Goal: Communication & Community: Answer question/provide support

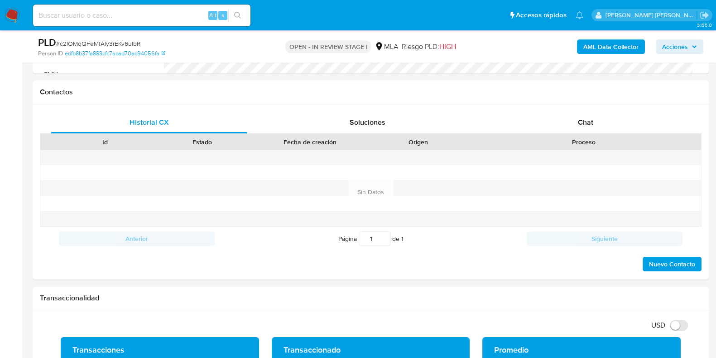
scroll to position [340, 0]
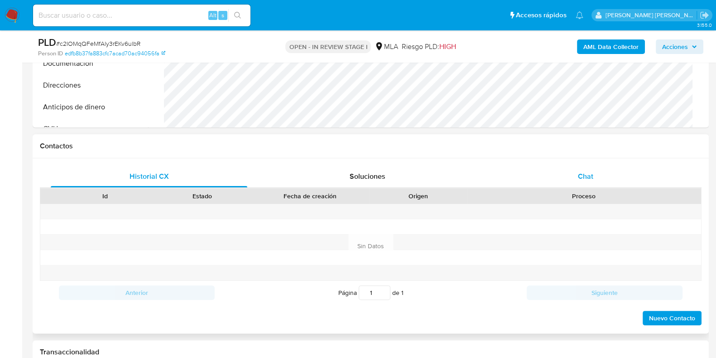
click at [584, 180] on span "Chat" at bounding box center [585, 176] width 15 height 10
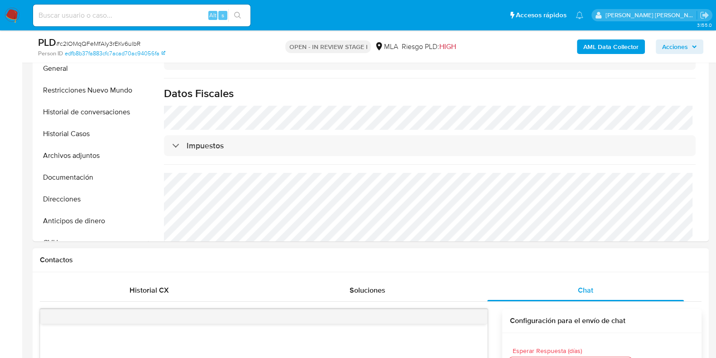
scroll to position [573, 0]
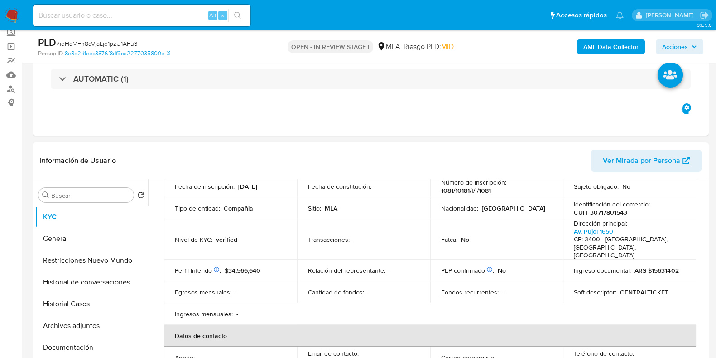
scroll to position [170, 0]
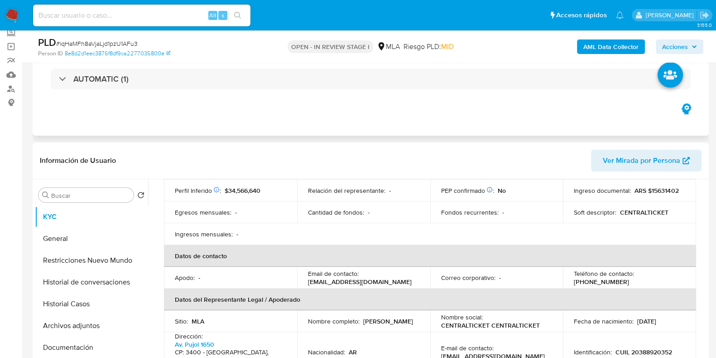
click at [397, 97] on div "AUTOMATIC (1)" at bounding box center [371, 78] width 662 height 45
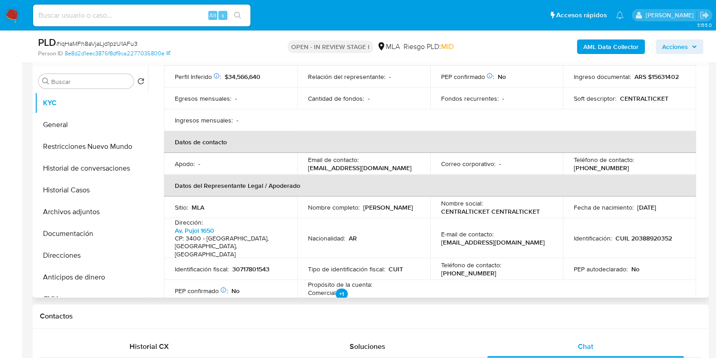
click at [245, 265] on p "30717801543" at bounding box center [250, 269] width 37 height 8
copy p "30717801543"
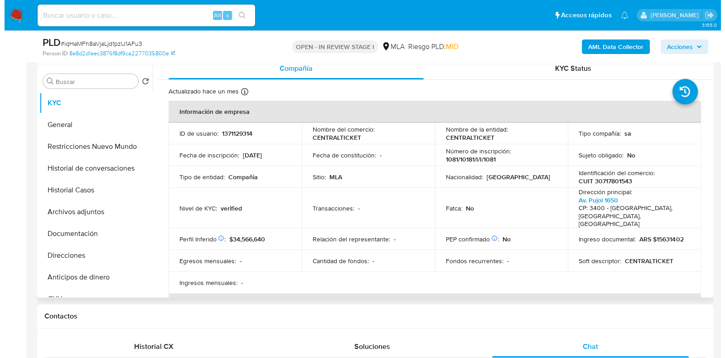
scroll to position [0, 0]
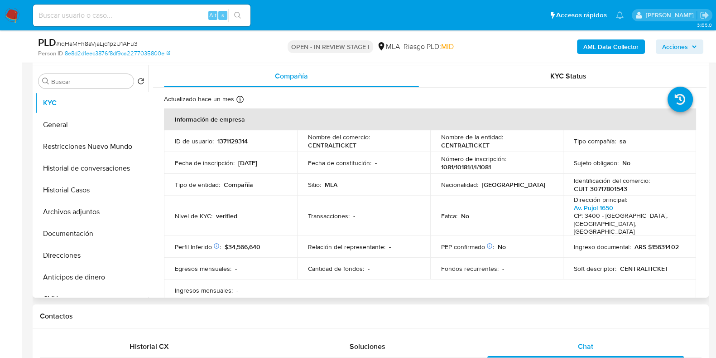
click at [233, 139] on p "1371129314" at bounding box center [233, 141] width 30 height 8
copy p "1371129314"
click at [78, 208] on button "Archivos adjuntos" at bounding box center [88, 212] width 106 height 22
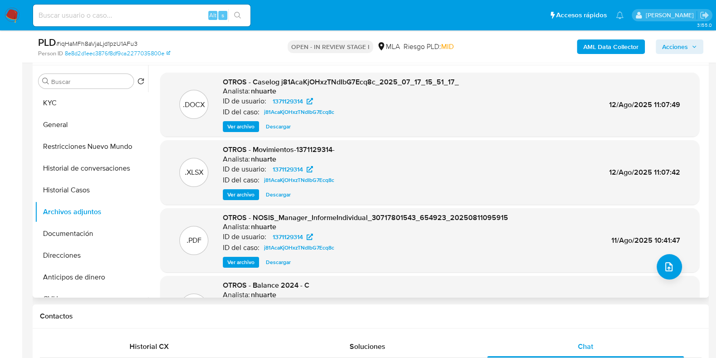
click at [240, 126] on span "Ver archivo" at bounding box center [240, 126] width 27 height 9
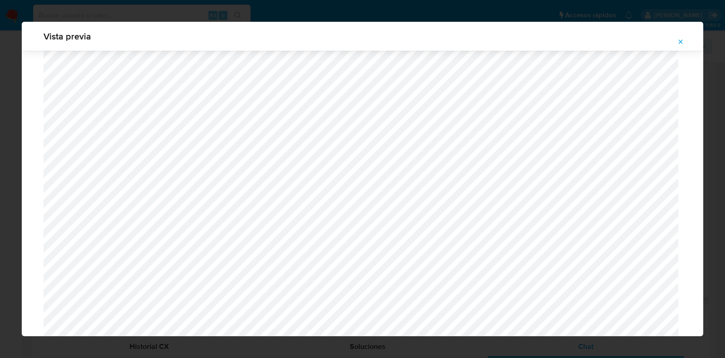
scroll to position [378, 0]
click at [683, 42] on icon "Attachment preview" at bounding box center [680, 41] width 7 height 7
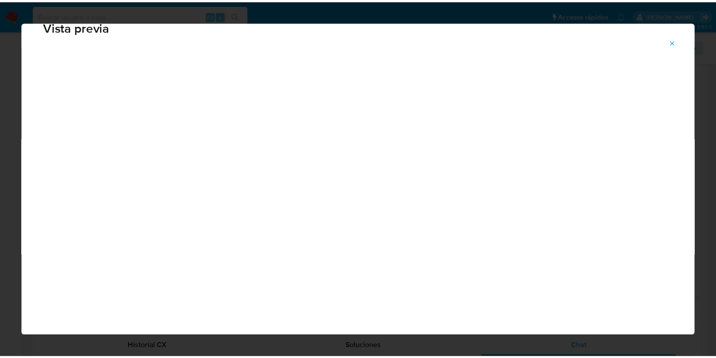
scroll to position [23, 0]
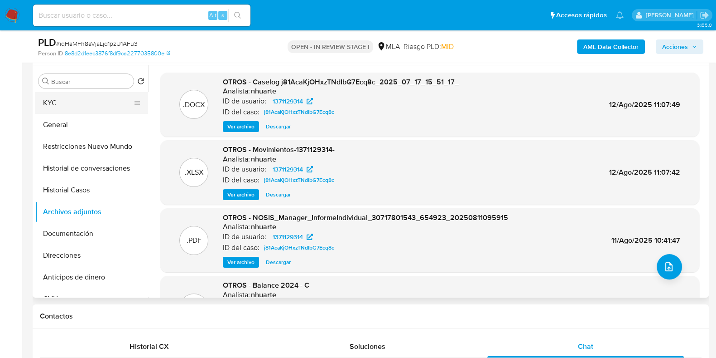
click at [88, 104] on button "KYC" at bounding box center [88, 103] width 106 height 22
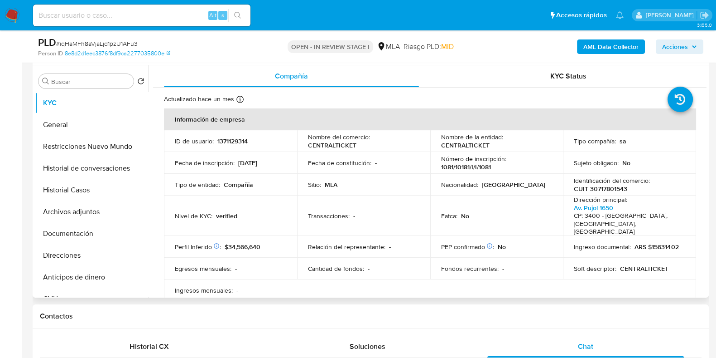
click at [600, 189] on p "CUIT 30717801543" at bounding box center [600, 188] width 53 height 8
copy p "30717801543"
click at [236, 138] on p "1371129314" at bounding box center [233, 141] width 30 height 8
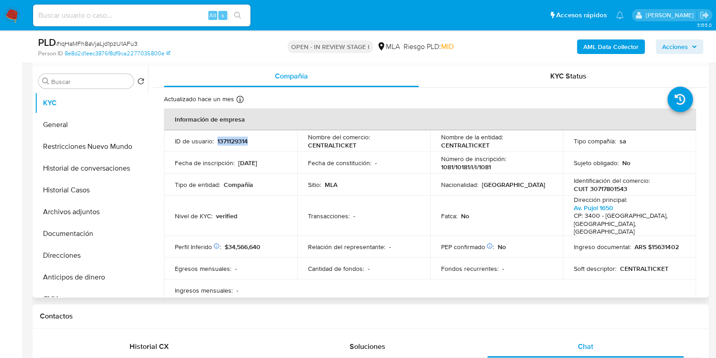
click at [236, 138] on p "1371129314" at bounding box center [233, 141] width 30 height 8
copy p "1371129314"
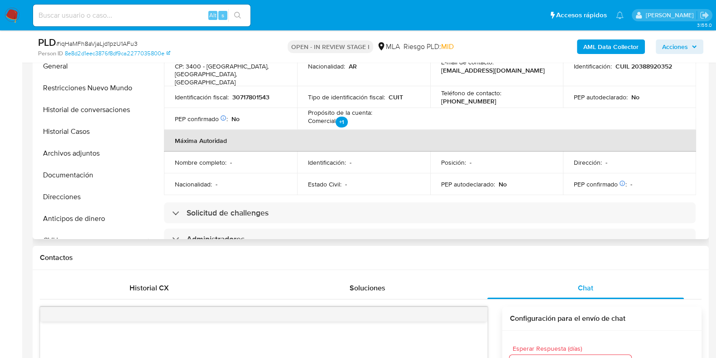
scroll to position [170, 0]
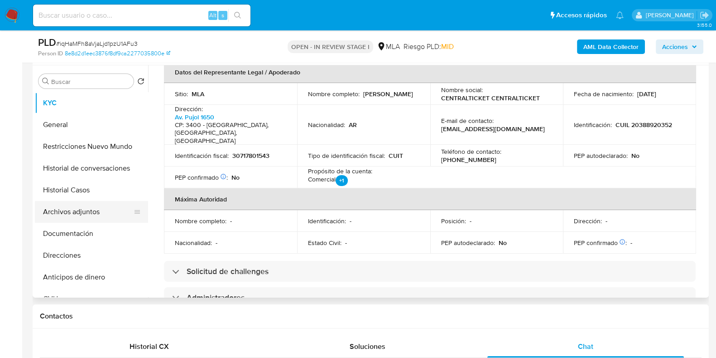
click at [108, 215] on button "Archivos adjuntos" at bounding box center [88, 212] width 106 height 22
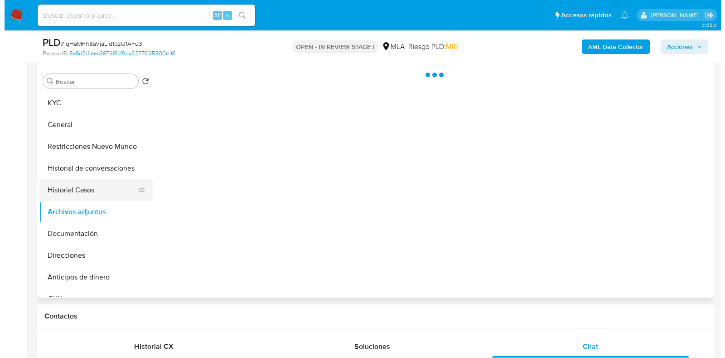
scroll to position [0, 0]
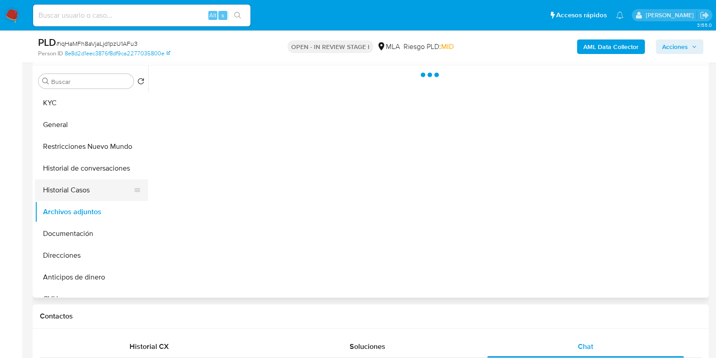
click at [109, 189] on button "Historial Casos" at bounding box center [88, 190] width 106 height 22
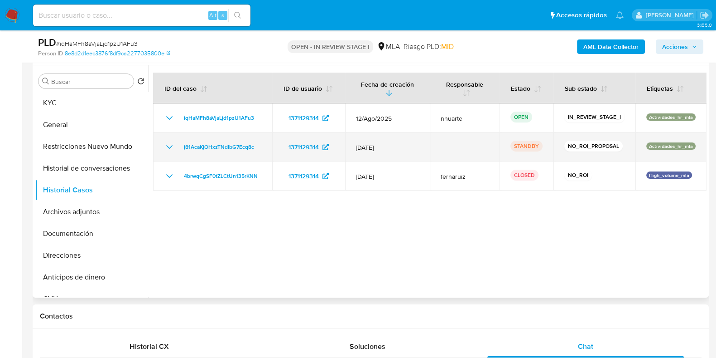
drag, startPoint x: 177, startPoint y: 146, endPoint x: 261, endPoint y: 148, distance: 84.3
click at [261, 148] on td "j81AcaKjOHxzTNdIbG7Ecq8c" at bounding box center [212, 146] width 119 height 29
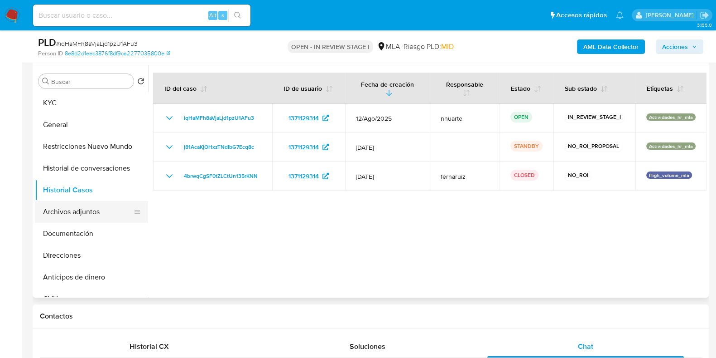
click at [91, 208] on button "Archivos adjuntos" at bounding box center [88, 212] width 106 height 22
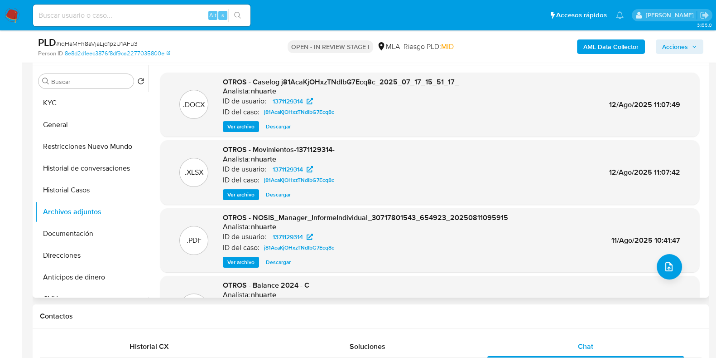
click at [239, 126] on span "Ver archivo" at bounding box center [240, 126] width 27 height 9
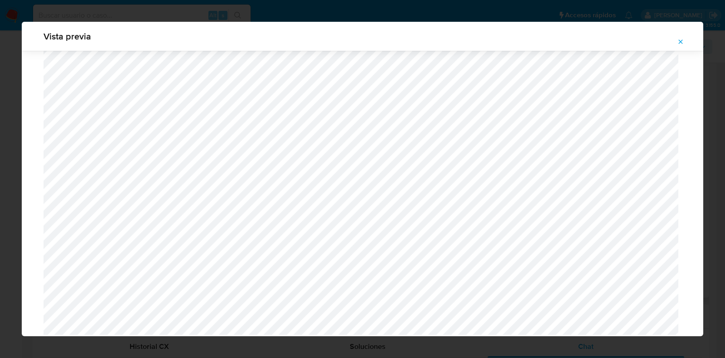
scroll to position [863, 0]
click at [682, 40] on icon "Attachment preview" at bounding box center [681, 41] width 4 height 4
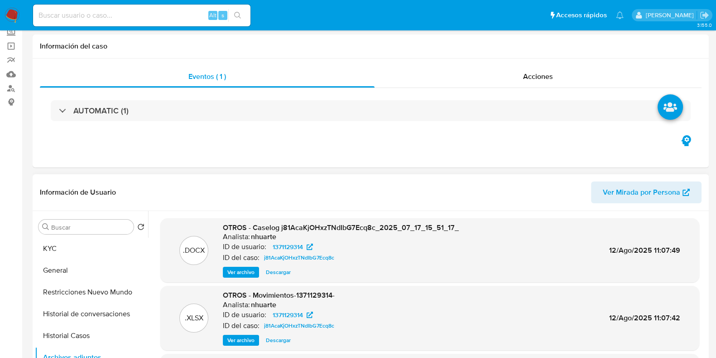
scroll to position [0, 0]
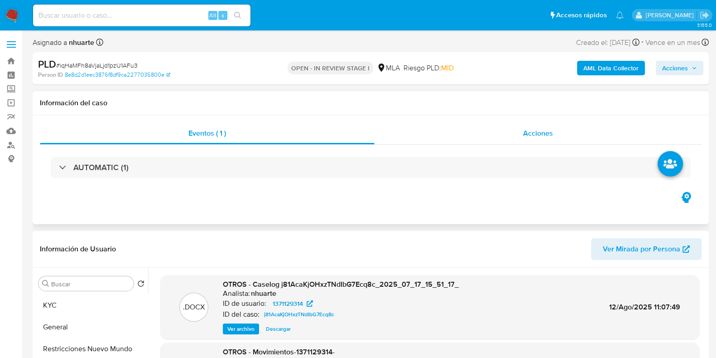
click at [536, 134] on span "Acciones" at bounding box center [538, 133] width 30 height 10
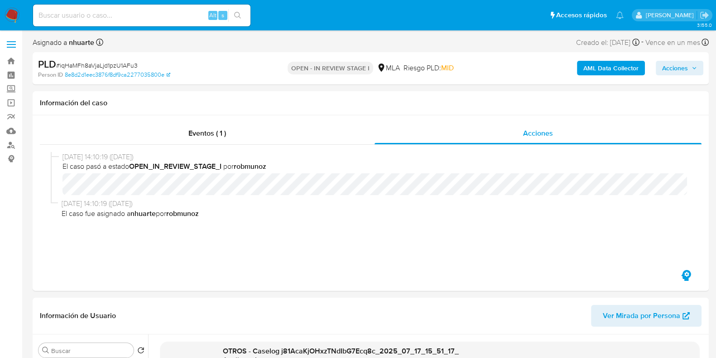
click at [614, 71] on b "AML Data Collector" at bounding box center [611, 68] width 55 height 15
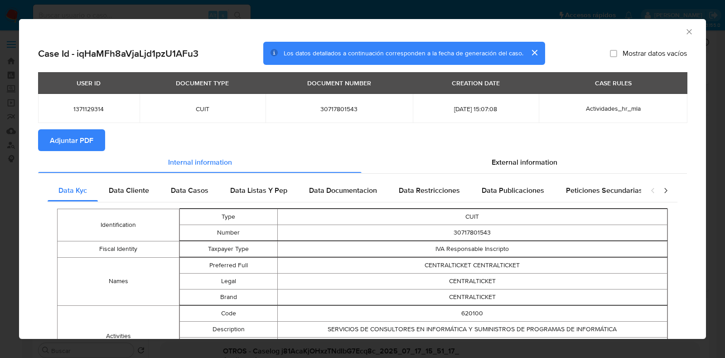
click at [81, 136] on span "Adjuntar PDF" at bounding box center [72, 140] width 44 height 20
click at [685, 31] on icon "Cerrar ventana" at bounding box center [689, 31] width 9 height 9
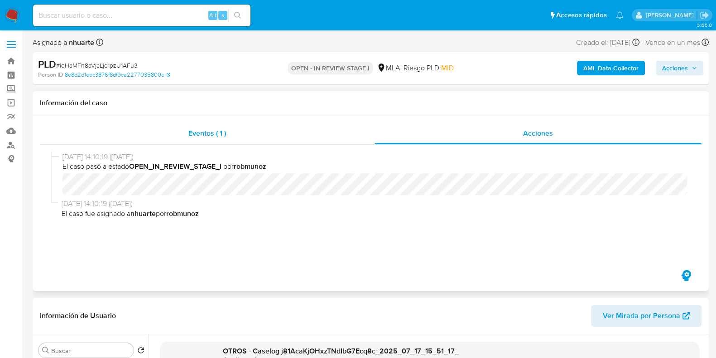
click at [215, 130] on span "Eventos ( 1 )" at bounding box center [208, 133] width 38 height 10
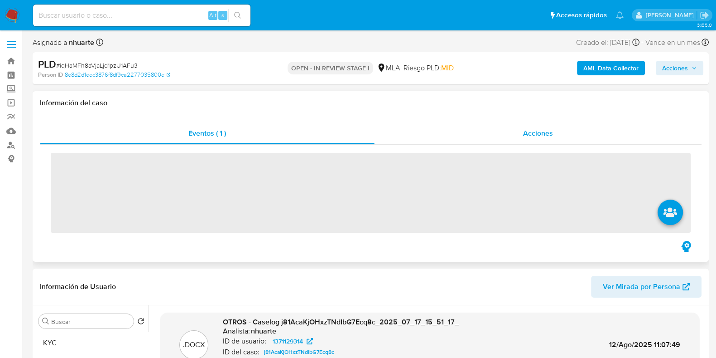
click at [539, 130] on span "Acciones" at bounding box center [538, 133] width 30 height 10
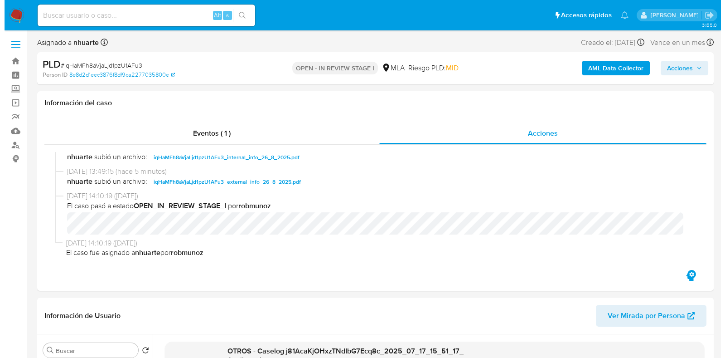
scroll to position [226, 0]
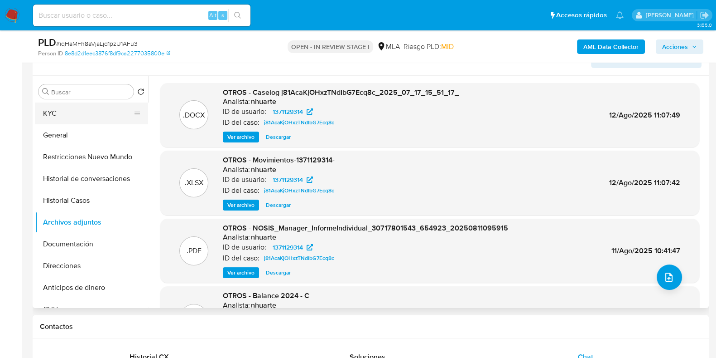
click at [98, 113] on button "KYC" at bounding box center [88, 113] width 106 height 22
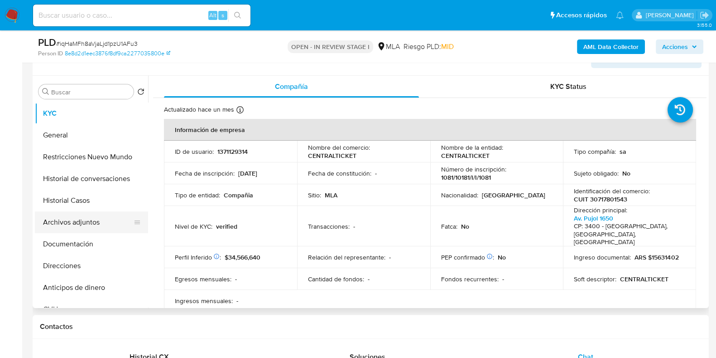
click at [97, 218] on button "Archivos adjuntos" at bounding box center [88, 222] width 106 height 22
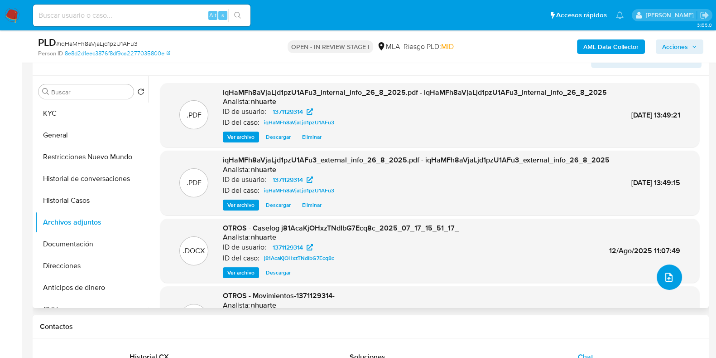
click at [668, 271] on icon "upload-file" at bounding box center [669, 276] width 11 height 11
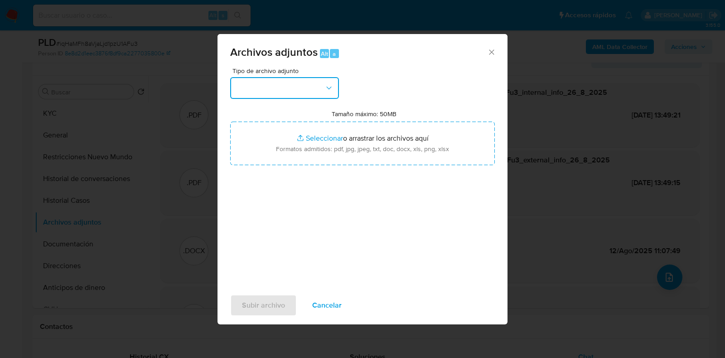
click at [333, 80] on button "button" at bounding box center [284, 88] width 109 height 22
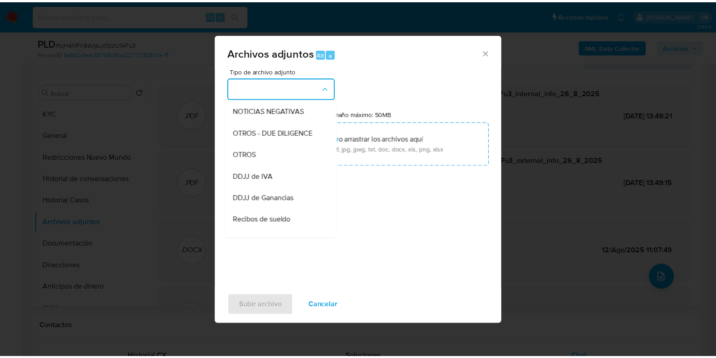
scroll to position [136, 0]
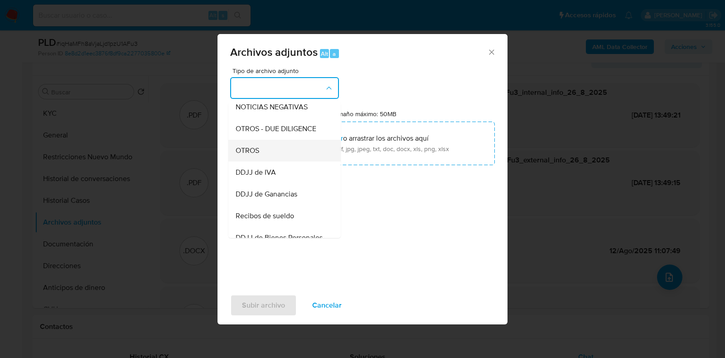
click at [290, 161] on div "OTROS" at bounding box center [282, 151] width 92 height 22
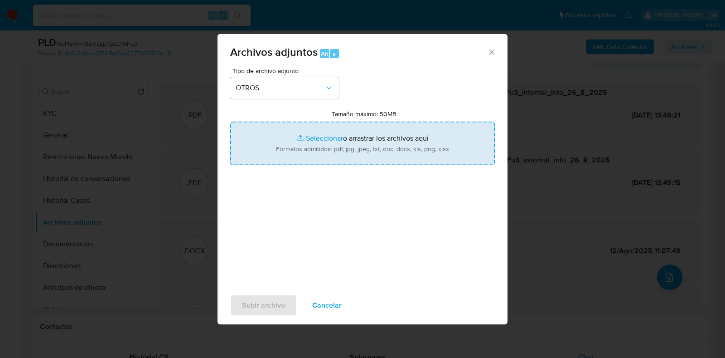
type input "C:\fakepath\Caselog iqHaMFh8aVjaLjd1pzU1AFu3_2025_08_26_11_00_49.docx"
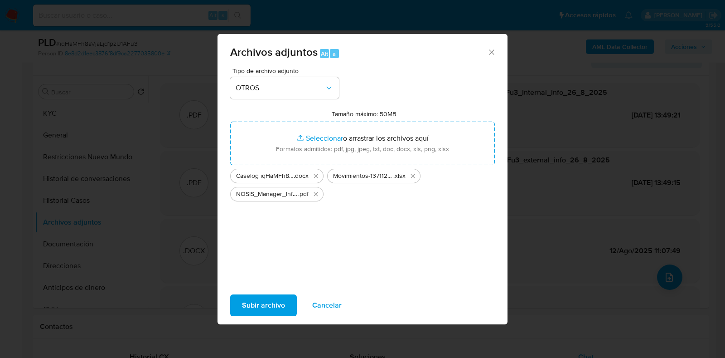
click at [264, 297] on span "Subir archivo" at bounding box center [263, 305] width 43 height 20
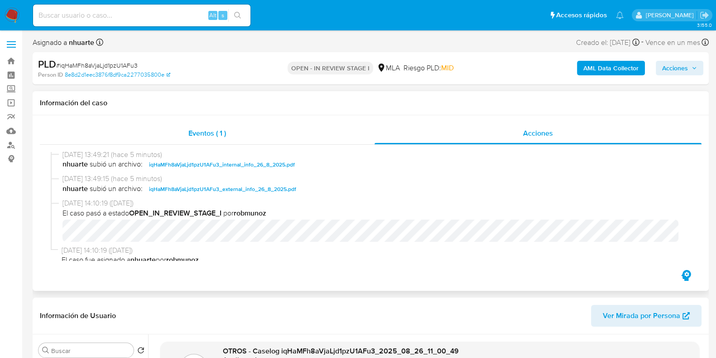
scroll to position [0, 0]
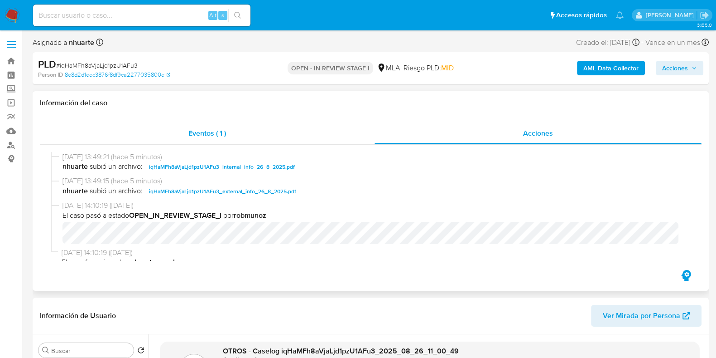
click at [208, 127] on div "Eventos ( 1 )" at bounding box center [207, 133] width 335 height 22
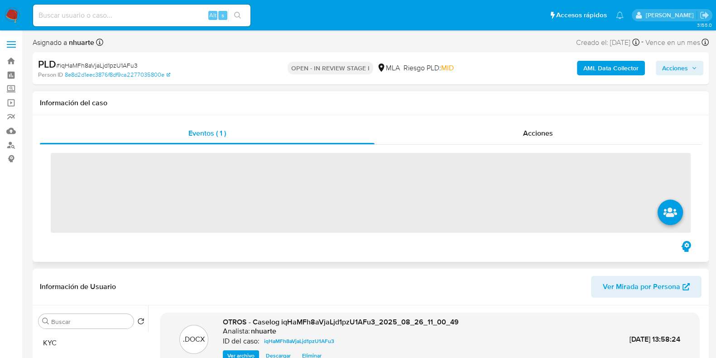
click at [535, 127] on div "Acciones" at bounding box center [538, 133] width 327 height 22
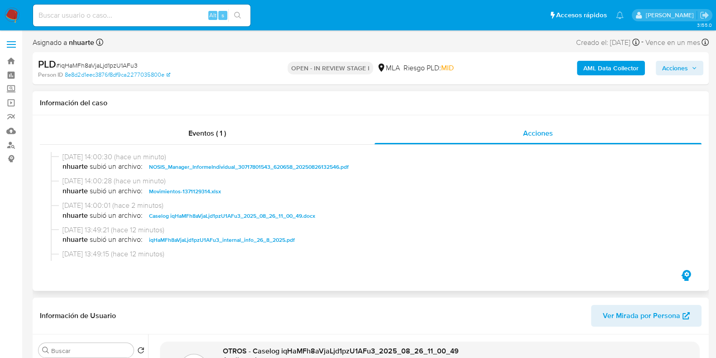
scroll to position [56, 0]
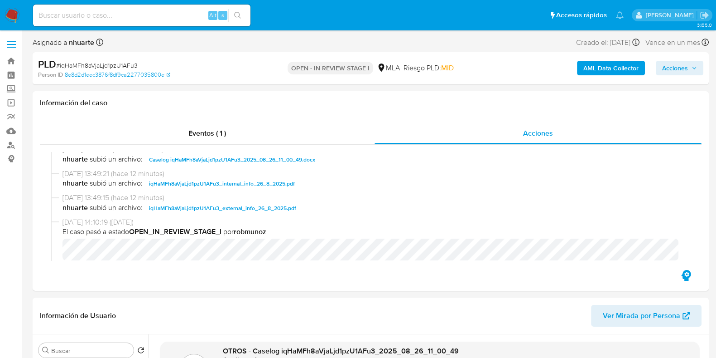
click at [675, 71] on span "Acciones" at bounding box center [676, 68] width 26 height 15
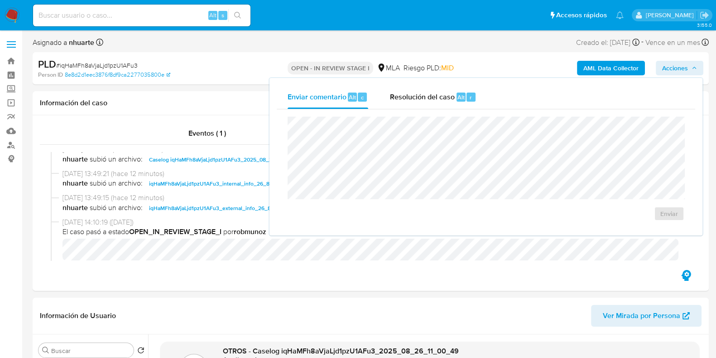
click at [459, 93] on span "Alt" at bounding box center [461, 97] width 7 height 9
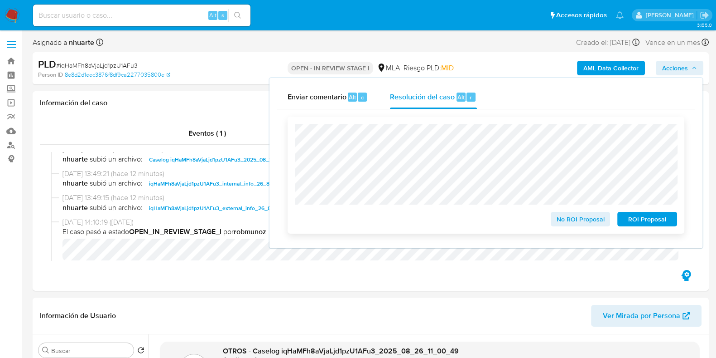
click at [571, 224] on span "No ROI Proposal" at bounding box center [580, 219] width 47 height 13
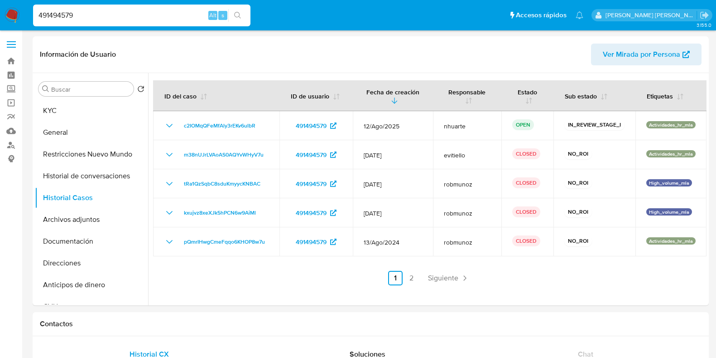
select select "10"
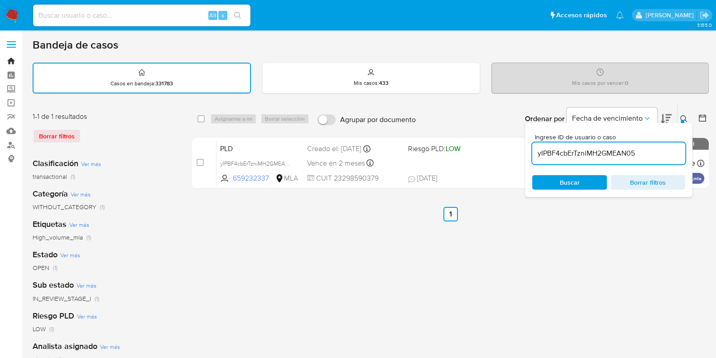
click at [13, 61] on link "Bandeja" at bounding box center [54, 61] width 108 height 14
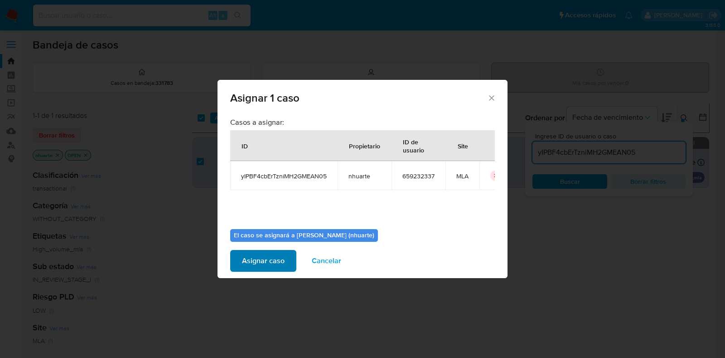
scroll to position [47, 0]
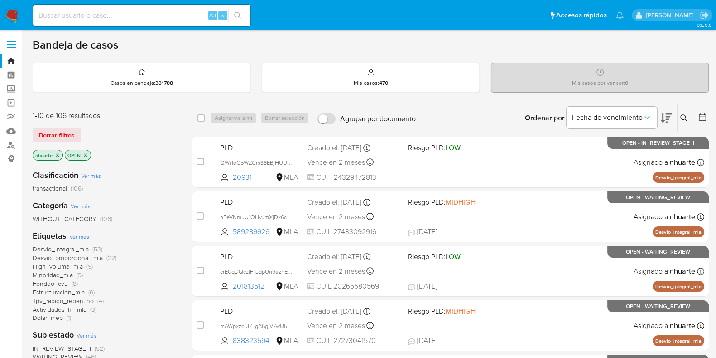
click at [58, 153] on icon "close-filter" at bounding box center [57, 154] width 3 height 3
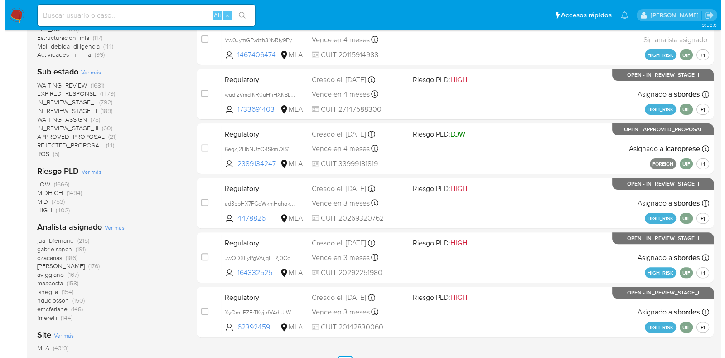
scroll to position [382, 0]
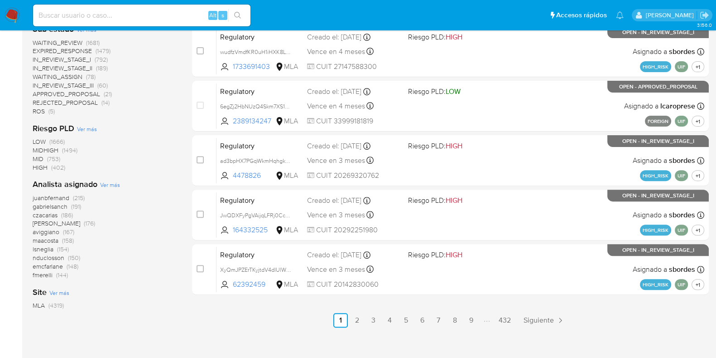
click at [111, 184] on span "Ver más" at bounding box center [110, 184] width 20 height 8
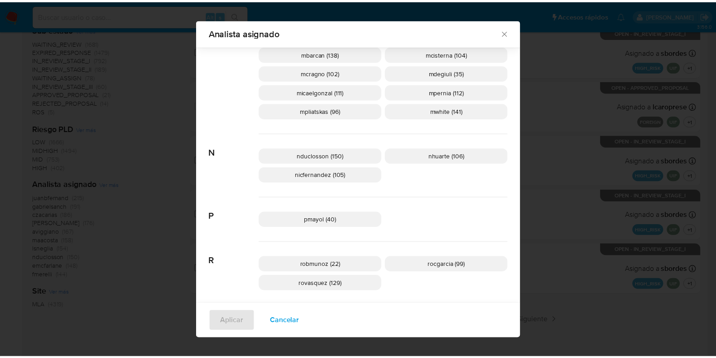
scroll to position [560, 0]
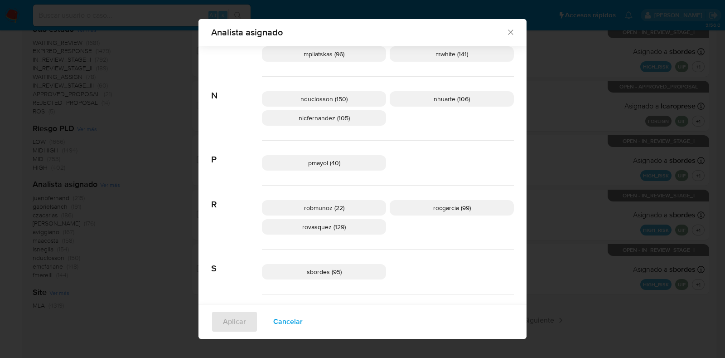
click at [509, 31] on icon "Cerrar" at bounding box center [510, 32] width 9 height 9
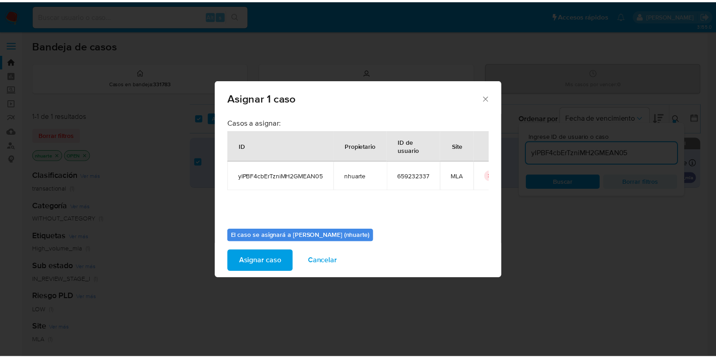
scroll to position [47, 0]
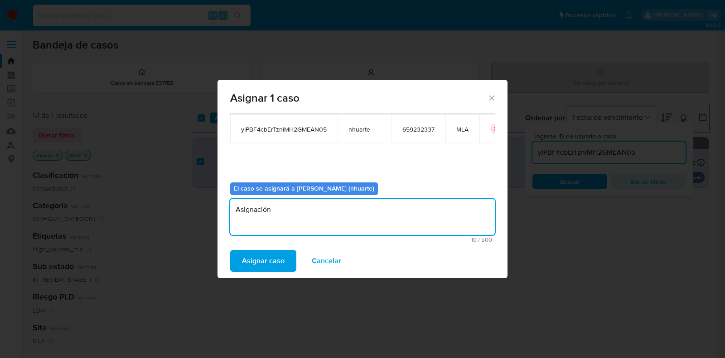
click at [322, 264] on span "Cancelar" at bounding box center [326, 261] width 29 height 20
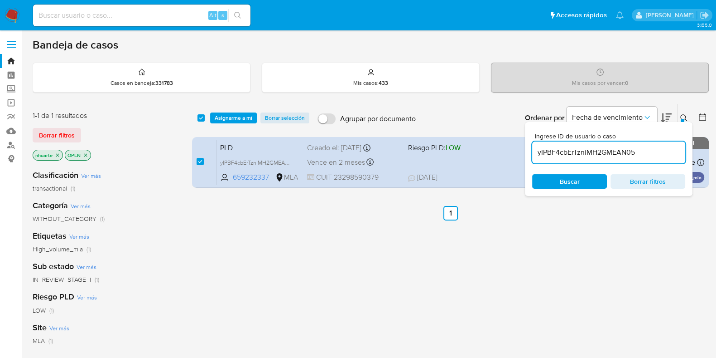
click at [120, 11] on input at bounding box center [142, 16] width 218 height 12
paste input "aCSSg1KuDhFs7bSCtM3BevIm"
type input "aCSSg1KuDhFs7bSCtM3BevIm"
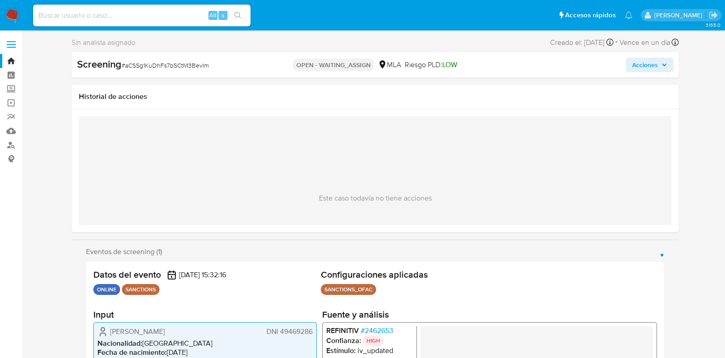
select select "10"
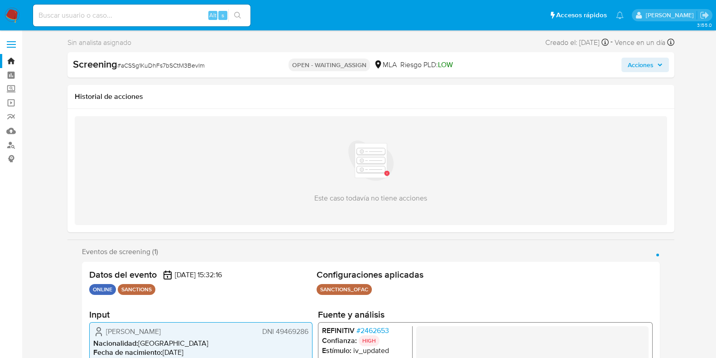
click at [137, 65] on span "# aCSSg1KuDhFs7bSCtM3BevIm" at bounding box center [160, 65] width 87 height 9
copy span "aCSSg1KuDhFs7bSCtM3BevIm"
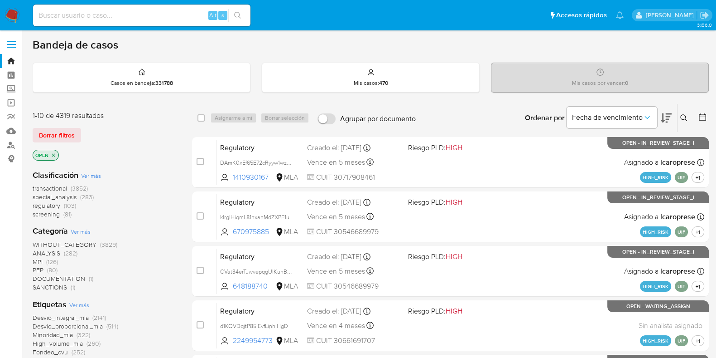
click at [681, 114] on icon at bounding box center [684, 117] width 7 height 7
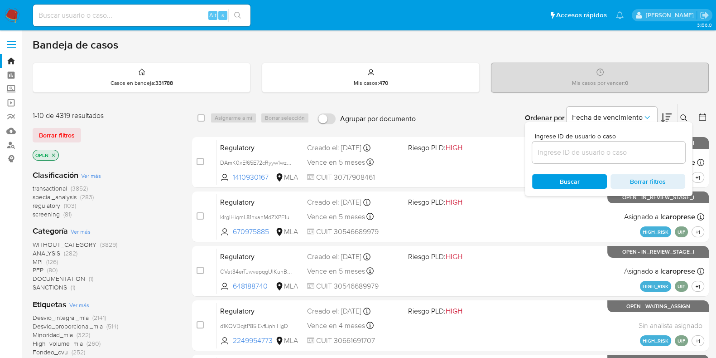
click at [578, 150] on input at bounding box center [608, 152] width 153 height 12
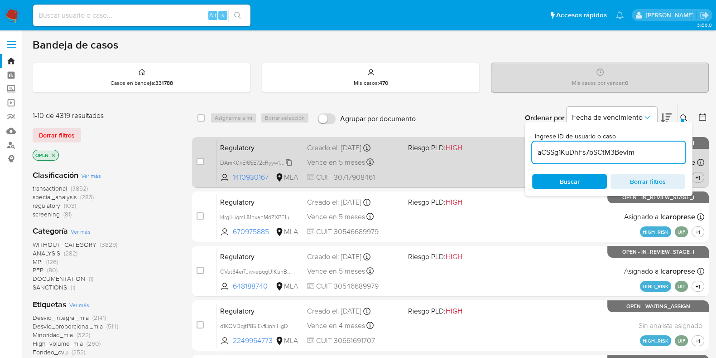
type input "aCSSg1KuDhFs7bSCtM3BevIm"
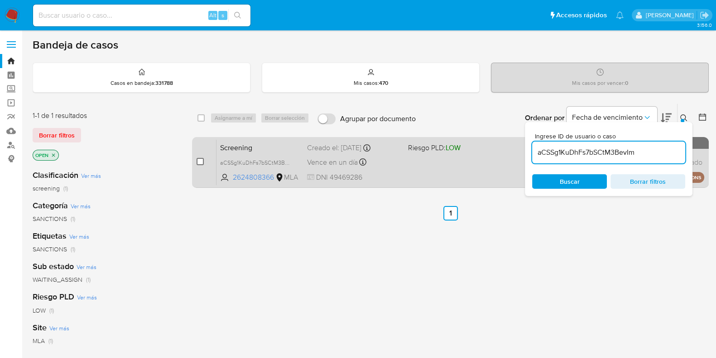
click at [200, 161] on input "checkbox" at bounding box center [200, 161] width 7 height 7
checkbox input "true"
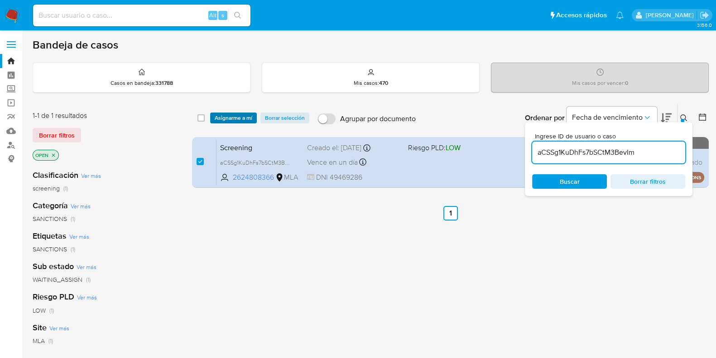
click at [240, 121] on span "Asignarme a mí" at bounding box center [234, 117] width 38 height 9
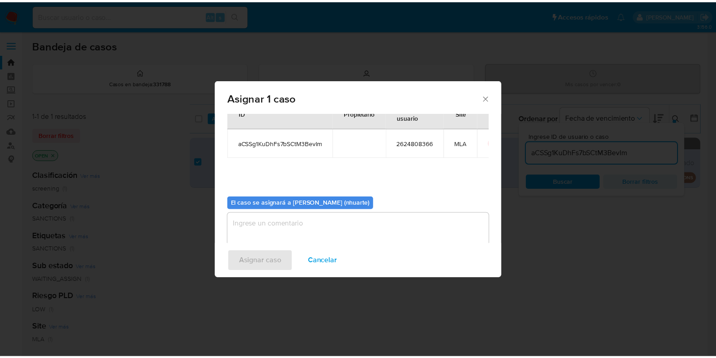
scroll to position [47, 0]
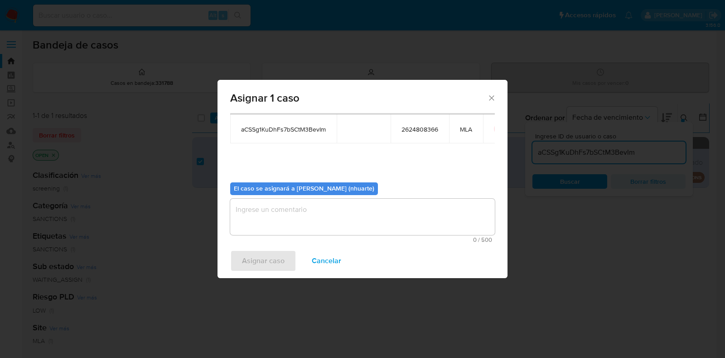
click at [304, 208] on textarea "assign-modal" at bounding box center [362, 216] width 265 height 36
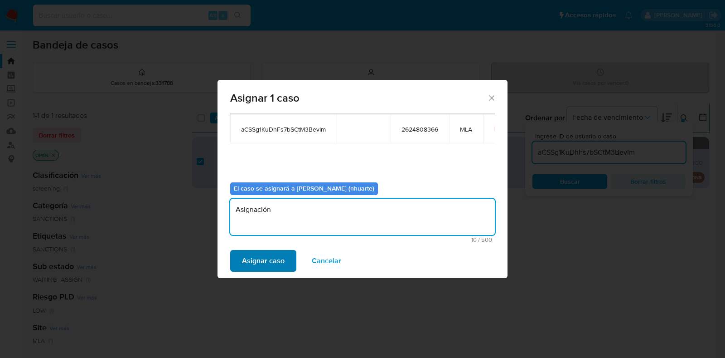
type textarea "Asignación"
click at [269, 256] on span "Asignar caso" at bounding box center [263, 261] width 43 height 20
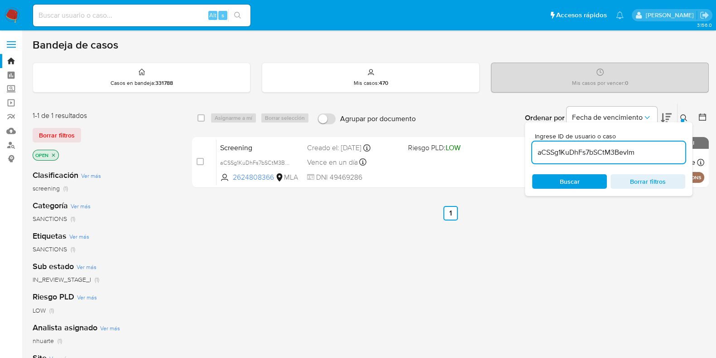
click at [51, 16] on input at bounding box center [142, 16] width 218 height 12
paste input "228868257"
type input "228868257"
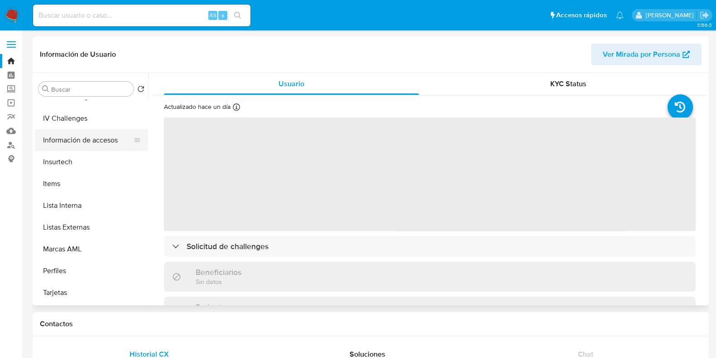
scroll to position [426, 0]
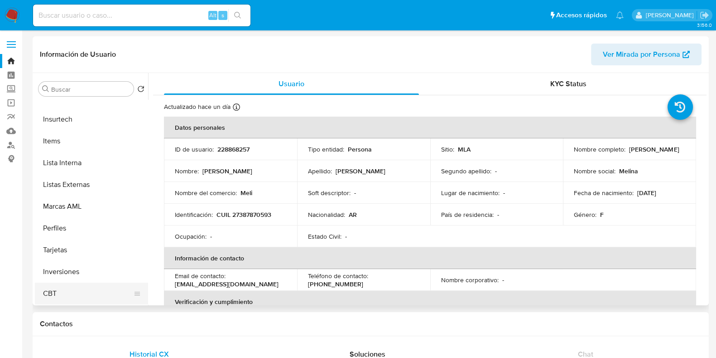
click at [51, 288] on button "CBT" at bounding box center [88, 293] width 106 height 22
select select "10"
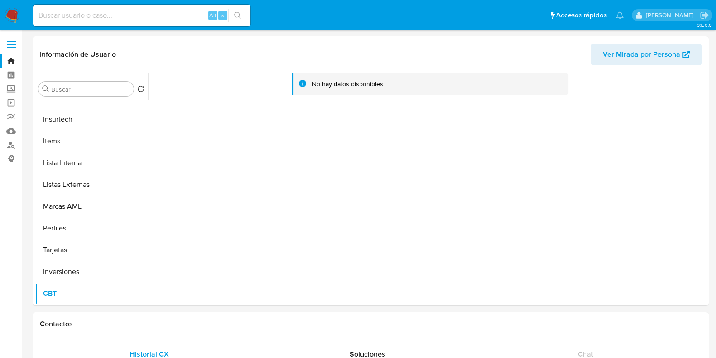
scroll to position [426, 0]
click at [104, 19] on input at bounding box center [142, 16] width 218 height 12
paste input "RBDaFRzBUU6kNmVMVirSx4lt"
type input "RBDaFRzBUU6kNmVMVirSx4lt"
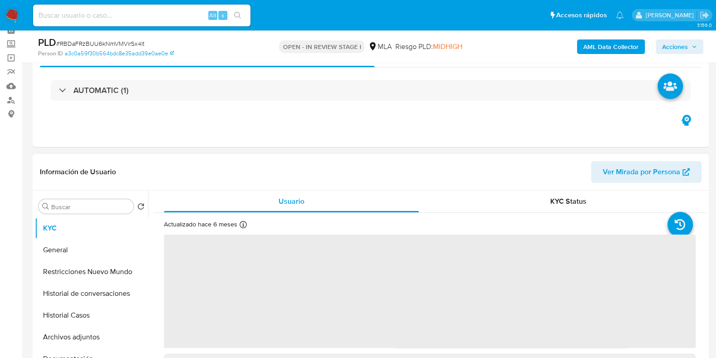
scroll to position [170, 0]
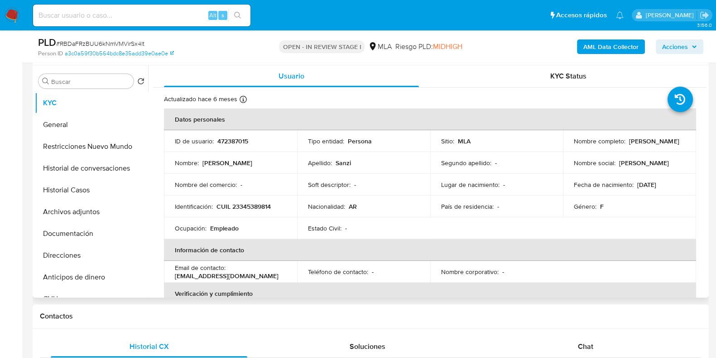
select select "10"
click at [137, 12] on input at bounding box center [142, 16] width 218 height 12
paste input "HFLvgKJGsPTOA4WMGBgu3ybd"
type input "HFLvgKJGsPTOA4WMGBgu3ybd"
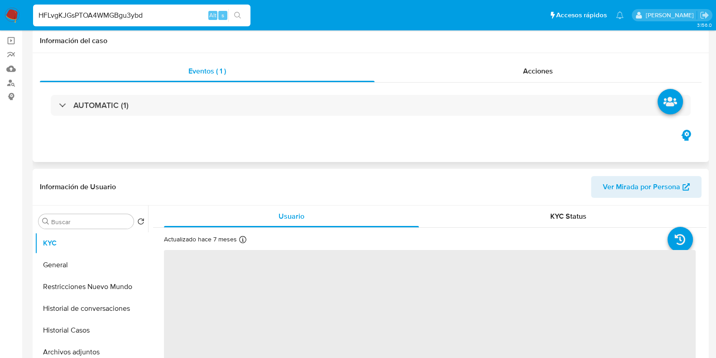
scroll to position [170, 0]
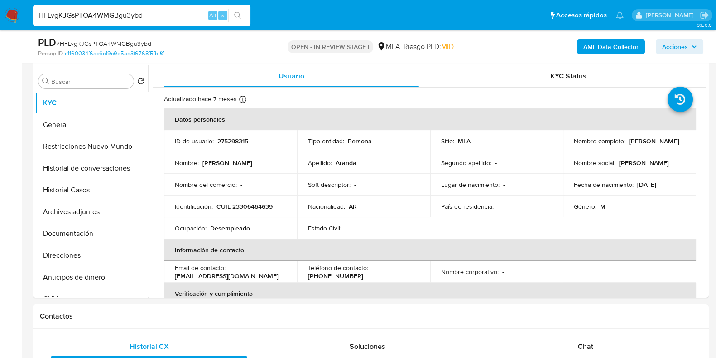
select select "10"
drag, startPoint x: 153, startPoint y: 15, endPoint x: 24, endPoint y: 22, distance: 128.9
click at [24, 22] on nav "Pausado Ver notificaciones HFLvgKJGsPTOA4WMGBgu3ybd Alt s Accesos rápidos Presi…" at bounding box center [358, 15] width 716 height 30
paste input "j2nlEchvhwqWit3HYaGht0xN"
type input "j2nlEchvhwqWit3HYaGht0xN"
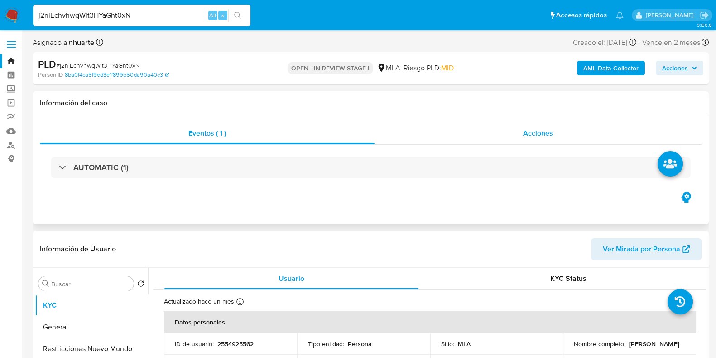
click at [545, 124] on div "Acciones" at bounding box center [538, 133] width 327 height 22
select select "10"
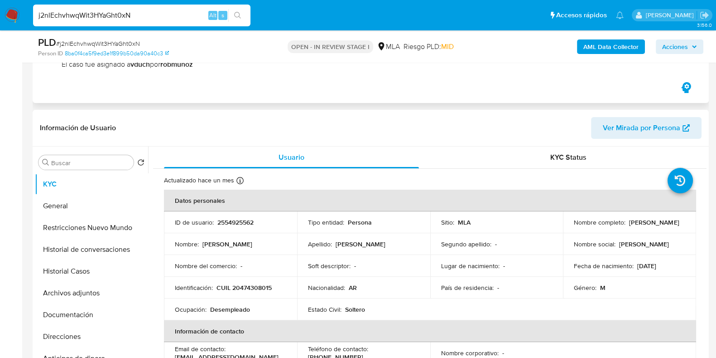
scroll to position [226, 0]
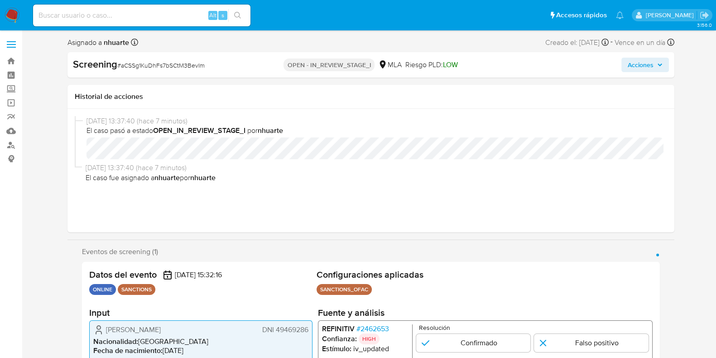
select select "10"
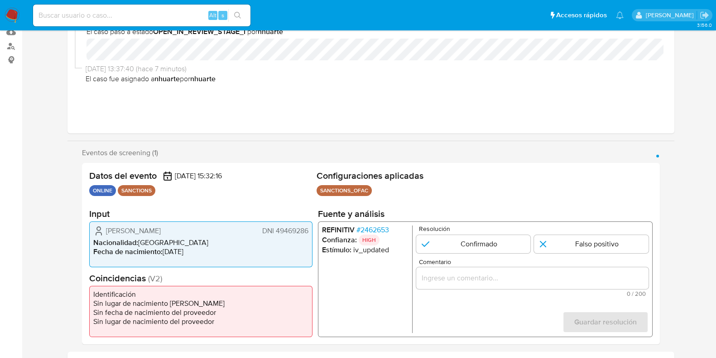
scroll to position [170, 0]
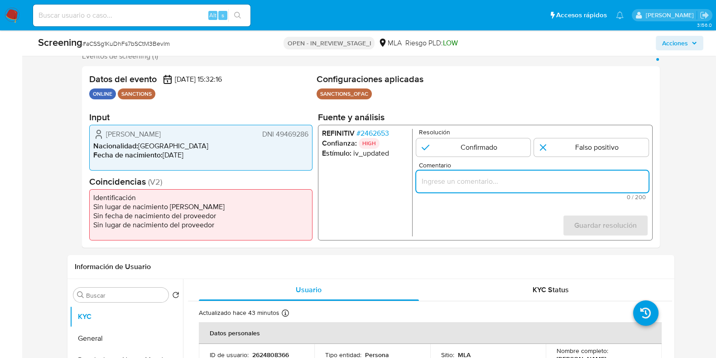
paste input "Se desestima ya que no coincide tipo de persona, nombre completo entre el usuar…"
type input "Se desestima ya que no coincide tipo de persona, nombre completo entre el usuar…"
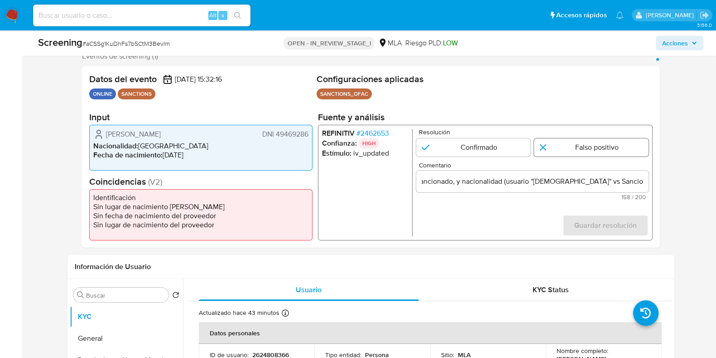
click at [582, 155] on input "1 de 1" at bounding box center [591, 147] width 115 height 18
radio input "true"
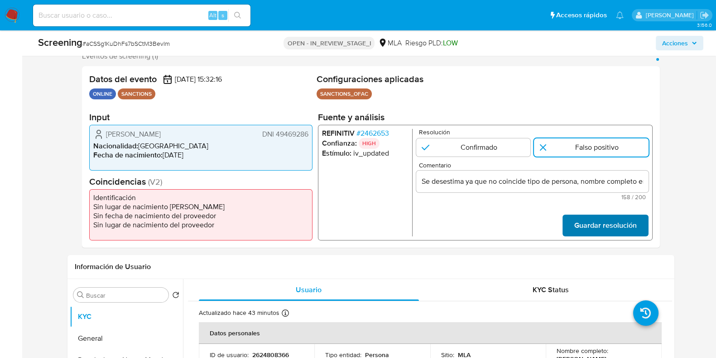
click at [582, 222] on span "Guardar resolución" at bounding box center [605, 225] width 63 height 20
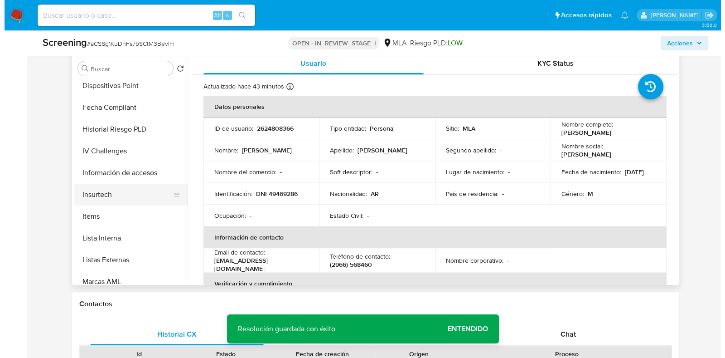
scroll to position [396, 0]
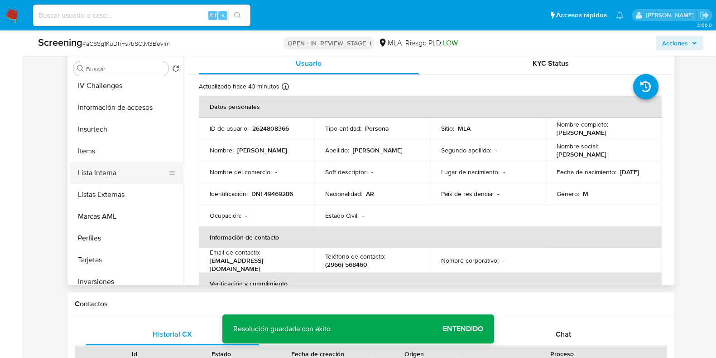
click at [129, 172] on button "Lista Interna" at bounding box center [123, 173] width 106 height 22
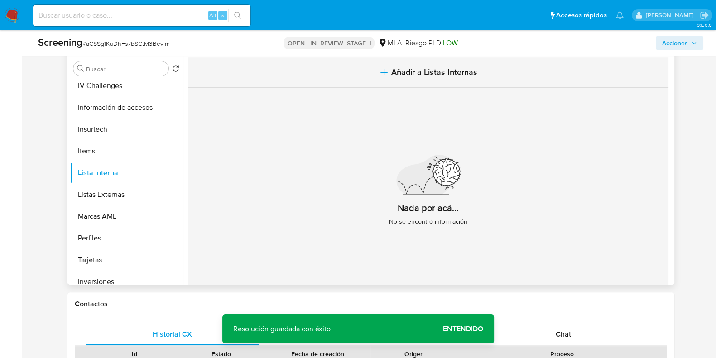
click at [424, 82] on button "Añadir a Listas Internas" at bounding box center [428, 72] width 481 height 30
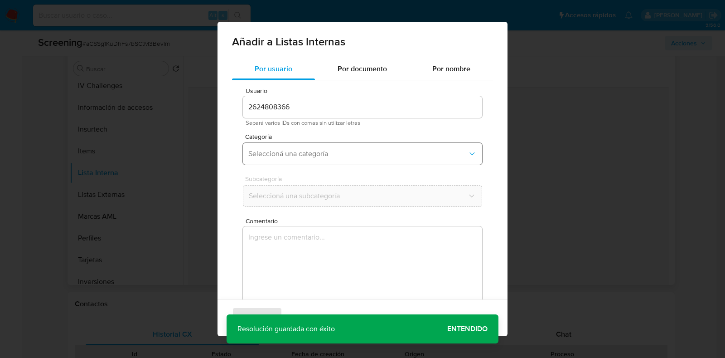
click at [307, 155] on span "Seleccioná una categoría" at bounding box center [357, 153] width 219 height 9
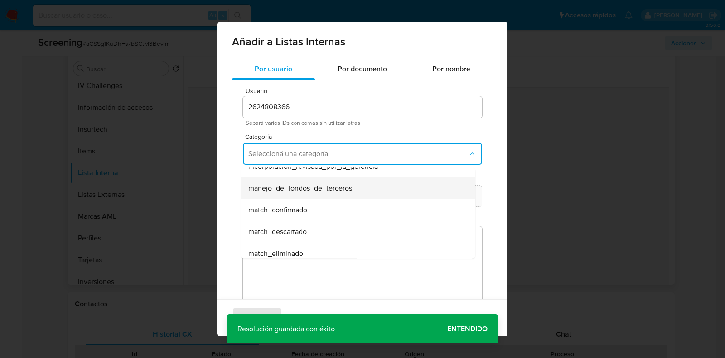
scroll to position [56, 0]
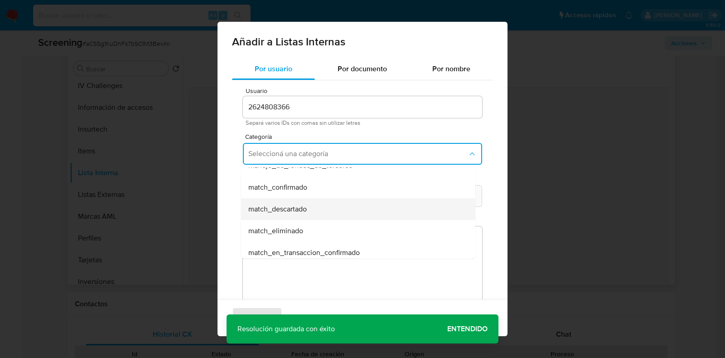
click at [298, 207] on span "match_descartado" at bounding box center [277, 208] width 58 height 9
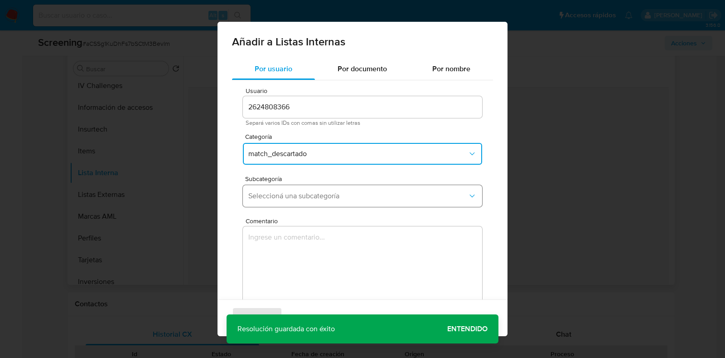
click at [295, 194] on span "Seleccioná una subcategoría" at bounding box center [357, 195] width 219 height 9
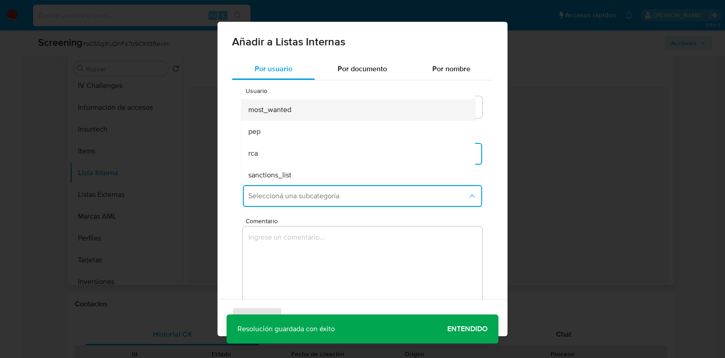
scroll to position [61, 0]
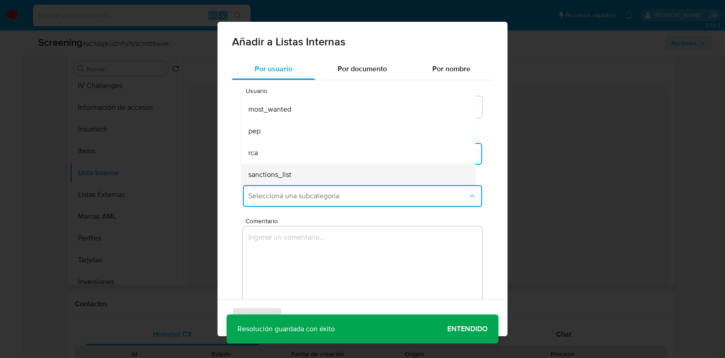
click at [291, 169] on div "sanctions_list" at bounding box center [355, 175] width 214 height 22
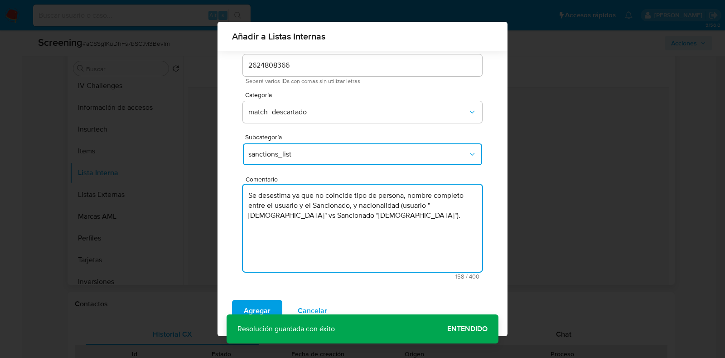
scroll to position [35, 0]
type textarea "Se desestima ya que no coincide tipo de persona, nombre completo entre el usuar…"
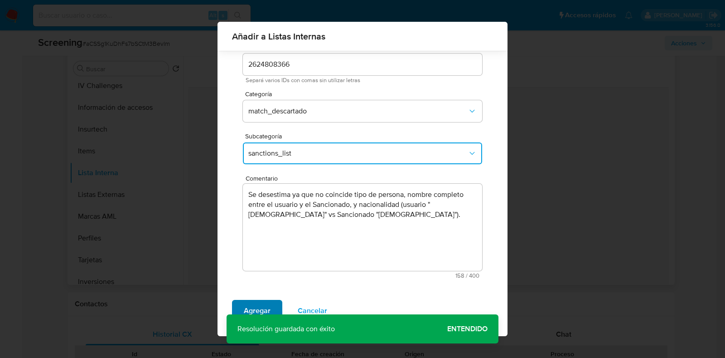
click at [266, 302] on span "Agregar" at bounding box center [257, 310] width 27 height 20
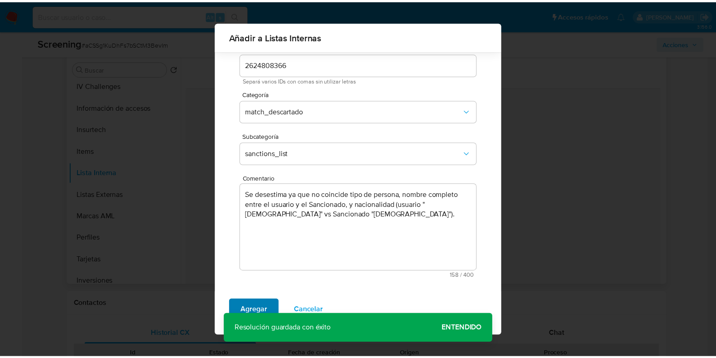
scroll to position [0, 0]
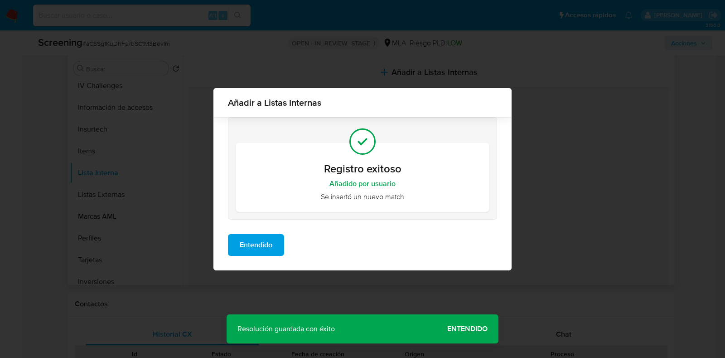
click at [269, 246] on span "Entendido" at bounding box center [256, 245] width 33 height 20
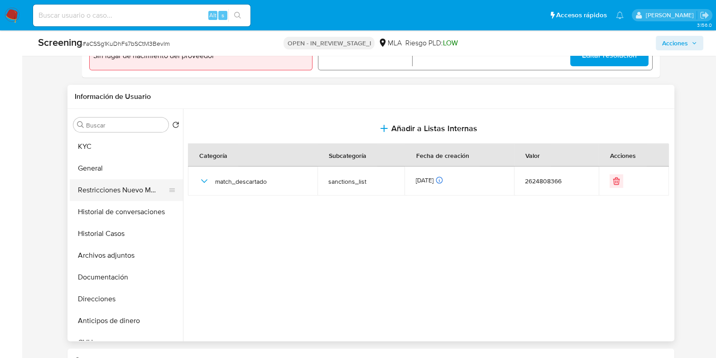
click at [135, 197] on button "Restricciones Nuevo Mundo" at bounding box center [123, 190] width 106 height 22
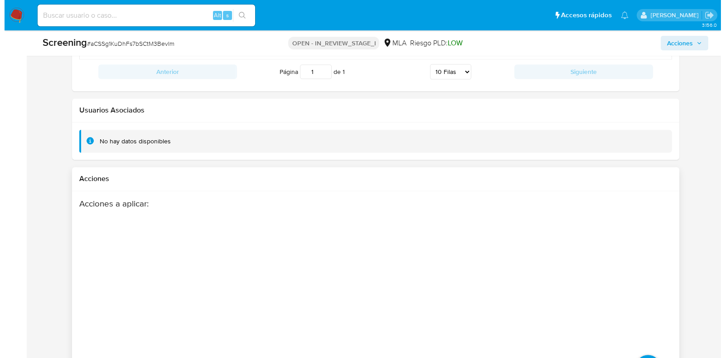
scroll to position [1509, 0]
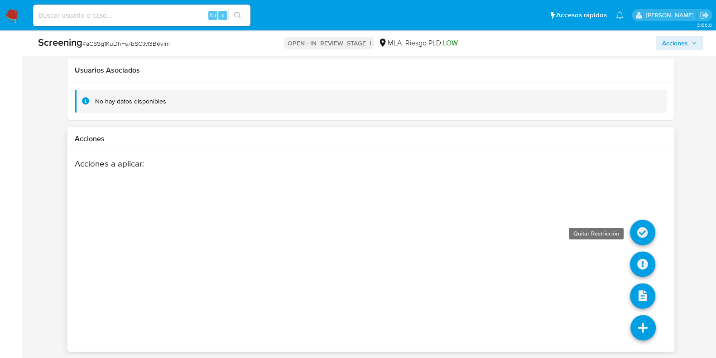
click at [643, 227] on icon at bounding box center [642, 231] width 25 height 25
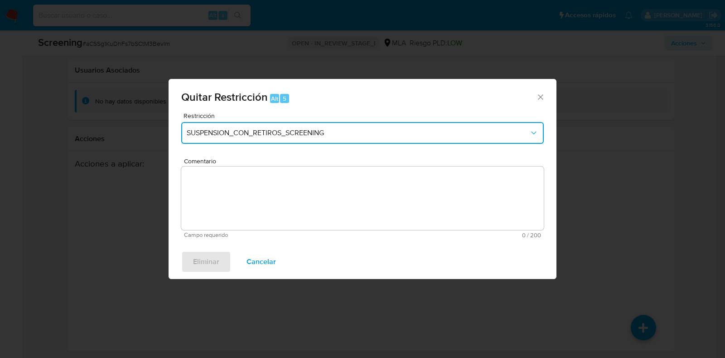
click at [286, 137] on span "SUSPENSION_CON_RETIROS_SCREENING" at bounding box center [358, 132] width 343 height 9
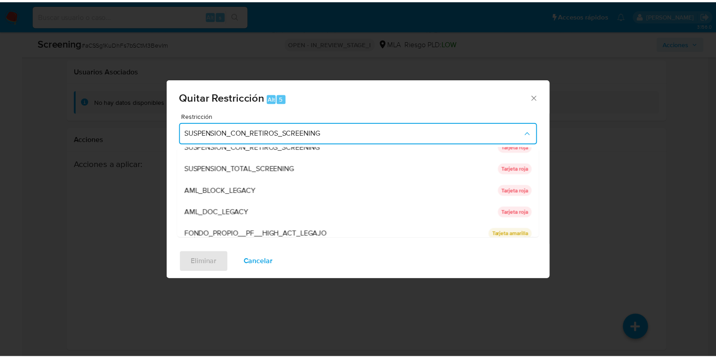
scroll to position [0, 0]
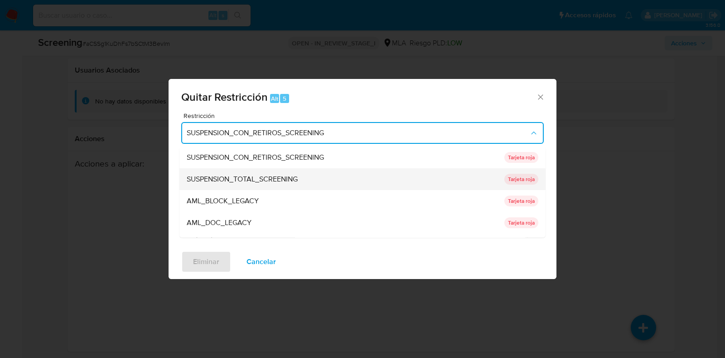
click at [285, 177] on span "SUSPENSION_TOTAL_SCREENING" at bounding box center [242, 179] width 111 height 9
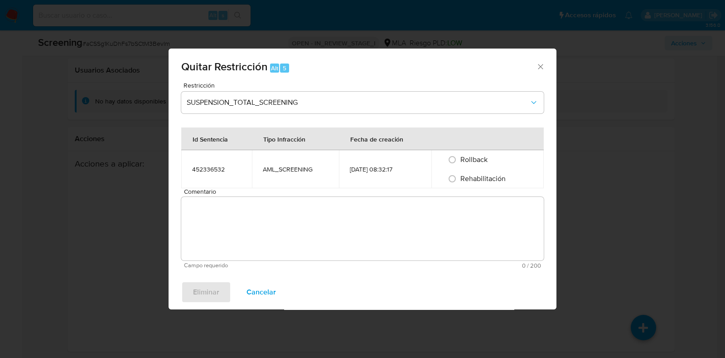
click at [284, 178] on td "AML_SCREENING" at bounding box center [295, 169] width 87 height 38
click at [456, 176] on input "Rehabilitación" at bounding box center [452, 178] width 15 height 15
radio input "true"
click at [431, 220] on textarea "Comentario" at bounding box center [362, 228] width 363 height 63
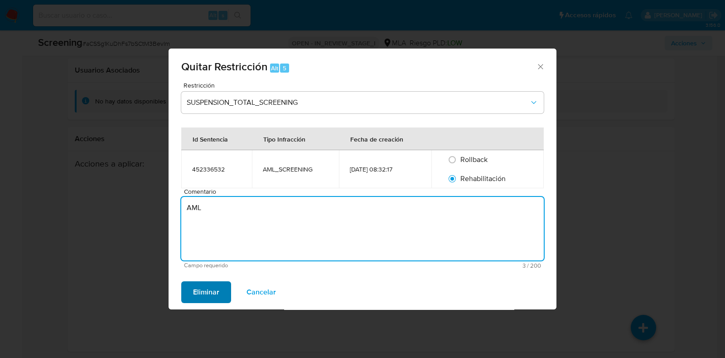
type textarea "AML"
click at [198, 287] on span "Eliminar" at bounding box center [206, 292] width 26 height 20
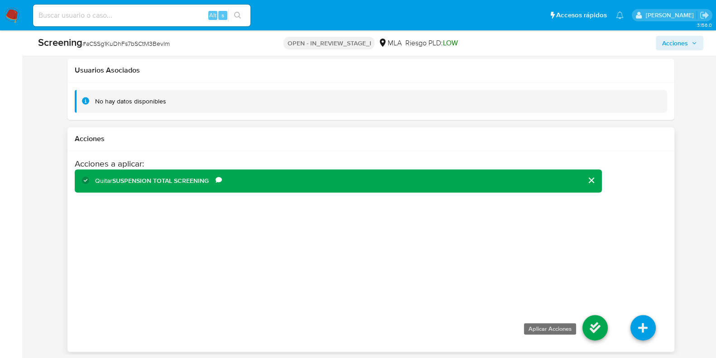
click at [595, 323] on icon at bounding box center [595, 326] width 25 height 25
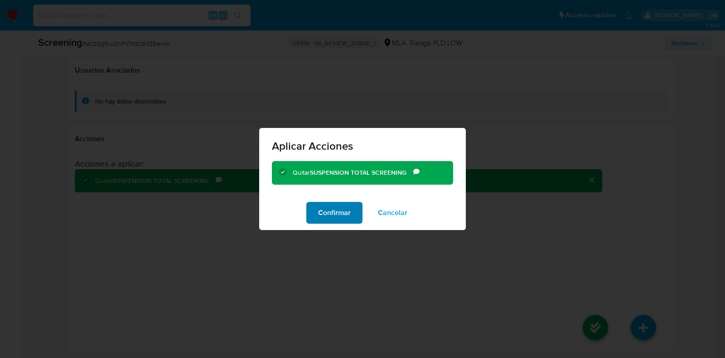
click at [345, 212] on span "Confirmar" at bounding box center [334, 213] width 33 height 20
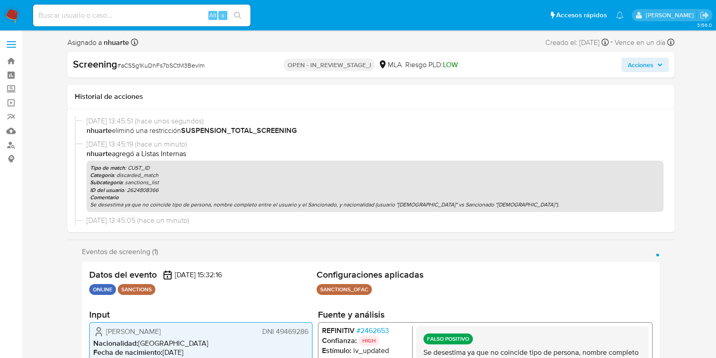
select select "10"
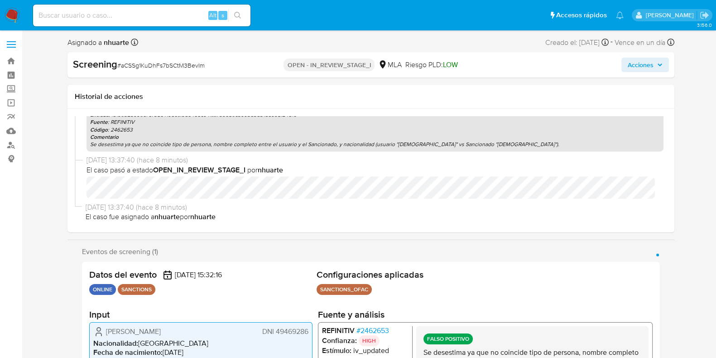
click at [641, 63] on span "Acciones" at bounding box center [641, 65] width 26 height 15
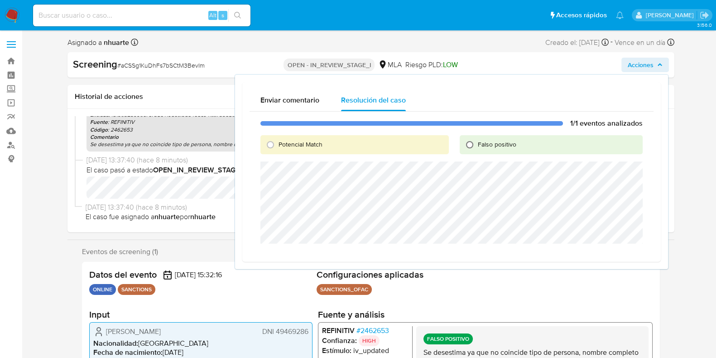
click at [469, 141] on input "Falso positivo" at bounding box center [470, 144] width 15 height 15
radio input "true"
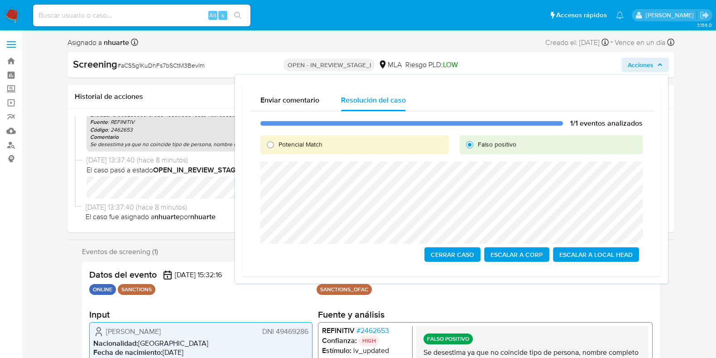
click at [589, 257] on span "Escalar a Local Head" at bounding box center [596, 254] width 73 height 13
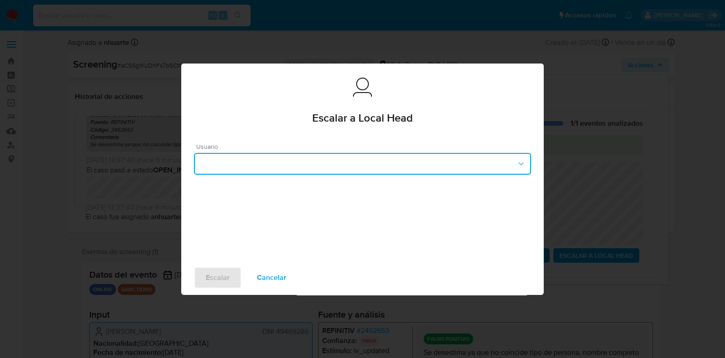
click at [312, 166] on button "button" at bounding box center [362, 164] width 337 height 22
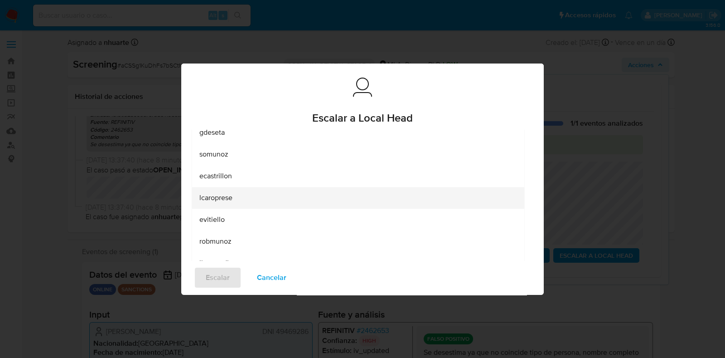
click at [300, 197] on div "lcaroprese" at bounding box center [358, 198] width 318 height 22
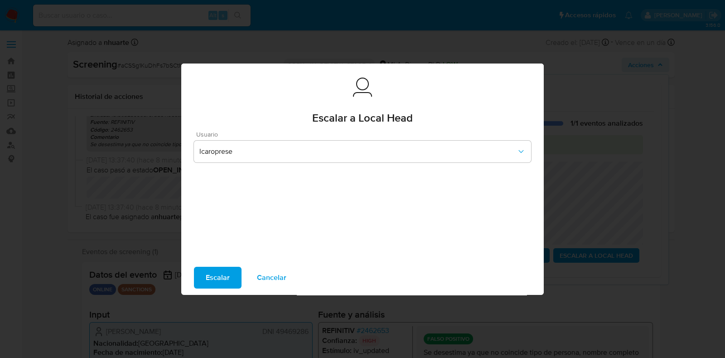
click at [228, 280] on span "Escalar" at bounding box center [218, 277] width 24 height 20
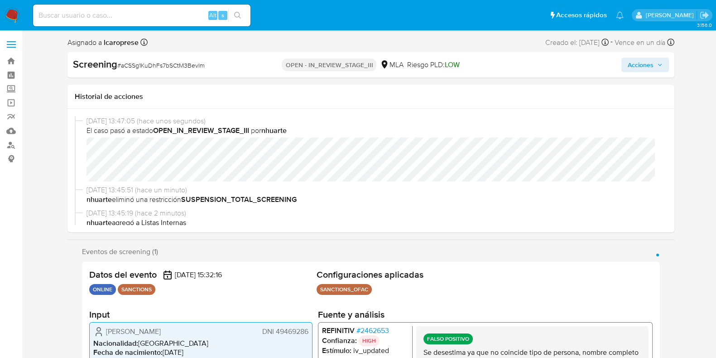
select select "10"
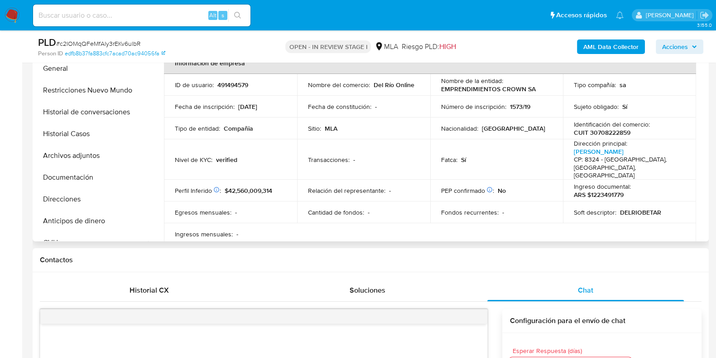
click at [239, 84] on p "491494579" at bounding box center [233, 85] width 31 height 8
copy p "491494579"
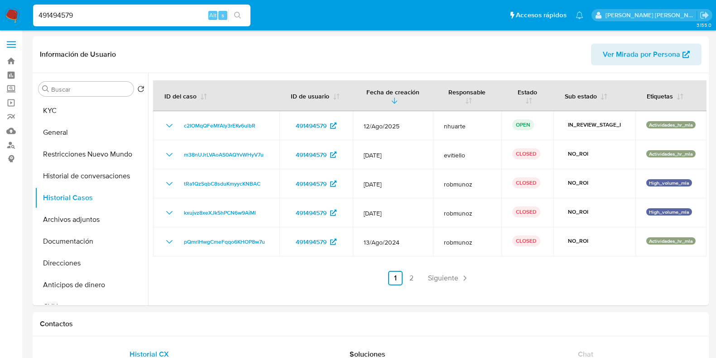
select select "10"
drag, startPoint x: 0, startPoint y: 0, endPoint x: 14, endPoint y: 9, distance: 16.5
click at [14, 9] on nav "Pausado Ver notificaciones 491494579 Alt s Accesos rápidos Presiona las siguien…" at bounding box center [358, 15] width 716 height 30
paste input "59321960"
type input "59321960"
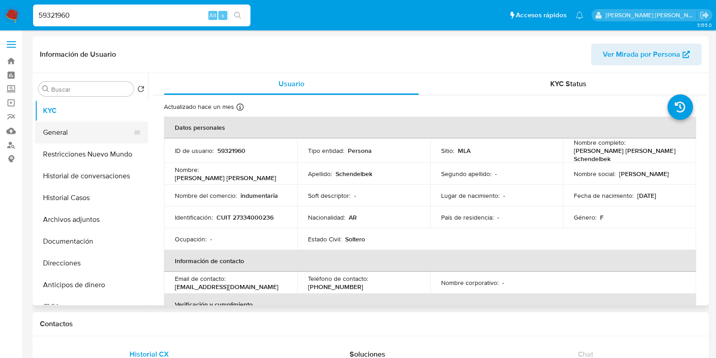
select select "10"
click at [98, 200] on button "Historial Casos" at bounding box center [88, 198] width 106 height 22
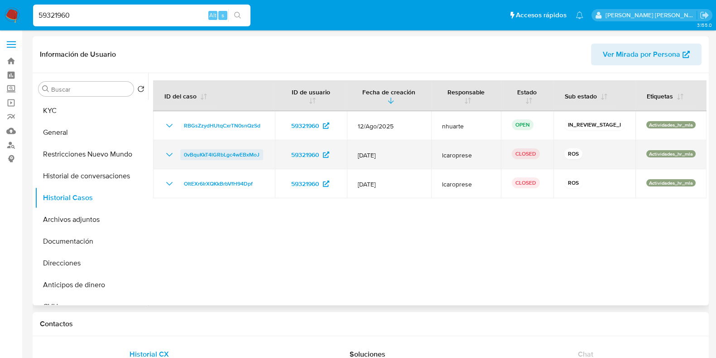
click at [218, 155] on span "0vBquKkT4lGRbLgc4wEBxMoJ" at bounding box center [222, 154] width 76 height 11
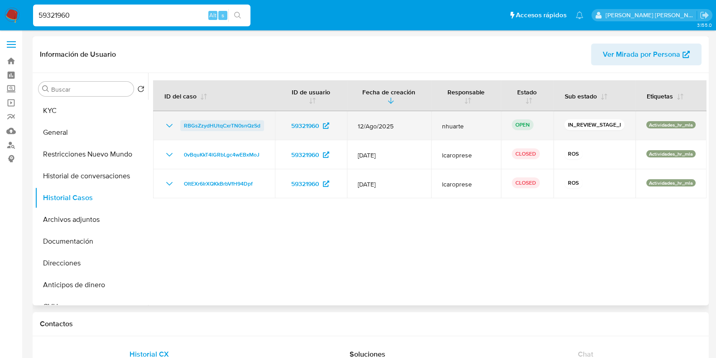
click at [227, 125] on span "RBGsZzydHUtqCxrTN0snQzSd" at bounding box center [222, 125] width 77 height 11
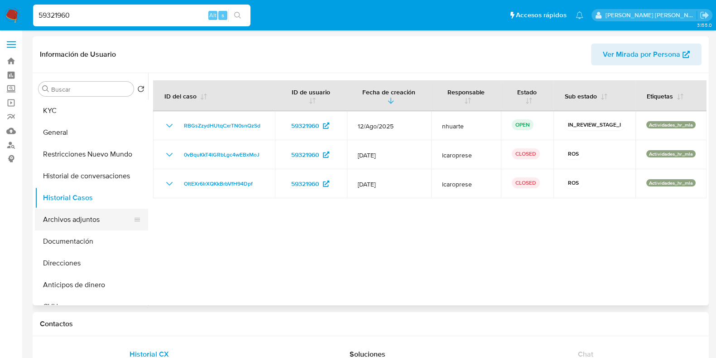
click at [102, 220] on button "Archivos adjuntos" at bounding box center [88, 219] width 106 height 22
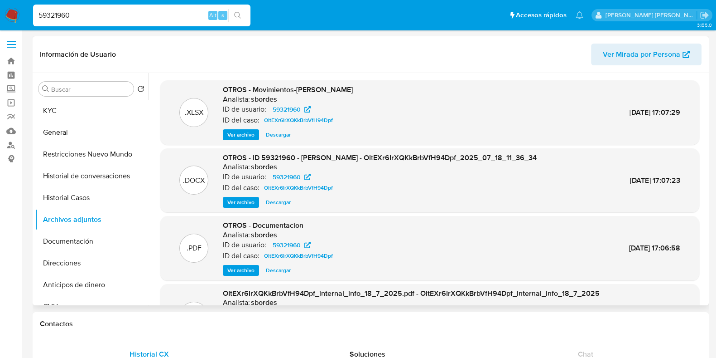
click at [245, 207] on span "Ver archivo" at bounding box center [240, 202] width 27 height 9
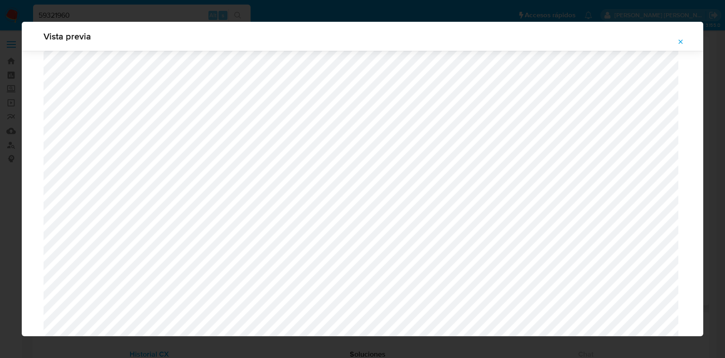
scroll to position [378, 0]
click at [682, 44] on icon "Attachment preview" at bounding box center [680, 41] width 7 height 7
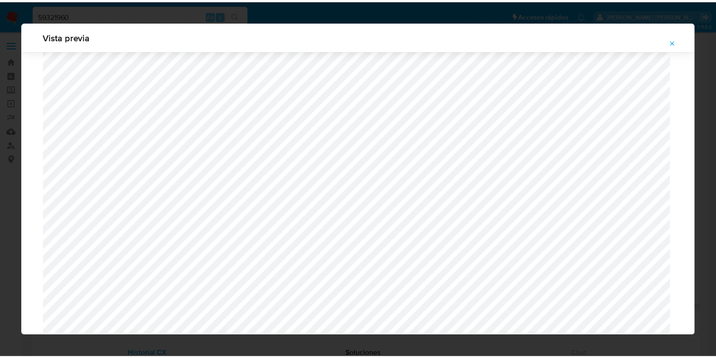
scroll to position [23, 0]
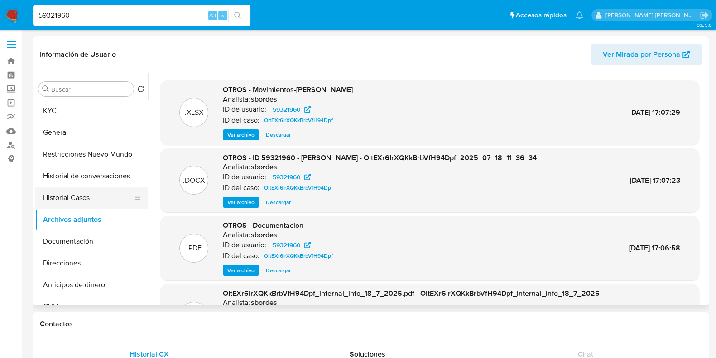
click at [77, 202] on button "Historial Casos" at bounding box center [88, 198] width 106 height 22
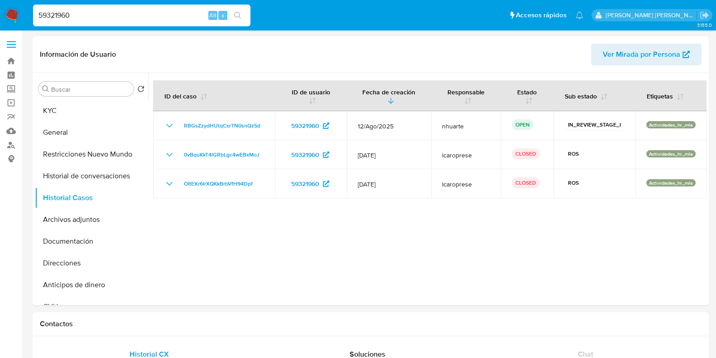
drag, startPoint x: 75, startPoint y: 14, endPoint x: 24, endPoint y: 12, distance: 51.2
click at [24, 12] on nav "Pausado Ver notificaciones 59321960 Alt s Accesos rápidos Presiona las siguient…" at bounding box center [358, 15] width 716 height 30
paste input "1029689373"
type input "1029689373"
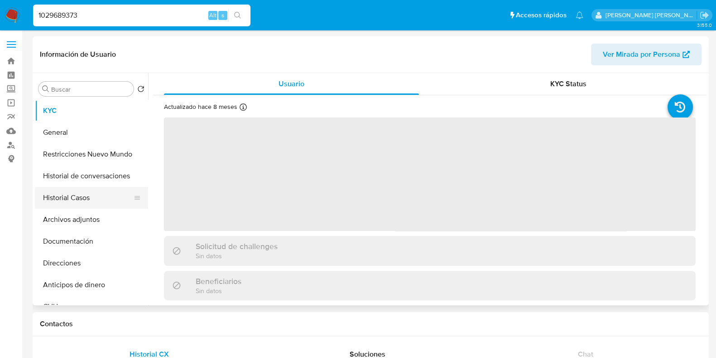
drag, startPoint x: 87, startPoint y: 203, endPoint x: 97, endPoint y: 203, distance: 10.4
click at [87, 203] on button "Historial Casos" at bounding box center [88, 198] width 106 height 22
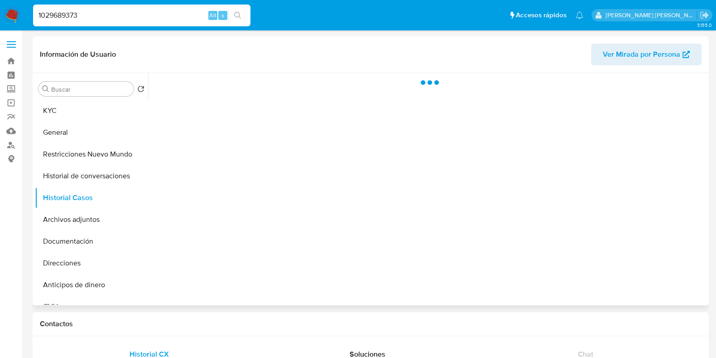
select select "10"
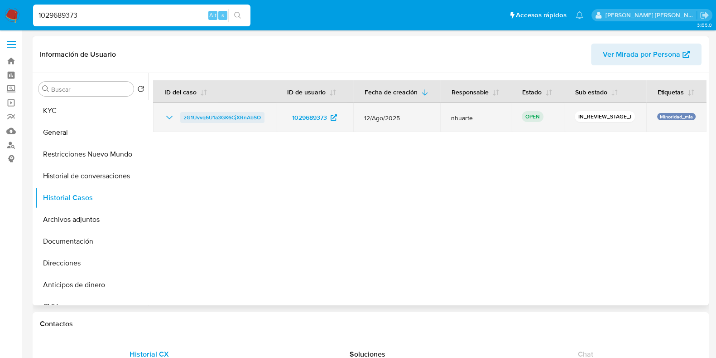
click at [247, 118] on span "zG1Uvvq6U1a3GK6CjXRnAbSO" at bounding box center [222, 117] width 77 height 11
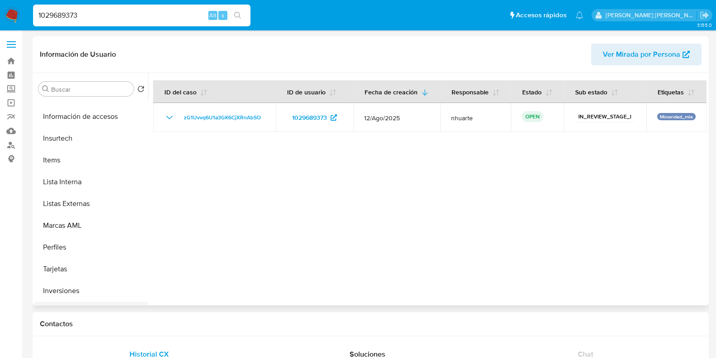
scroll to position [448, 0]
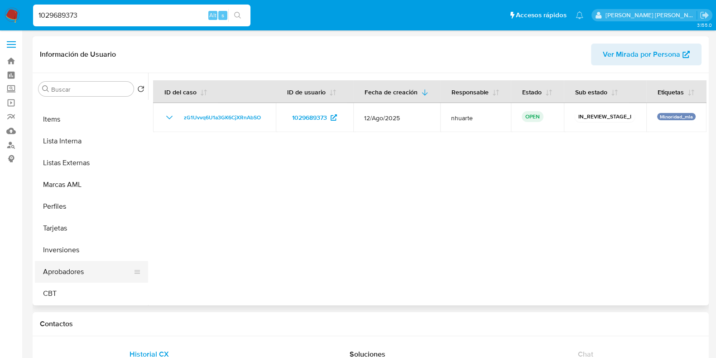
click at [90, 273] on button "Aprobadores" at bounding box center [88, 272] width 106 height 22
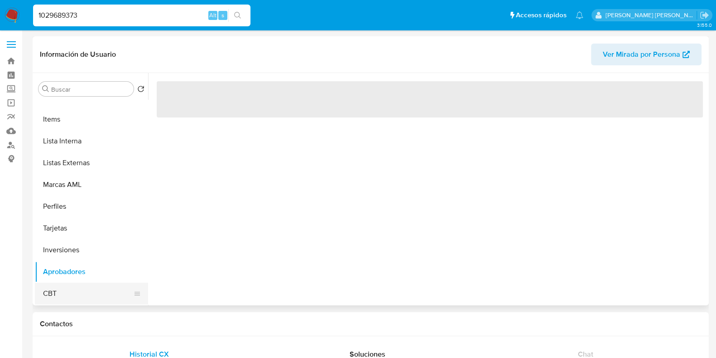
click at [61, 292] on button "CBT" at bounding box center [88, 293] width 106 height 22
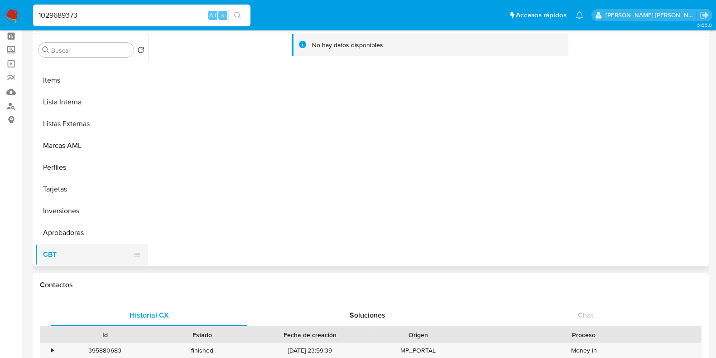
scroll to position [56, 0]
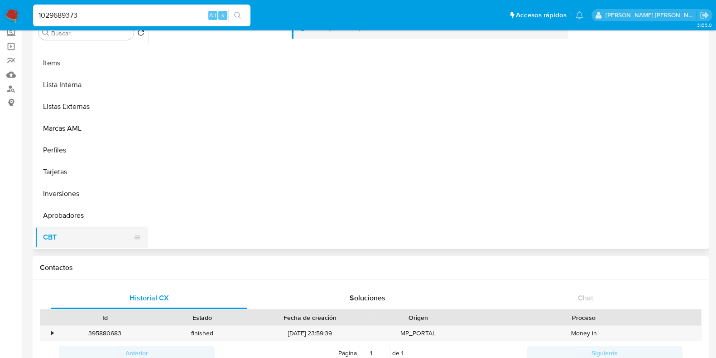
click at [58, 242] on button "CBT" at bounding box center [88, 237] width 106 height 22
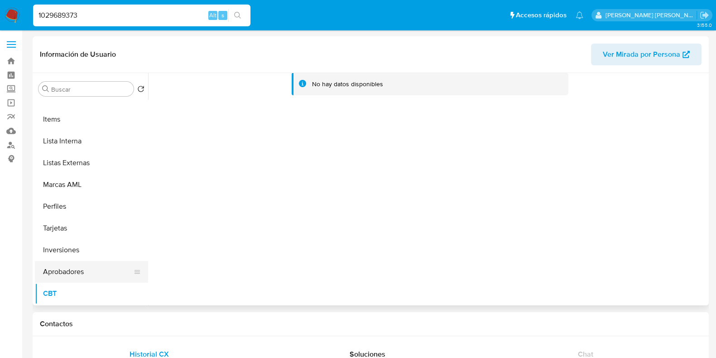
click at [93, 272] on button "Aprobadores" at bounding box center [88, 272] width 106 height 22
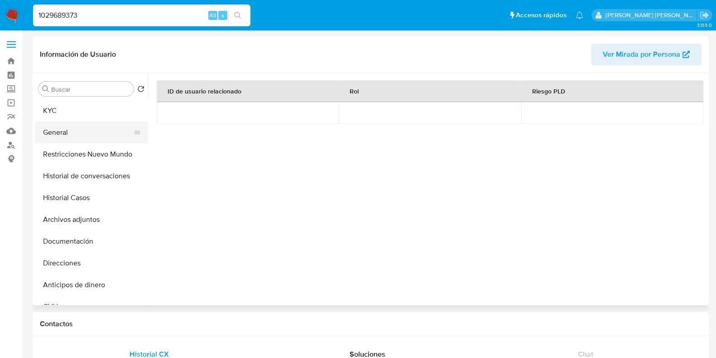
click at [87, 127] on button "General" at bounding box center [88, 132] width 106 height 22
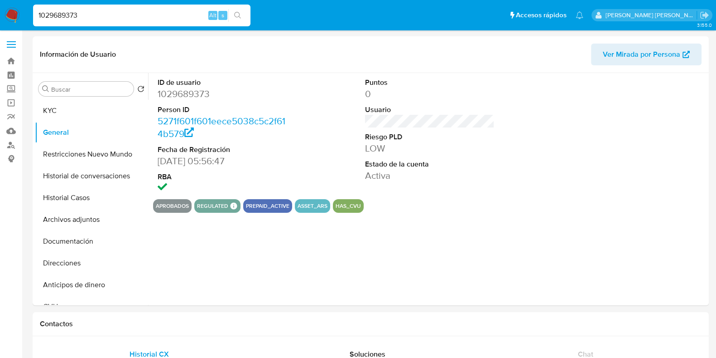
click at [174, 94] on dd "1029689373" at bounding box center [223, 93] width 130 height 13
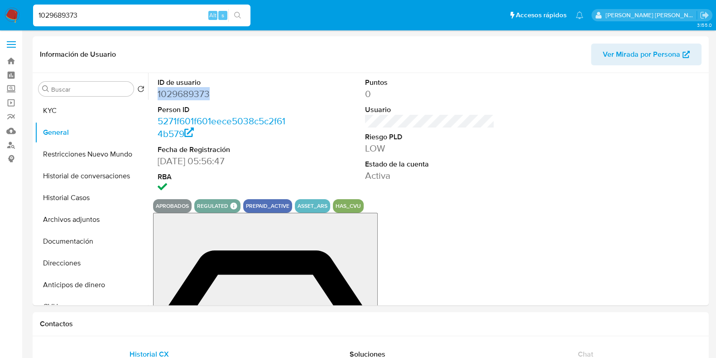
copy dd "1029689373"
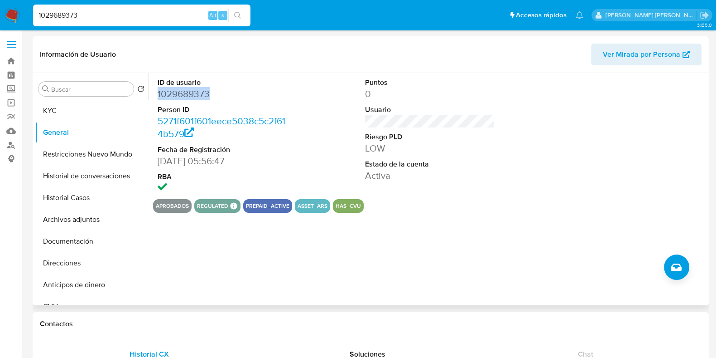
click at [94, 106] on button "KYC" at bounding box center [91, 111] width 113 height 22
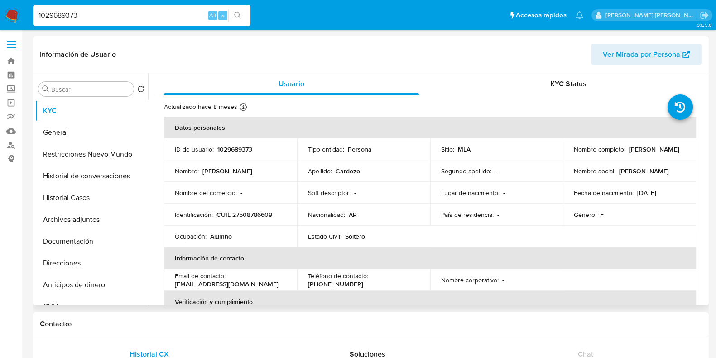
click at [248, 215] on p "CUIL 27508786609" at bounding box center [245, 214] width 56 height 8
click at [249, 215] on p "CUIL 27508786609" at bounding box center [245, 214] width 56 height 8
copy p "27508786609"
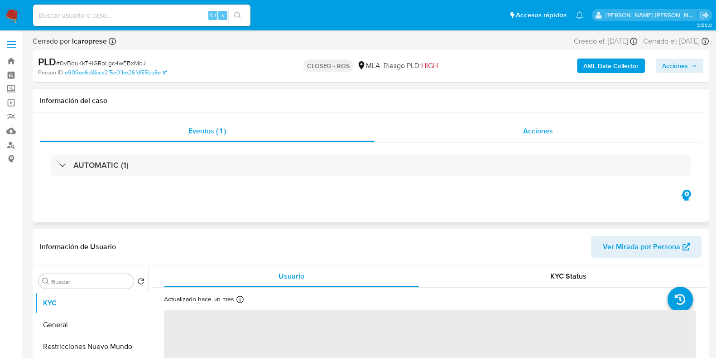
click at [517, 130] on div "Acciones" at bounding box center [538, 131] width 327 height 22
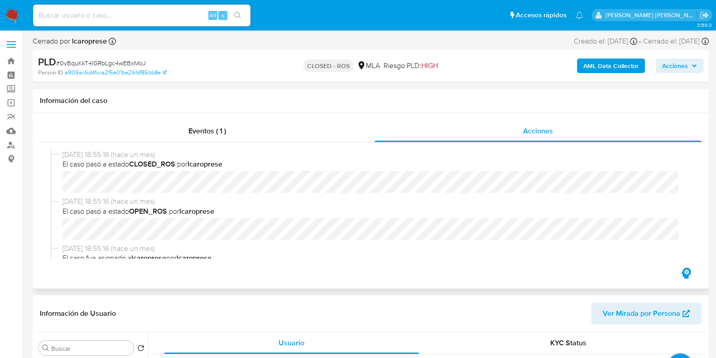
select select "10"
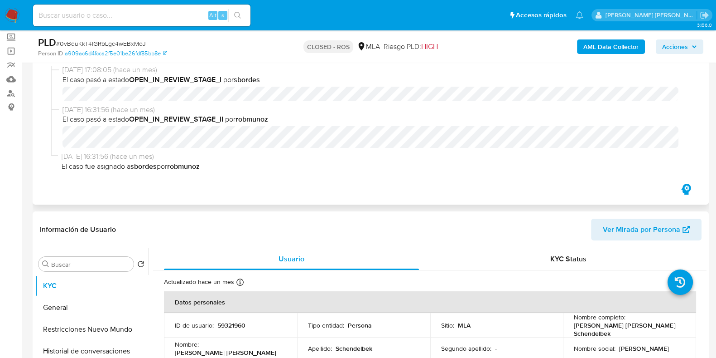
scroll to position [113, 0]
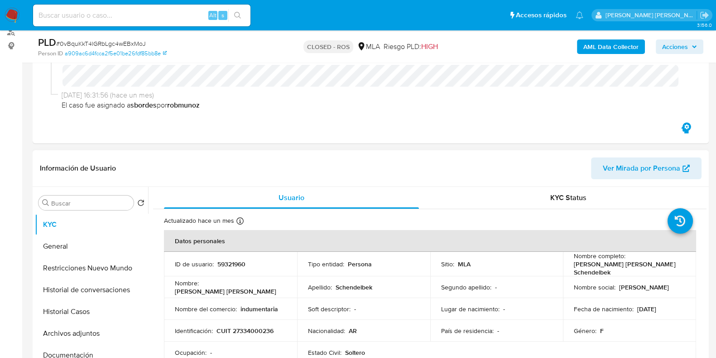
click at [284, 167] on header "Información de Usuario Ver Mirada por Persona" at bounding box center [371, 168] width 662 height 22
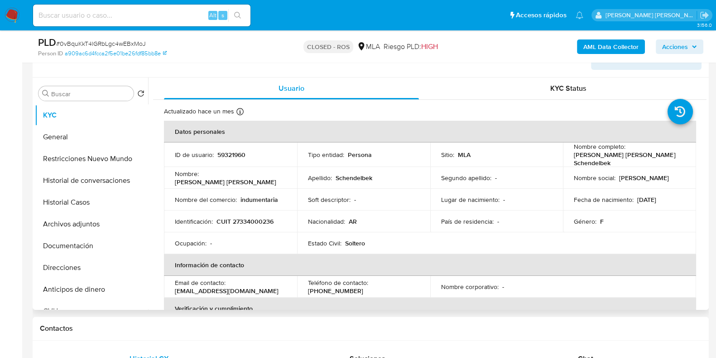
scroll to position [226, 0]
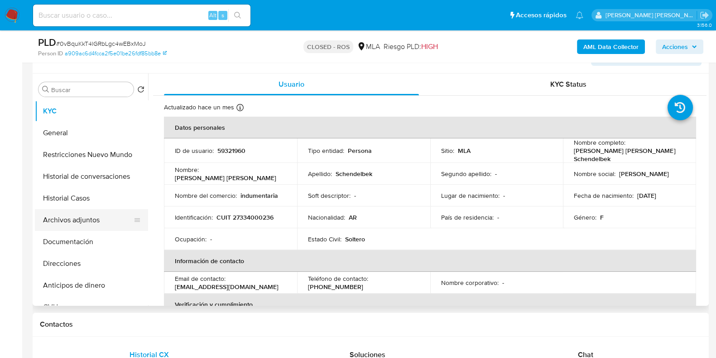
click at [88, 223] on button "Archivos adjuntos" at bounding box center [88, 220] width 106 height 22
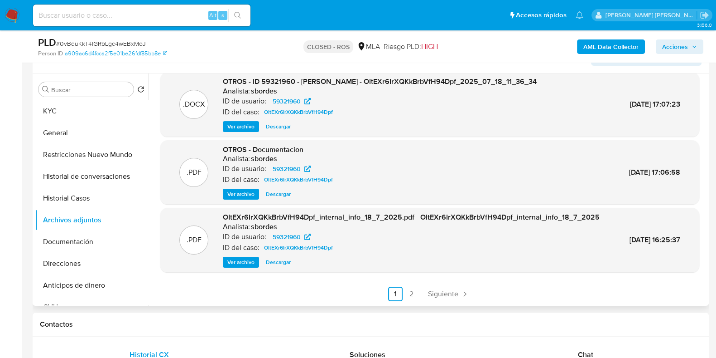
scroll to position [86, 0]
click at [410, 291] on link "2" at bounding box center [412, 293] width 15 height 15
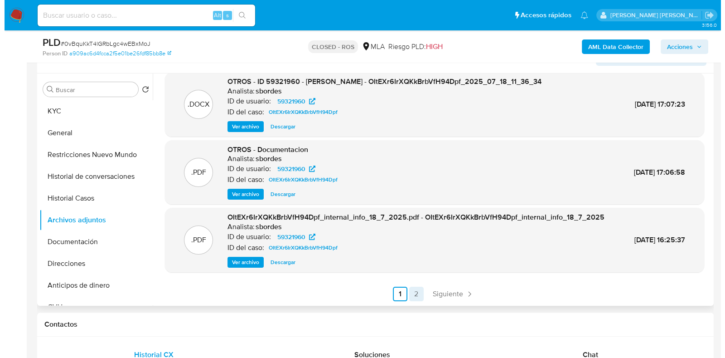
scroll to position [0, 0]
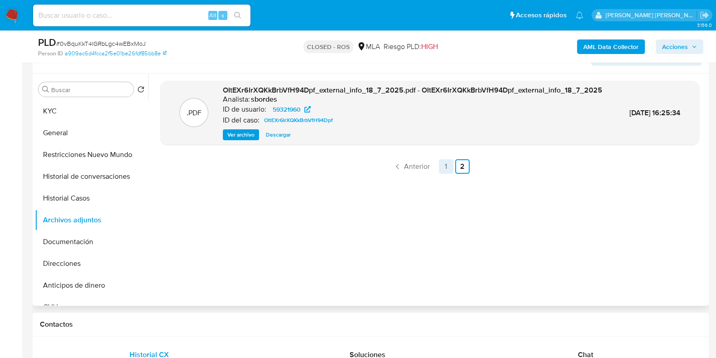
click at [445, 174] on link "1" at bounding box center [446, 166] width 15 height 15
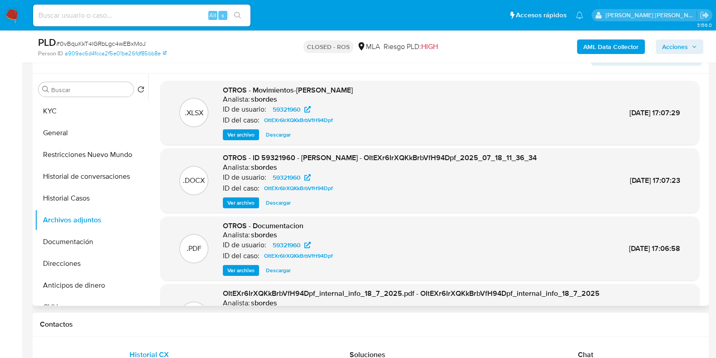
click at [239, 203] on span "Ver archivo" at bounding box center [240, 202] width 27 height 9
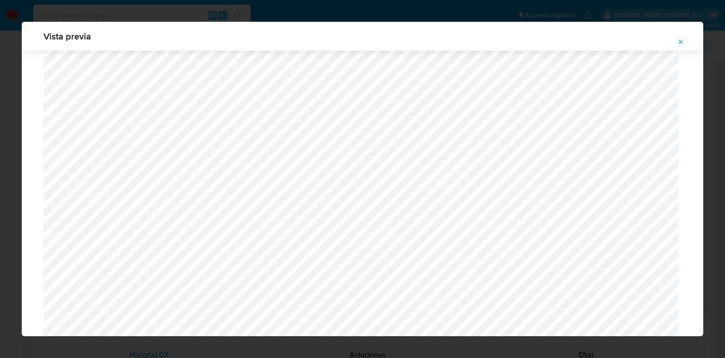
scroll to position [880, 0]
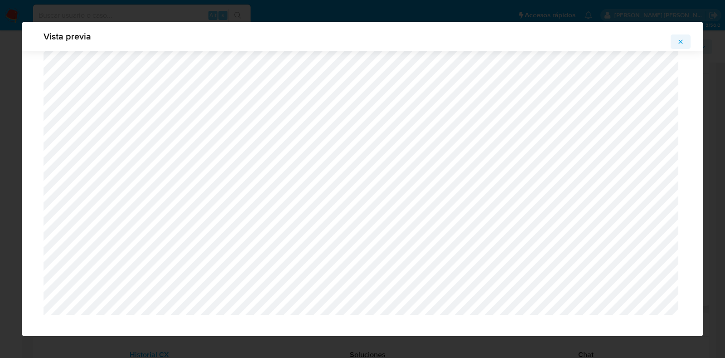
click at [677, 39] on icon "Attachment preview" at bounding box center [680, 41] width 7 height 7
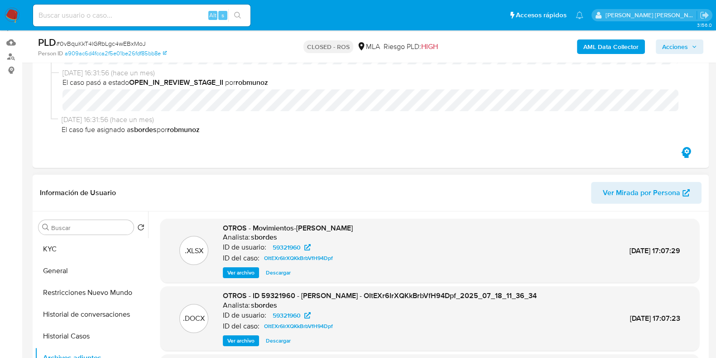
scroll to position [0, 0]
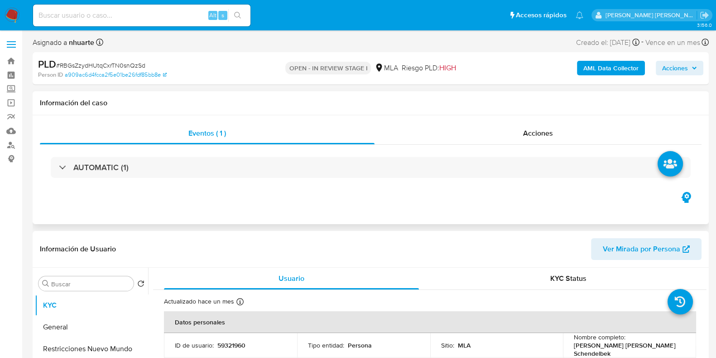
select select "10"
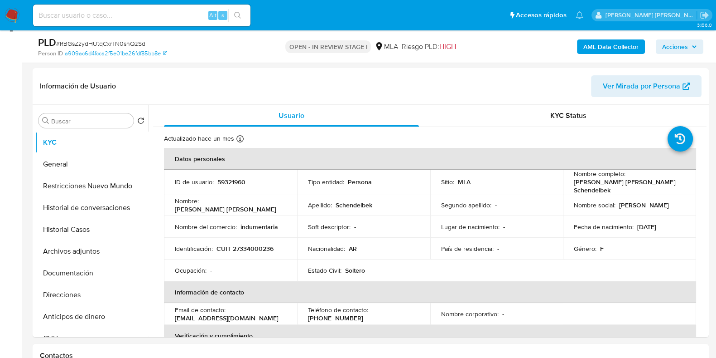
scroll to position [396, 0]
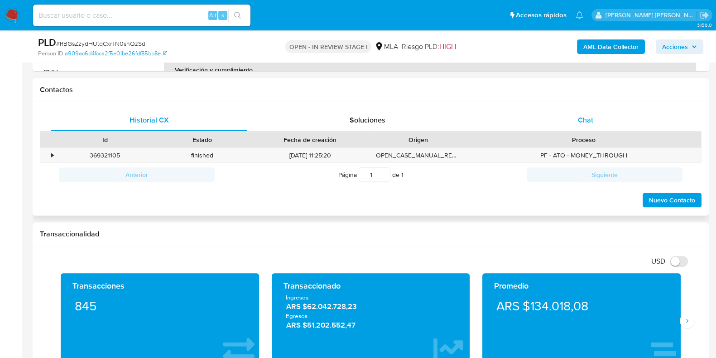
click at [589, 116] on span "Chat" at bounding box center [585, 120] width 15 height 10
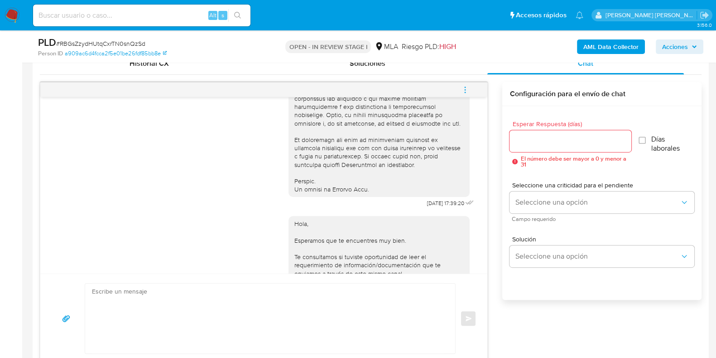
scroll to position [382, 0]
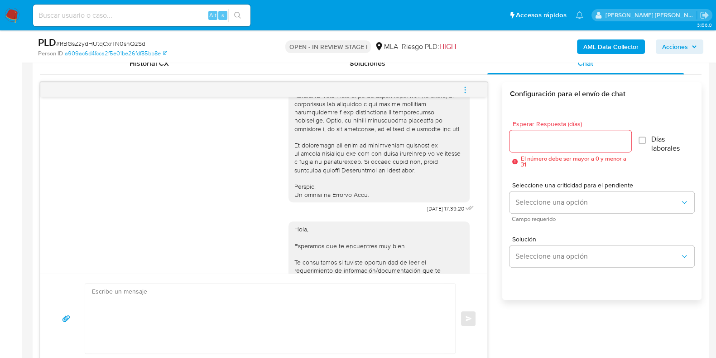
click at [467, 92] on icon "menu-action" at bounding box center [465, 90] width 8 height 8
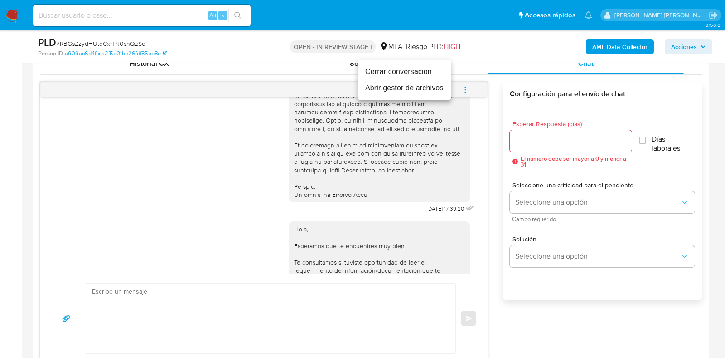
click at [415, 71] on li "Cerrar conversación" at bounding box center [404, 71] width 93 height 16
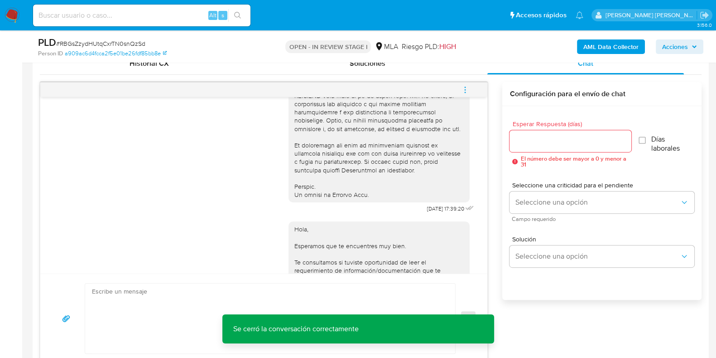
scroll to position [536, 0]
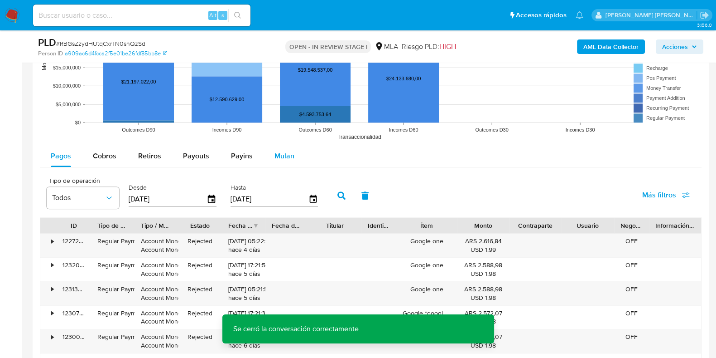
click at [286, 157] on span "Mulan" at bounding box center [285, 155] width 20 height 10
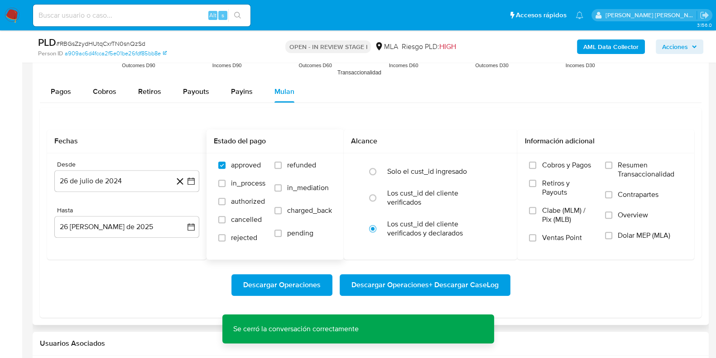
scroll to position [1190, 0]
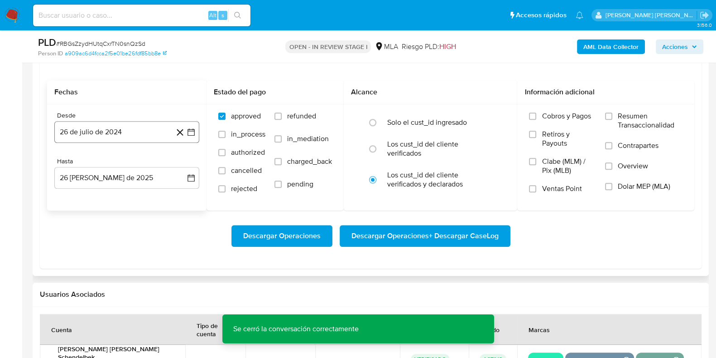
click at [129, 129] on button "26 de julio de 2024" at bounding box center [126, 132] width 145 height 22
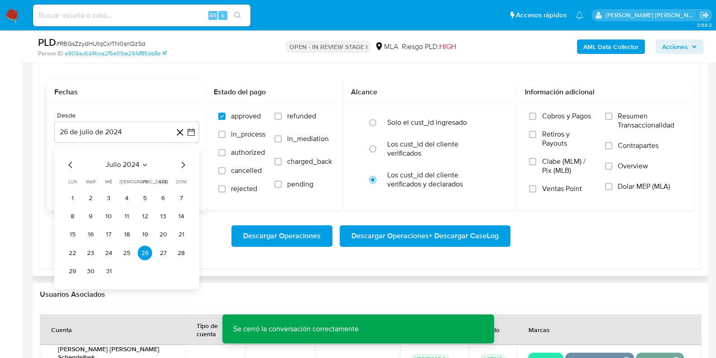
drag, startPoint x: 187, startPoint y: 161, endPoint x: 175, endPoint y: 165, distance: 12.5
click at [180, 164] on icon "Mes siguiente" at bounding box center [183, 164] width 11 height 11
click at [184, 166] on icon "Mes siguiente" at bounding box center [183, 164] width 11 height 11
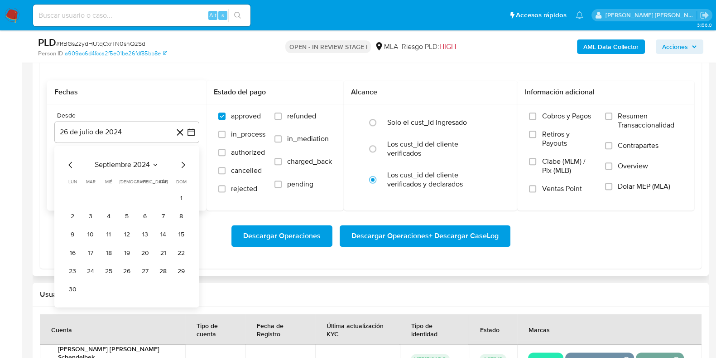
click at [184, 166] on icon "Mes siguiente" at bounding box center [183, 164] width 11 height 11
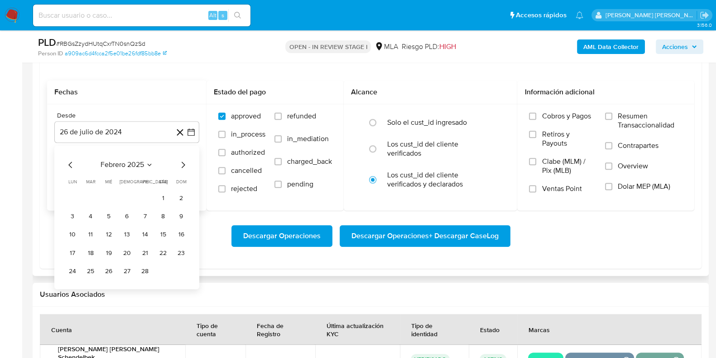
click at [184, 166] on icon "Mes siguiente" at bounding box center [183, 164] width 11 height 11
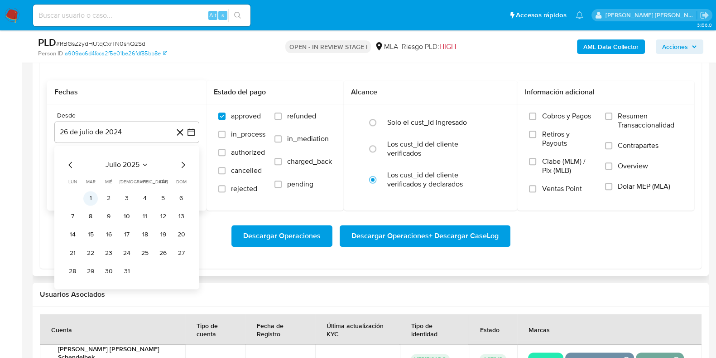
click at [91, 199] on button "1" at bounding box center [90, 198] width 15 height 15
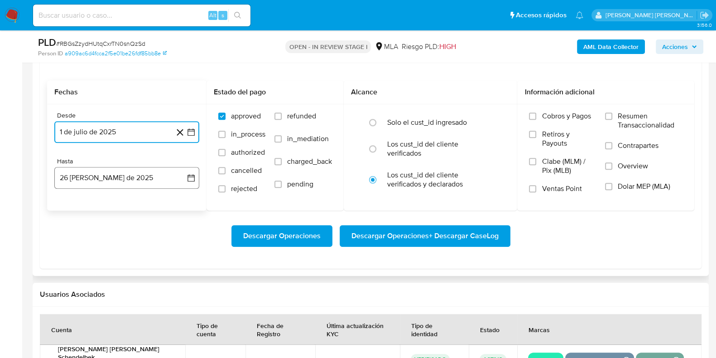
click at [177, 182] on button "26 de agosto de 2025" at bounding box center [126, 178] width 145 height 22
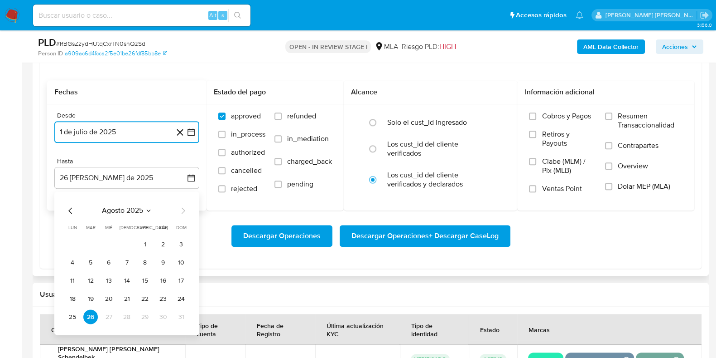
click at [68, 208] on icon "Mes anterior" at bounding box center [70, 210] width 11 height 11
click at [122, 314] on button "31" at bounding box center [127, 316] width 15 height 15
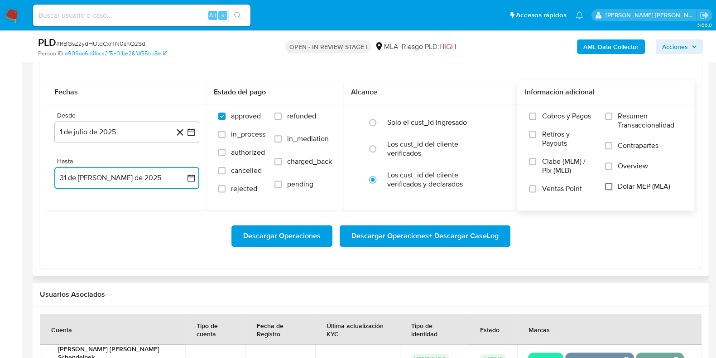
click at [612, 183] on input "Dolar MEP (MLA)" at bounding box center [608, 186] width 7 height 7
click at [381, 240] on span "Descargar Operaciones + Descargar CaseLog" at bounding box center [425, 236] width 147 height 20
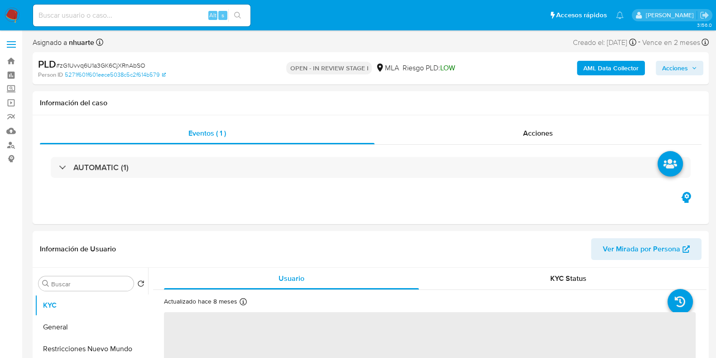
select select "10"
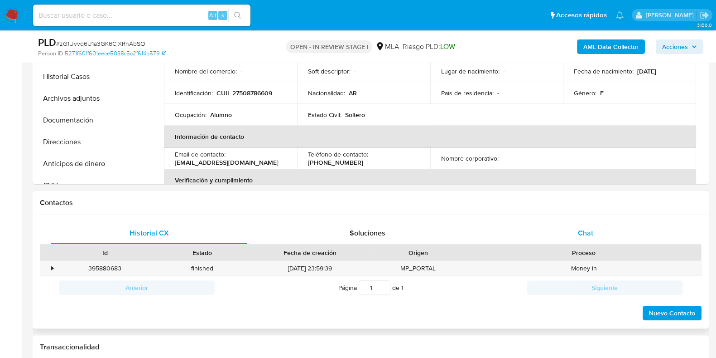
click at [583, 225] on div "Chat" at bounding box center [586, 233] width 197 height 22
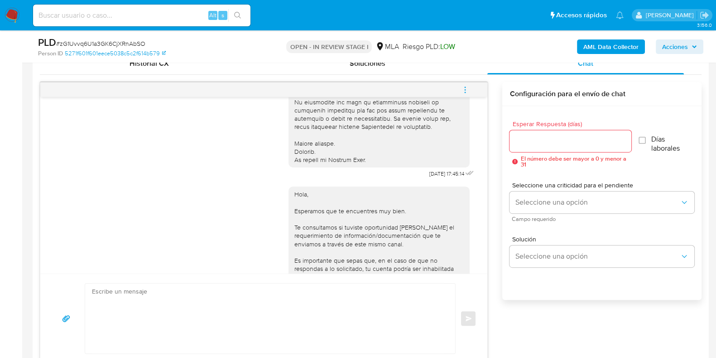
scroll to position [299, 0]
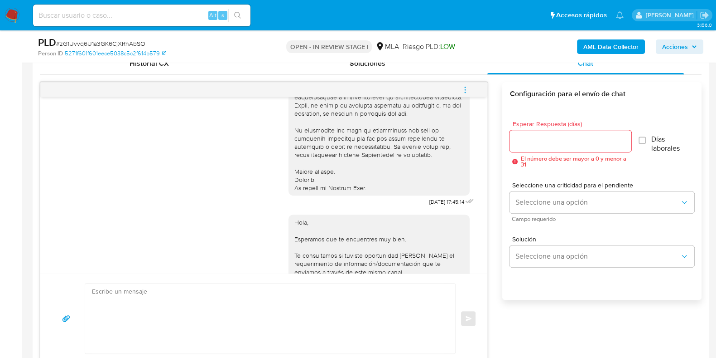
click at [464, 92] on icon "menu-action" at bounding box center [465, 90] width 8 height 8
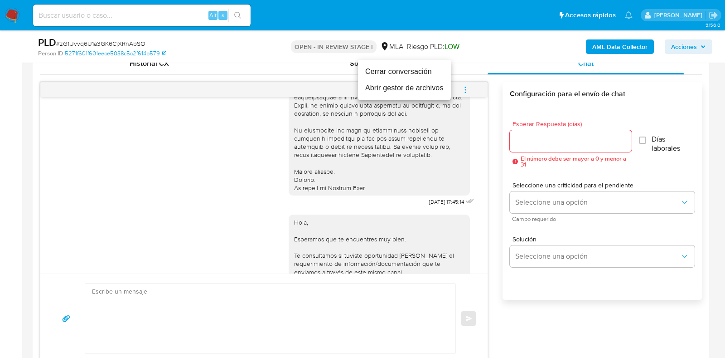
click at [401, 64] on li "Cerrar conversación" at bounding box center [404, 71] width 93 height 16
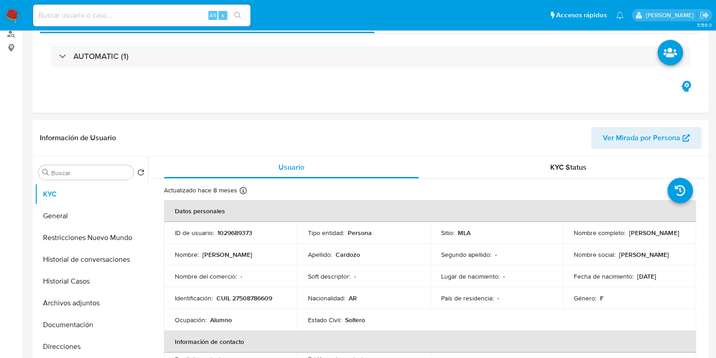
scroll to position [226, 0]
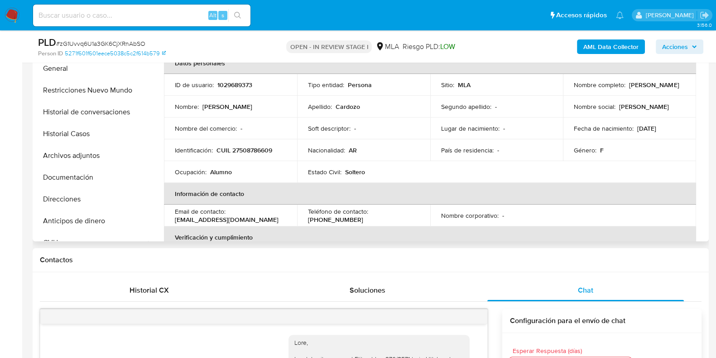
drag, startPoint x: 573, startPoint y: 87, endPoint x: 647, endPoint y: 86, distance: 74.3
click at [647, 86] on div "Nombre completo : Celeste Nahiara Cardozo" at bounding box center [629, 85] width 111 height 8
copy p "Celeste Nahiara Cardozo"
click at [88, 178] on button "Documentación" at bounding box center [88, 177] width 106 height 22
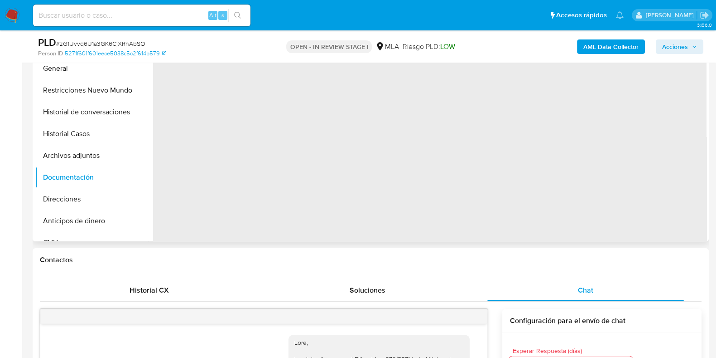
scroll to position [170, 0]
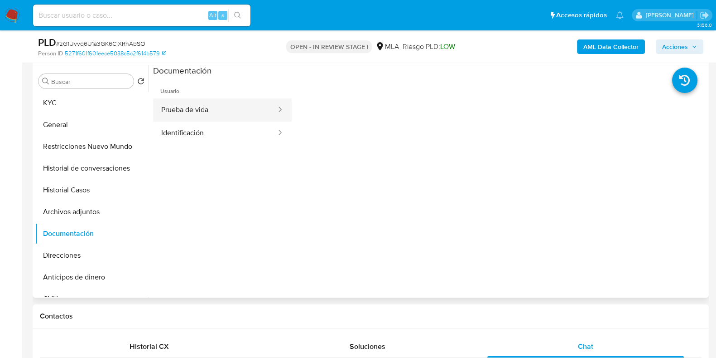
click at [222, 110] on button "Prueba de vida" at bounding box center [215, 109] width 124 height 23
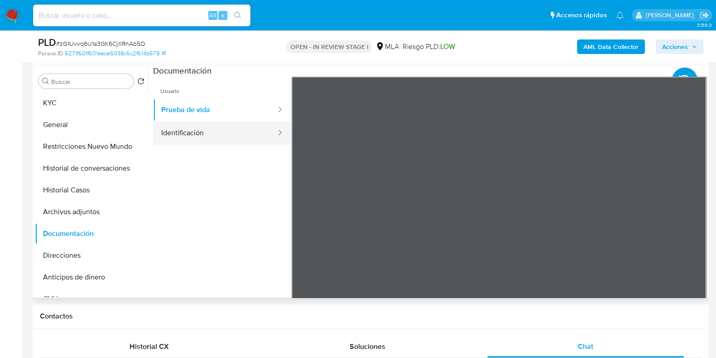
click at [193, 139] on button "Identificación" at bounding box center [215, 132] width 124 height 23
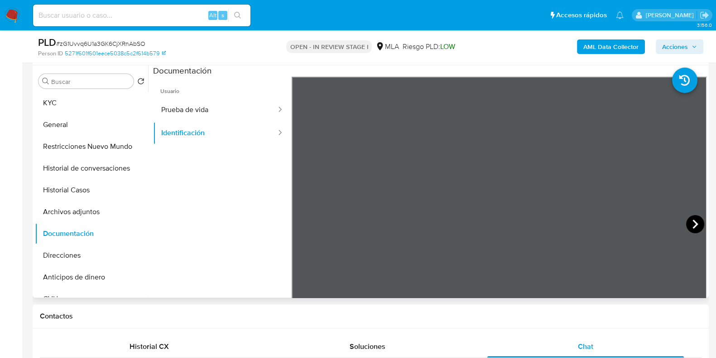
click at [689, 228] on icon at bounding box center [696, 224] width 18 height 18
click at [85, 112] on button "KYC" at bounding box center [88, 103] width 106 height 22
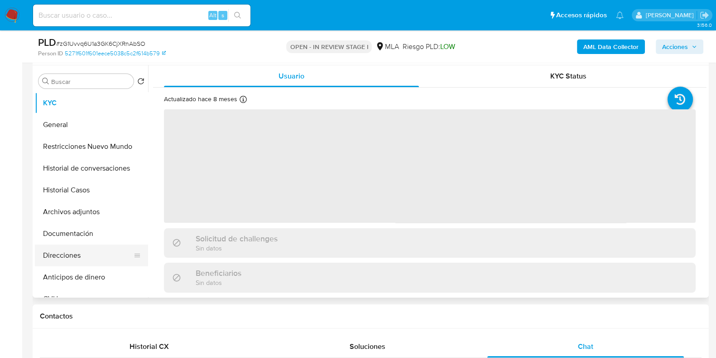
scroll to position [113, 0]
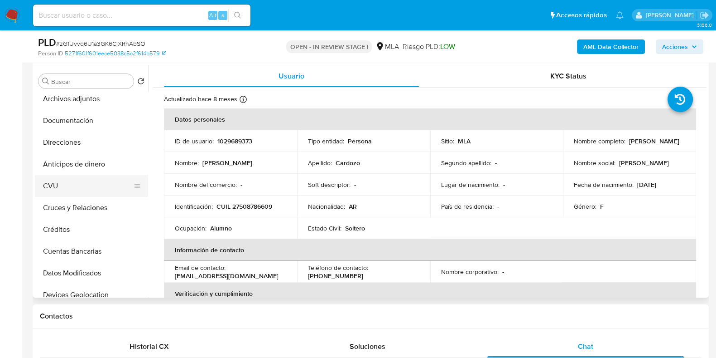
click at [79, 191] on button "CVU" at bounding box center [88, 186] width 106 height 22
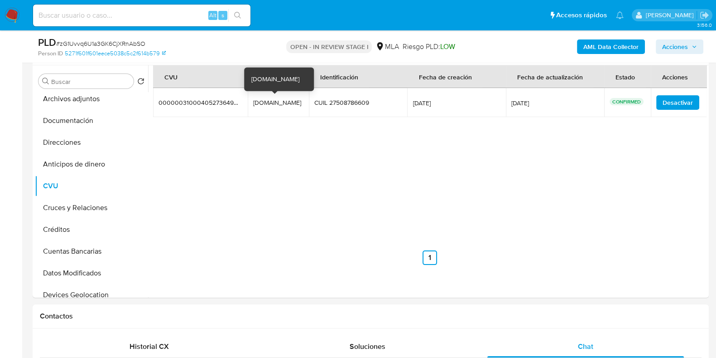
drag, startPoint x: 260, startPoint y: 104, endPoint x: 298, endPoint y: 102, distance: 38.5
click at [299, 102] on td "losmellis17.mp losmellis17.mp" at bounding box center [279, 102] width 62 height 29
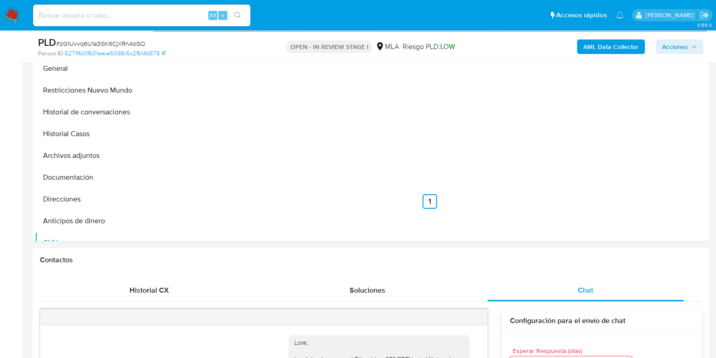
scroll to position [0, 0]
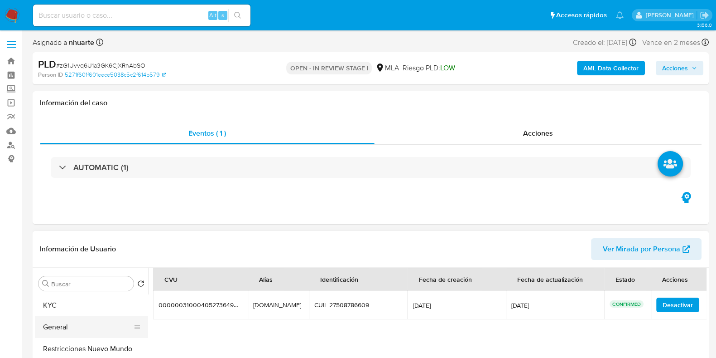
click at [80, 328] on button "General" at bounding box center [88, 327] width 106 height 22
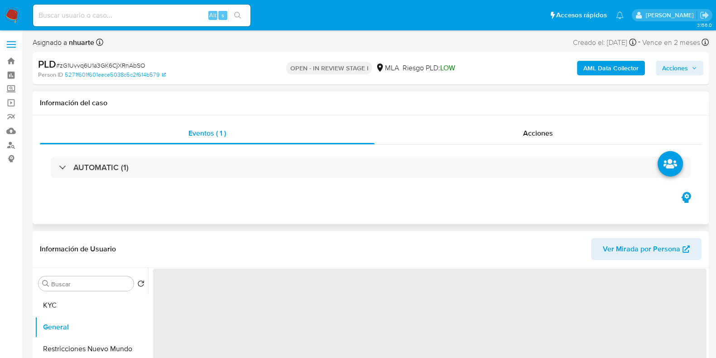
click at [177, 219] on div "Eventos ( 1 ) Acciones AUTOMATIC (1)" at bounding box center [371, 169] width 677 height 109
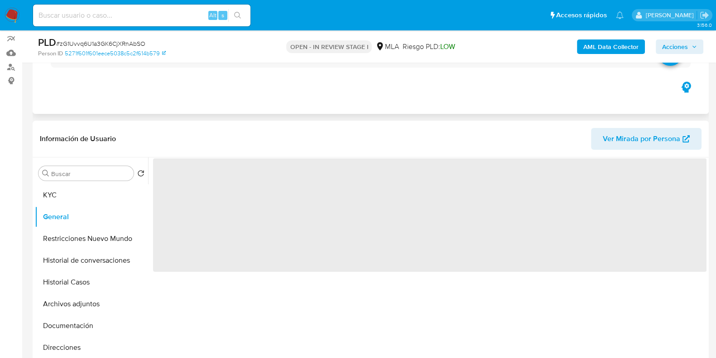
scroll to position [170, 0]
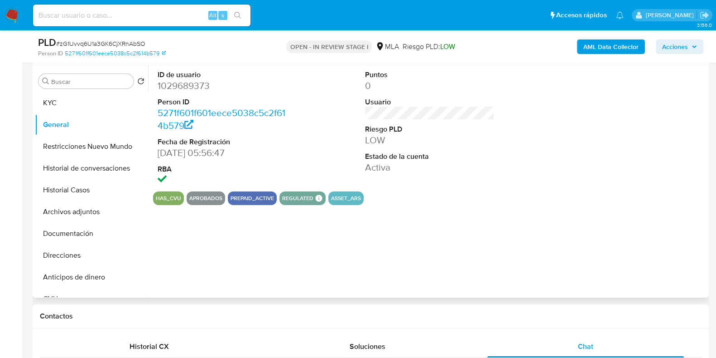
click at [199, 87] on dd "1029689373" at bounding box center [223, 85] width 130 height 13
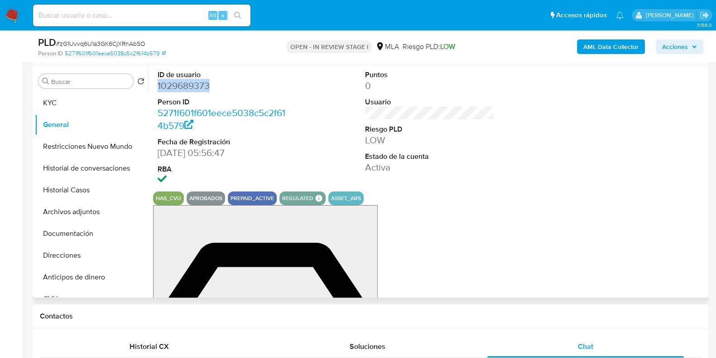
copy dd "1029689373"
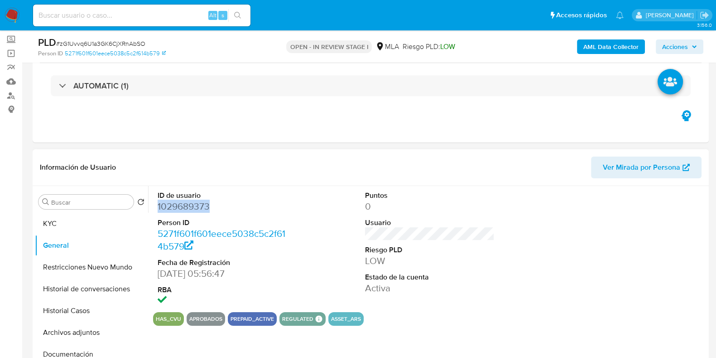
scroll to position [0, 0]
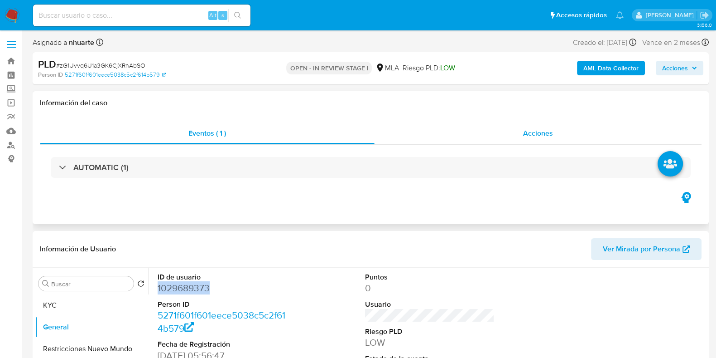
click at [527, 126] on div "Acciones" at bounding box center [538, 133] width 327 height 22
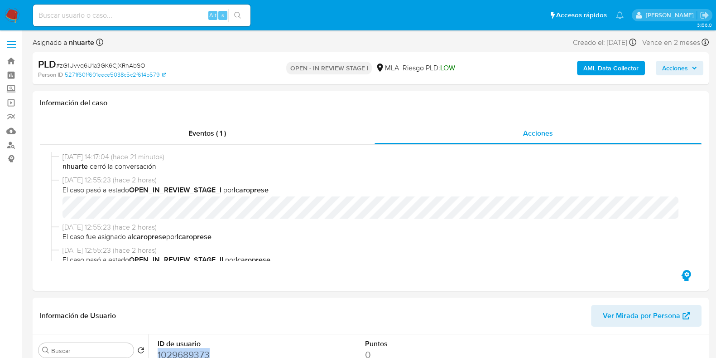
click at [621, 63] on b "AML Data Collector" at bounding box center [611, 68] width 55 height 15
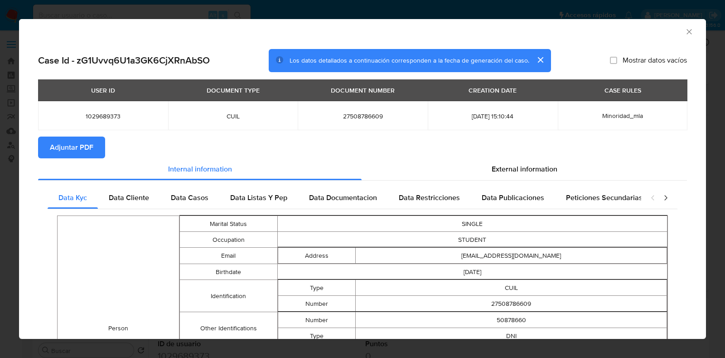
click at [685, 34] on icon "Cerrar ventana" at bounding box center [689, 31] width 9 height 9
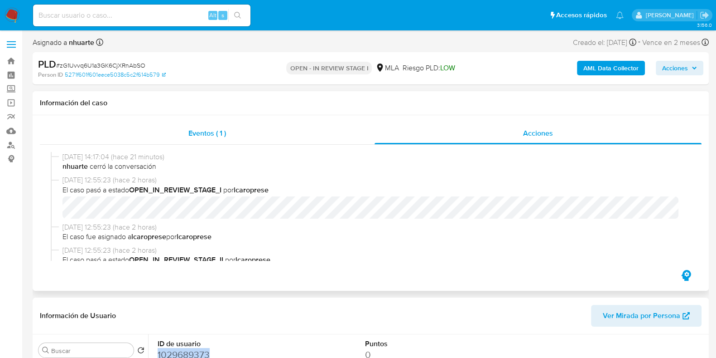
click at [216, 131] on span "Eventos ( 1 )" at bounding box center [208, 133] width 38 height 10
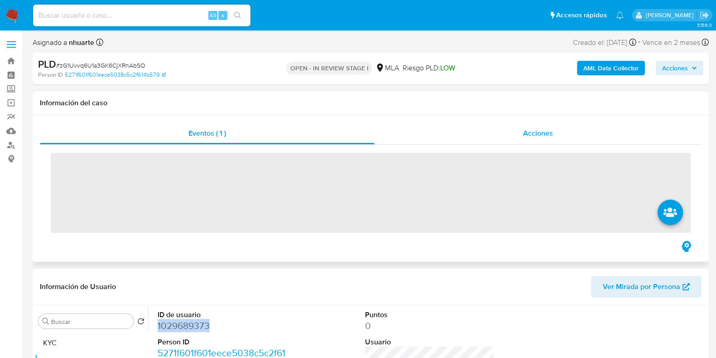
click at [561, 134] on div "Acciones" at bounding box center [538, 133] width 327 height 22
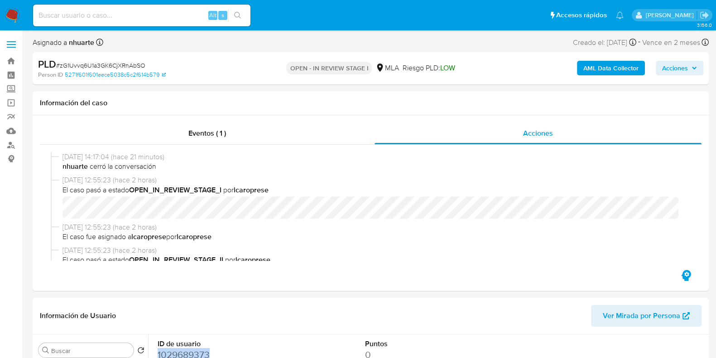
click at [642, 68] on button "AML Data Collector" at bounding box center [611, 68] width 68 height 15
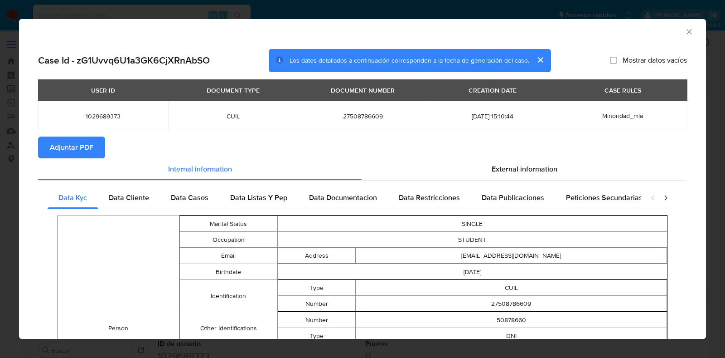
click at [685, 31] on icon "Cerrar ventana" at bounding box center [689, 31] width 9 height 9
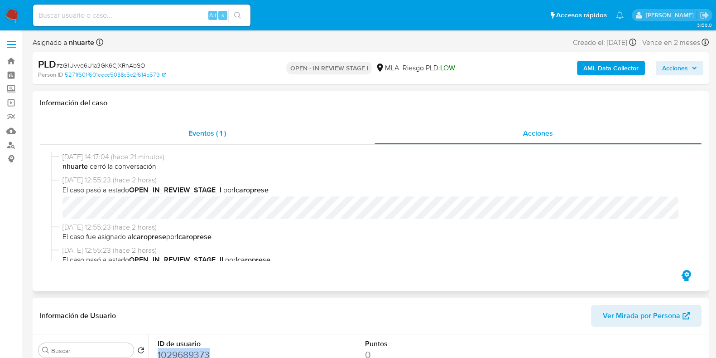
click at [220, 132] on span "Eventos ( 1 )" at bounding box center [208, 133] width 38 height 10
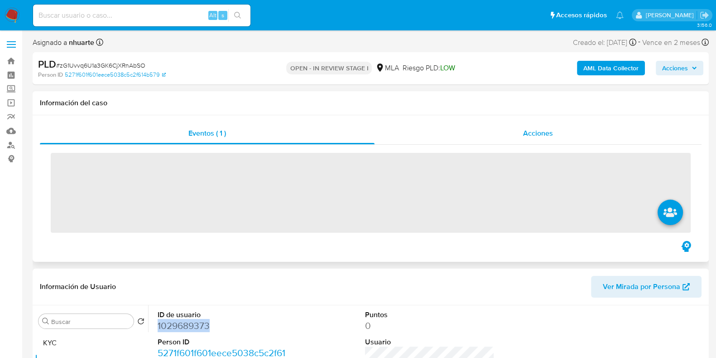
drag, startPoint x: 549, startPoint y: 133, endPoint x: 512, endPoint y: 147, distance: 39.9
click at [549, 133] on span "Acciones" at bounding box center [538, 133] width 30 height 10
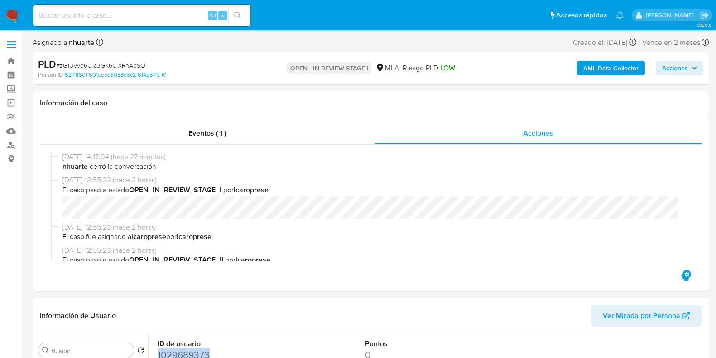
click at [626, 67] on b "AML Data Collector" at bounding box center [611, 68] width 55 height 15
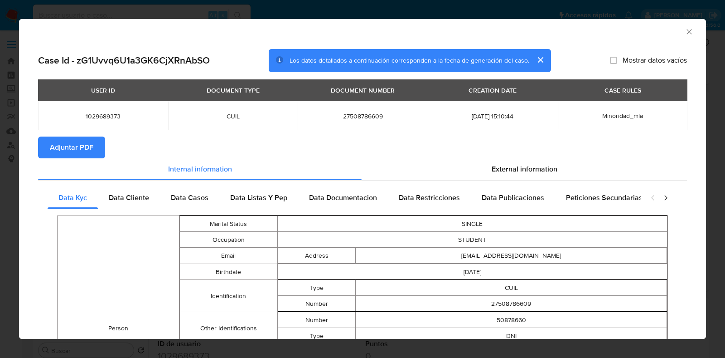
click at [92, 143] on span "Adjuntar PDF" at bounding box center [72, 147] width 44 height 20
click at [685, 33] on icon "Cerrar ventana" at bounding box center [689, 31] width 9 height 9
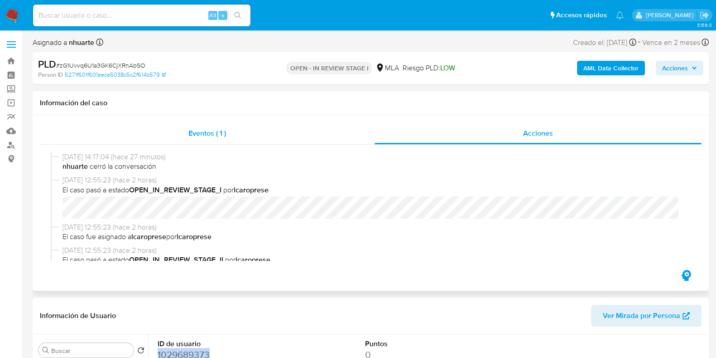
click at [224, 135] on span "Eventos ( 1 )" at bounding box center [208, 133] width 38 height 10
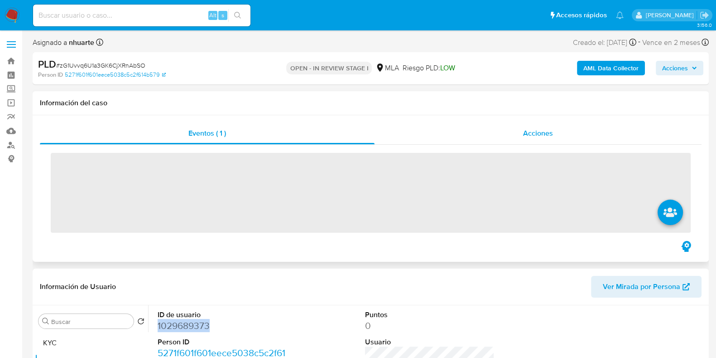
click at [530, 133] on span "Acciones" at bounding box center [538, 133] width 30 height 10
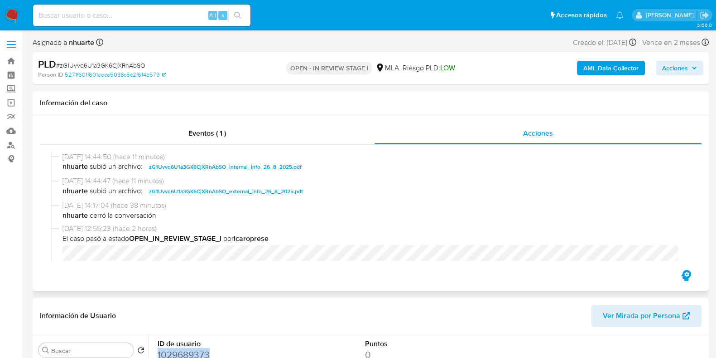
scroll to position [170, 0]
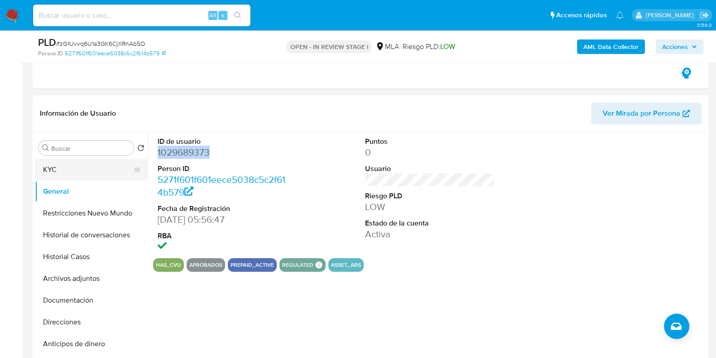
drag, startPoint x: 69, startPoint y: 161, endPoint x: 139, endPoint y: 172, distance: 70.7
click at [69, 161] on button "KYC" at bounding box center [88, 170] width 106 height 22
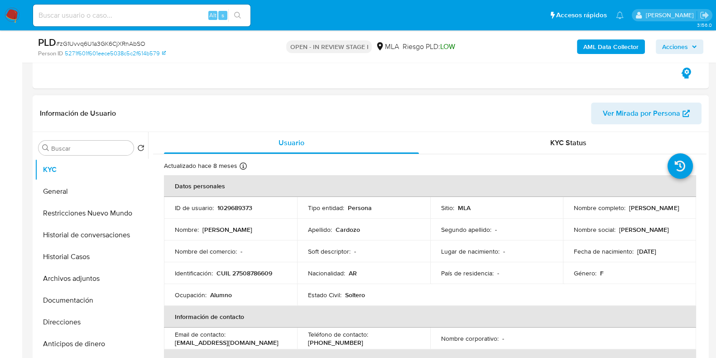
click at [266, 274] on p "CUIL 27508786609" at bounding box center [245, 273] width 56 height 8
click at [265, 274] on p "CUIL 27508786609" at bounding box center [245, 273] width 56 height 8
copy p "27508786609"
click at [63, 298] on button "Documentación" at bounding box center [88, 300] width 106 height 22
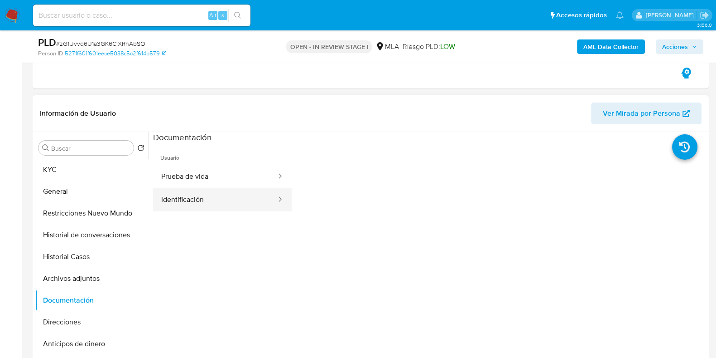
click at [203, 194] on button "Identificación" at bounding box center [215, 199] width 124 height 23
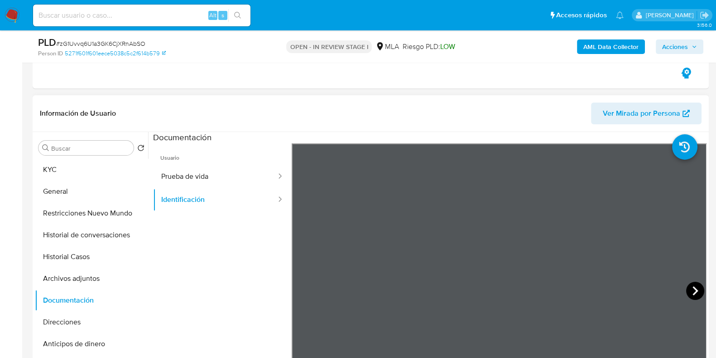
click at [691, 294] on icon at bounding box center [696, 290] width 18 height 18
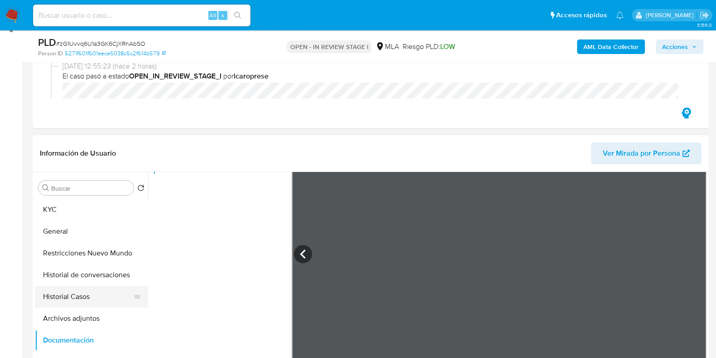
scroll to position [113, 0]
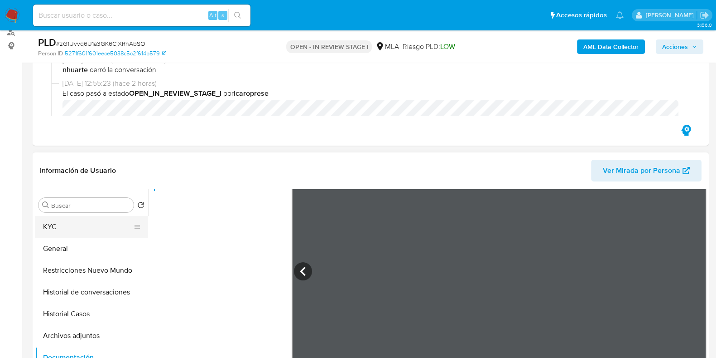
click at [67, 218] on button "KYC" at bounding box center [88, 227] width 106 height 22
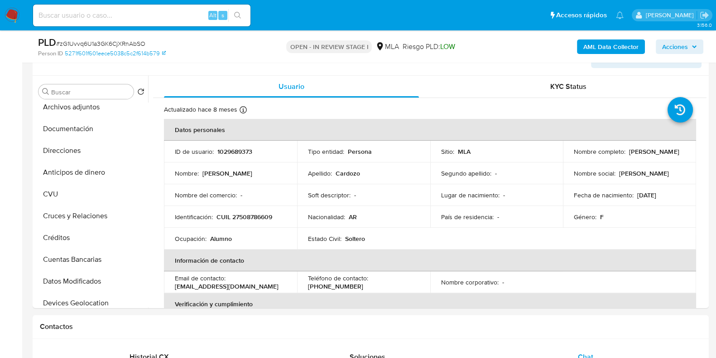
scroll to position [52, 0]
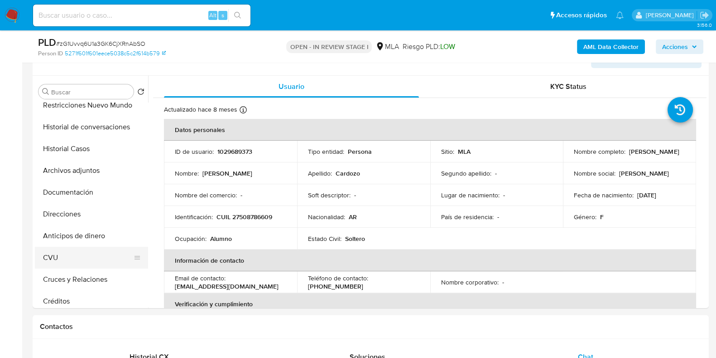
click at [92, 253] on button "CVU" at bounding box center [88, 258] width 106 height 22
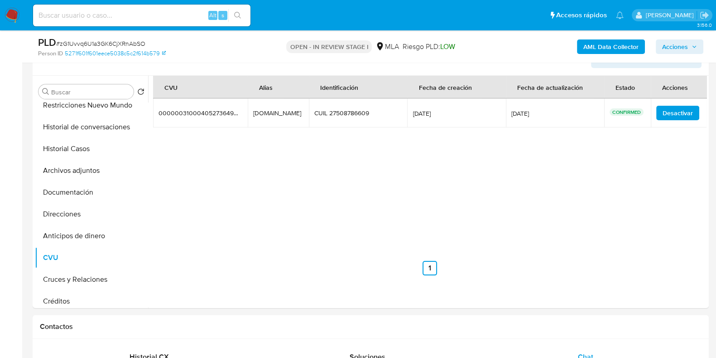
drag, startPoint x: 248, startPoint y: 108, endPoint x: 300, endPoint y: 108, distance: 51.7
click at [300, 108] on td "losmellis17.mp losmellis17.mp" at bounding box center [279, 112] width 62 height 29
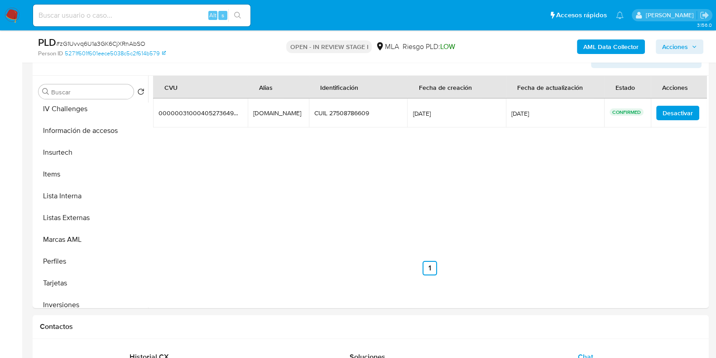
scroll to position [448, 0]
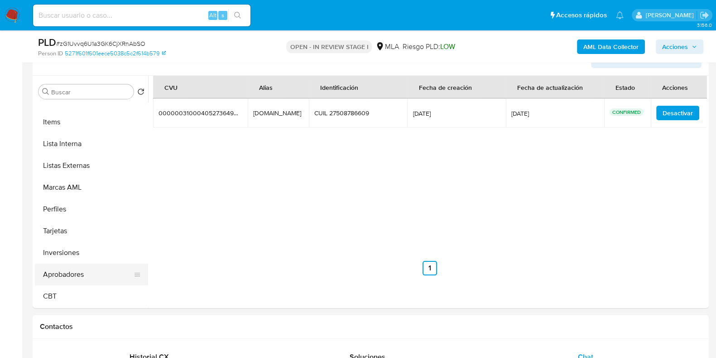
click at [80, 274] on button "Aprobadores" at bounding box center [88, 274] width 106 height 22
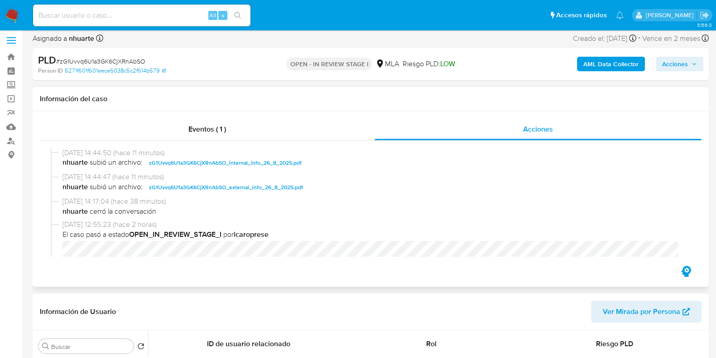
scroll to position [0, 0]
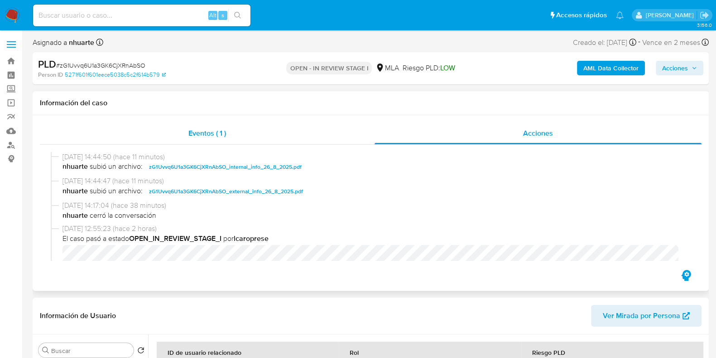
click at [190, 134] on span "Eventos ( 1 )" at bounding box center [208, 133] width 38 height 10
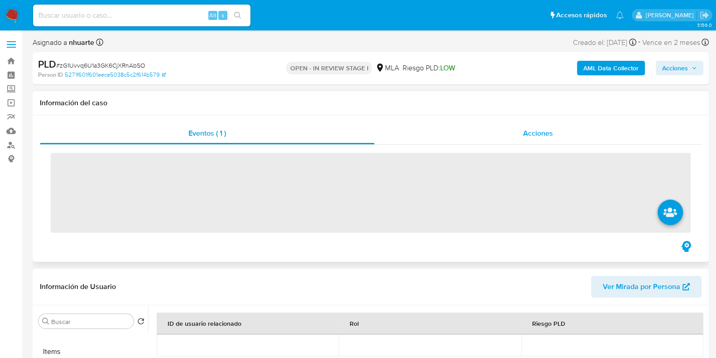
click at [536, 135] on span "Acciones" at bounding box center [538, 133] width 30 height 10
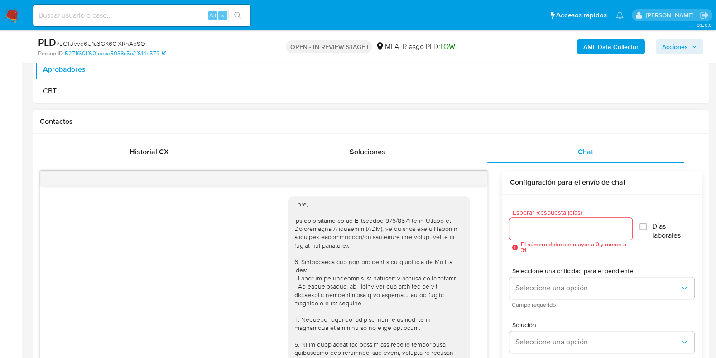
scroll to position [510, 0]
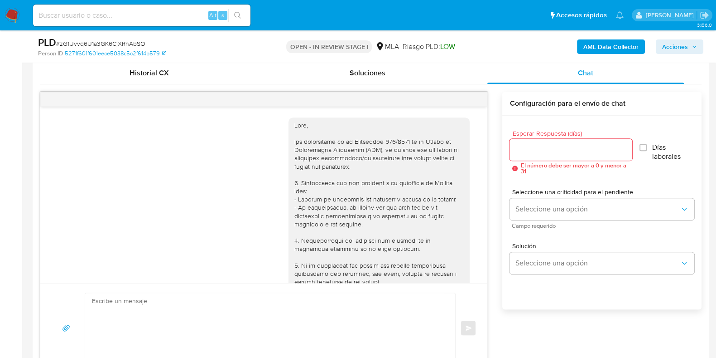
click at [125, 40] on span "# zG1Uvvq6U1a3GK6CjXRnAbSO" at bounding box center [100, 43] width 89 height 9
copy span "zG1Uvvq6U1a3GK6CjXRnAbSO"
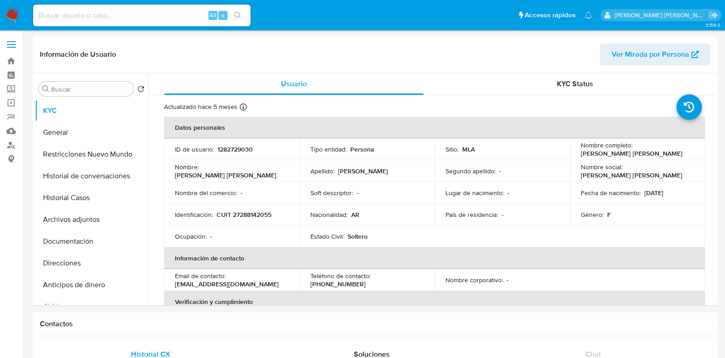
select select "10"
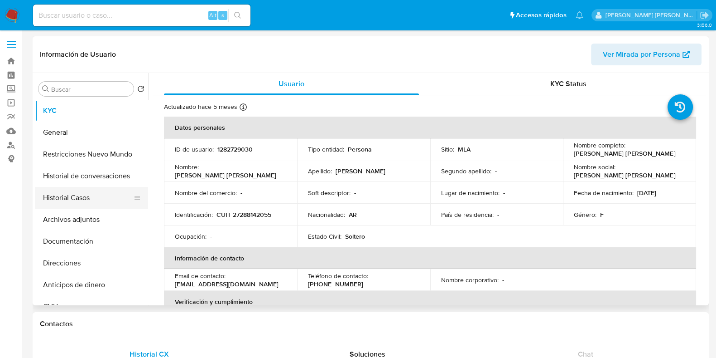
click at [109, 200] on button "Historial Casos" at bounding box center [88, 198] width 106 height 22
select select "10"
drag, startPoint x: 573, startPoint y: 153, endPoint x: 643, endPoint y: 153, distance: 69.3
click at [643, 153] on div "Nombre completo : [PERSON_NAME] [PERSON_NAME]" at bounding box center [629, 149] width 111 height 16
copy p "[PERSON_NAME] [PERSON_NAME]"
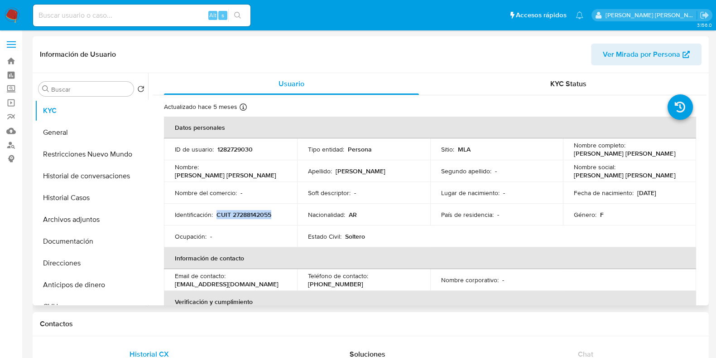
drag, startPoint x: 218, startPoint y: 213, endPoint x: 274, endPoint y: 214, distance: 56.7
click at [274, 214] on div "Identificación : CUIT 27288142055" at bounding box center [230, 214] width 111 height 8
copy p "CUIT 27288142055"
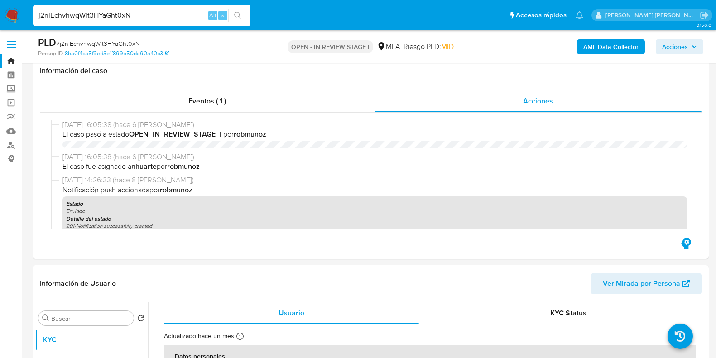
select select "10"
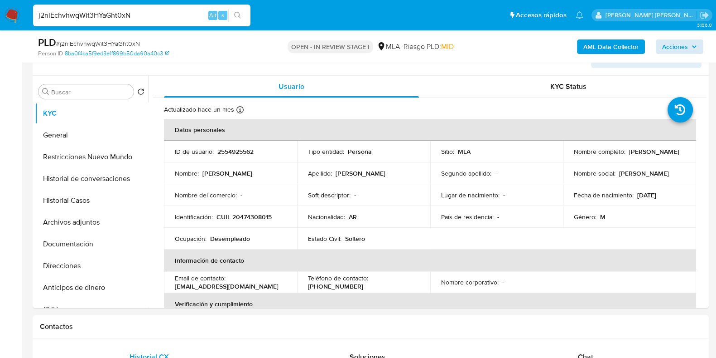
scroll to position [264, 0]
drag, startPoint x: 15, startPoint y: 15, endPoint x: 66, endPoint y: 15, distance: 51.2
click at [15, 15] on img at bounding box center [12, 15] width 15 height 15
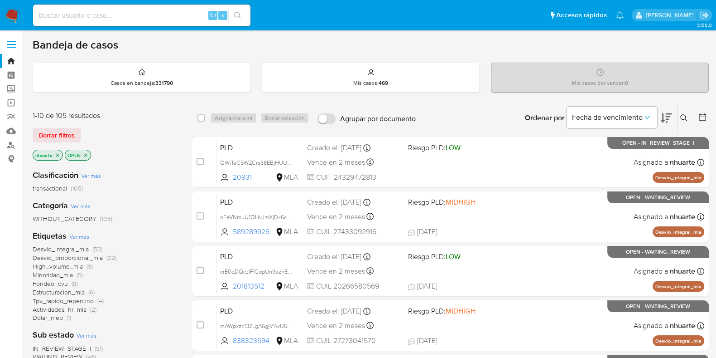
drag, startPoint x: 687, startPoint y: 114, endPoint x: 680, endPoint y: 116, distance: 7.0
click at [687, 114] on icon at bounding box center [684, 117] width 7 height 7
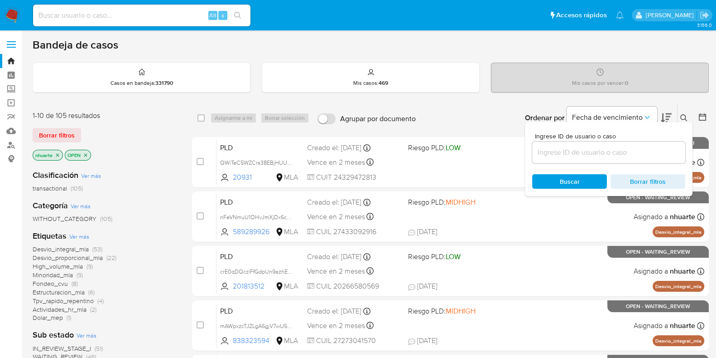
click at [603, 151] on input at bounding box center [608, 152] width 153 height 12
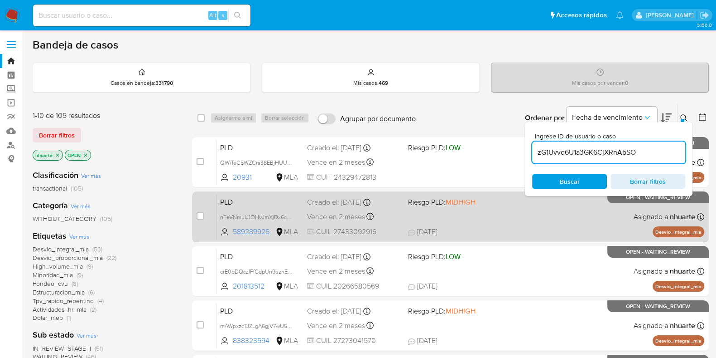
type input "zG1Uvvq6U1a3GK6CjXRnAbSO"
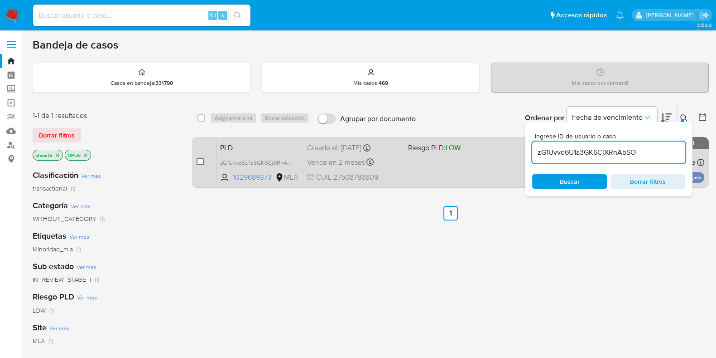
click at [198, 162] on input "checkbox" at bounding box center [200, 161] width 7 height 7
checkbox input "true"
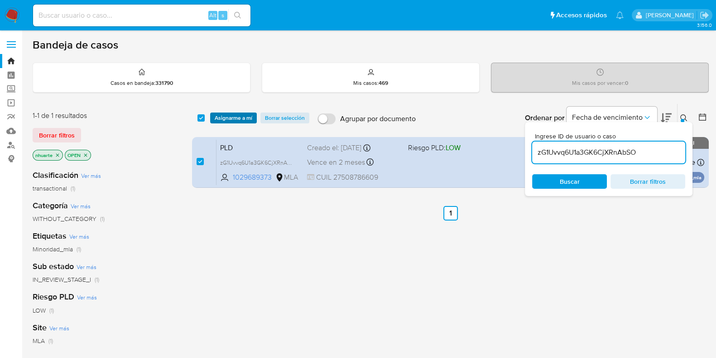
click at [241, 117] on span "Asignarme a mí" at bounding box center [234, 117] width 38 height 9
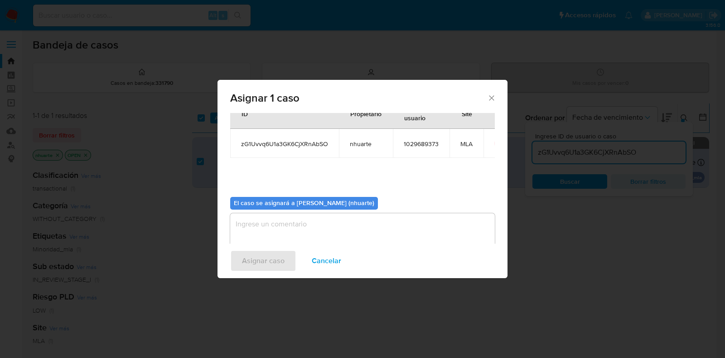
scroll to position [47, 0]
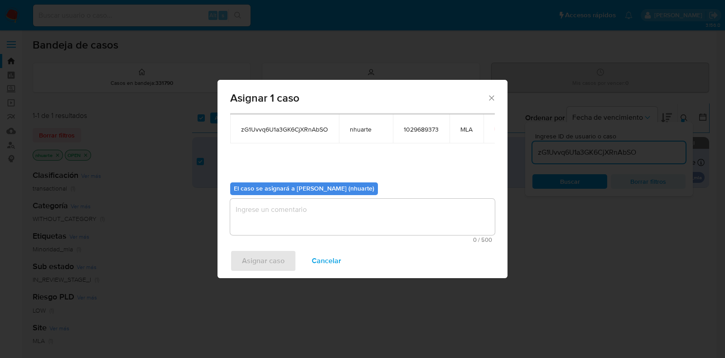
click at [306, 227] on textarea "assign-modal" at bounding box center [362, 216] width 265 height 36
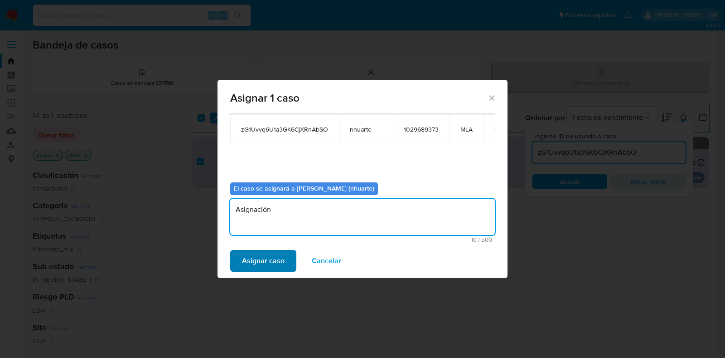
type textarea "Asignación"
click at [262, 257] on span "Asignar caso" at bounding box center [263, 261] width 43 height 20
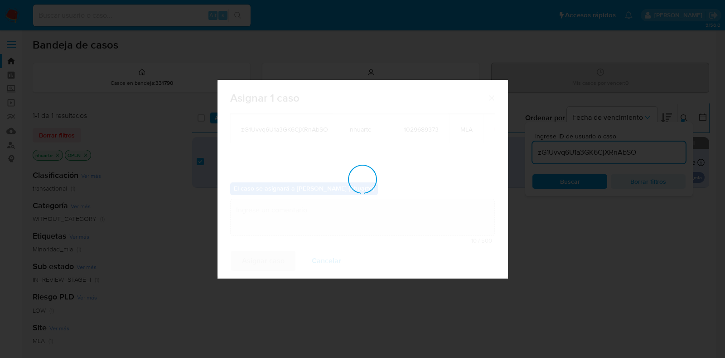
checkbox input "false"
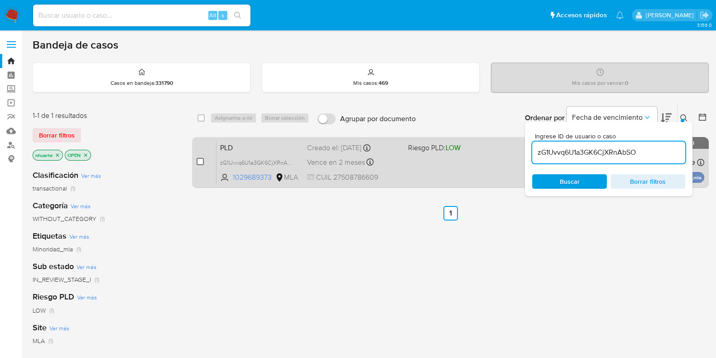
click at [201, 159] on input "checkbox" at bounding box center [200, 161] width 7 height 7
checkbox input "true"
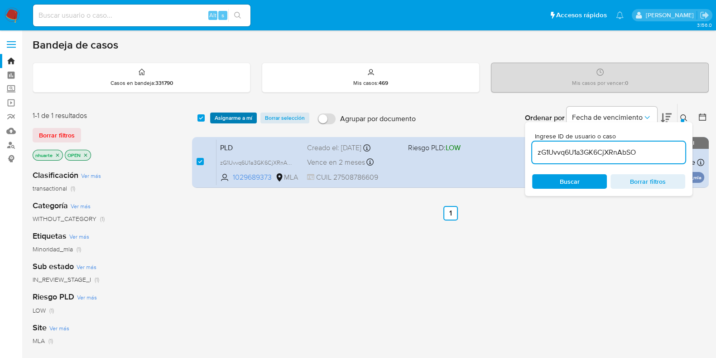
click at [241, 119] on span "Asignarme a mí" at bounding box center [234, 117] width 38 height 9
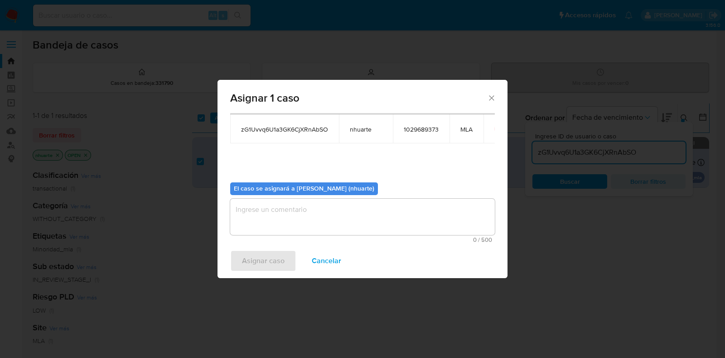
click at [367, 222] on textarea "assign-modal" at bounding box center [362, 216] width 265 height 36
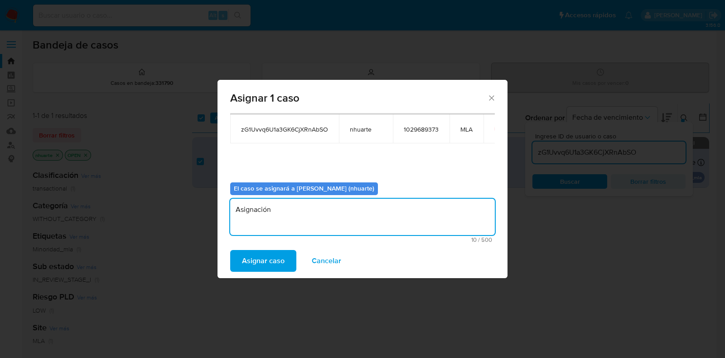
type textarea "Asignación"
click at [273, 272] on div "Asignar caso Cancelar" at bounding box center [363, 260] width 290 height 34
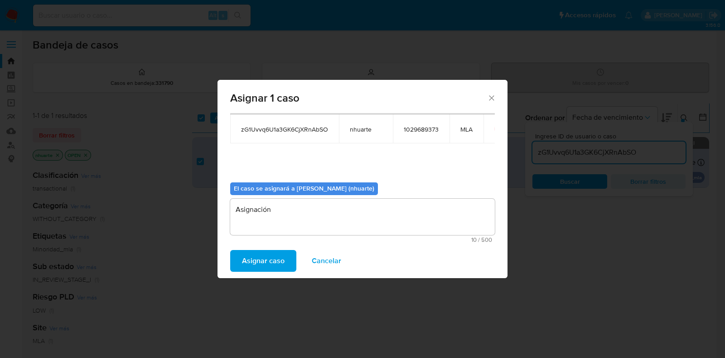
click at [271, 259] on span "Asignar caso" at bounding box center [263, 261] width 43 height 20
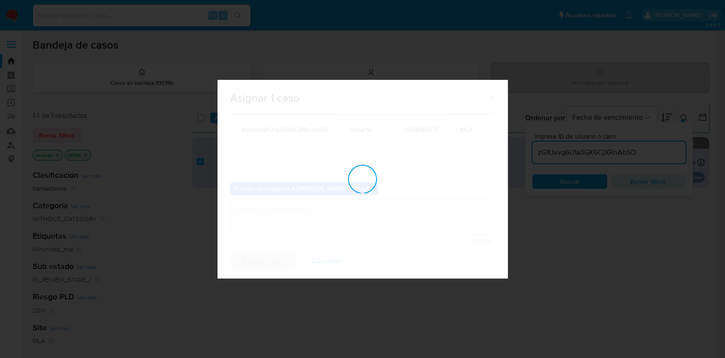
checkbox input "false"
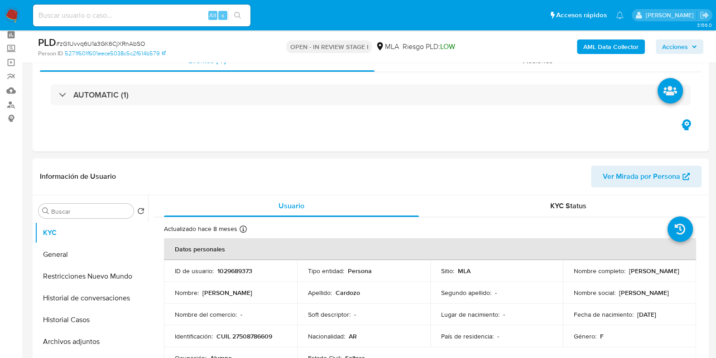
scroll to position [226, 0]
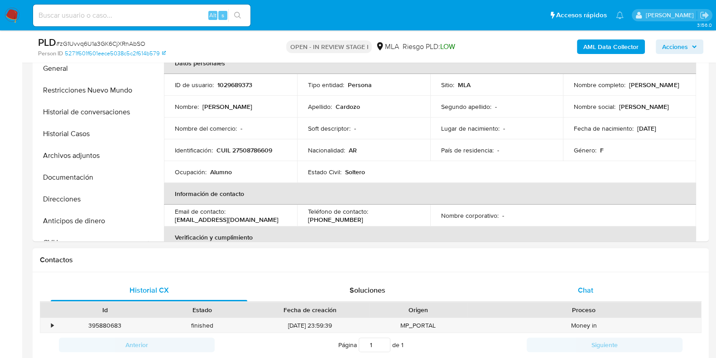
select select "10"
click at [584, 286] on span "Chat" at bounding box center [585, 290] width 15 height 10
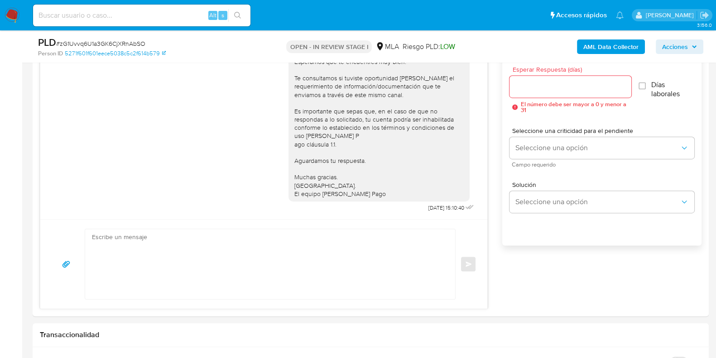
scroll to position [510, 0]
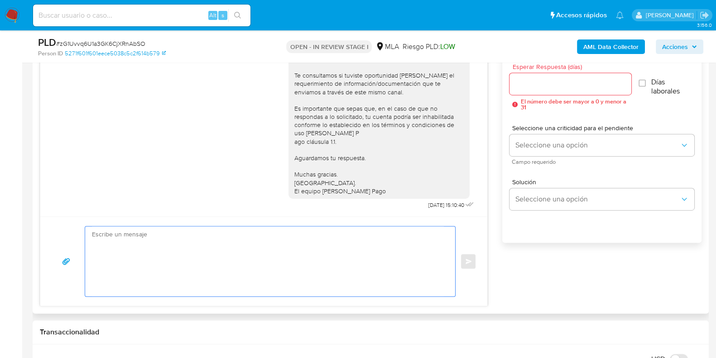
paste textarea "Hola! Queremos informarte que el uso de la cuenta es personal y no se deben can…"
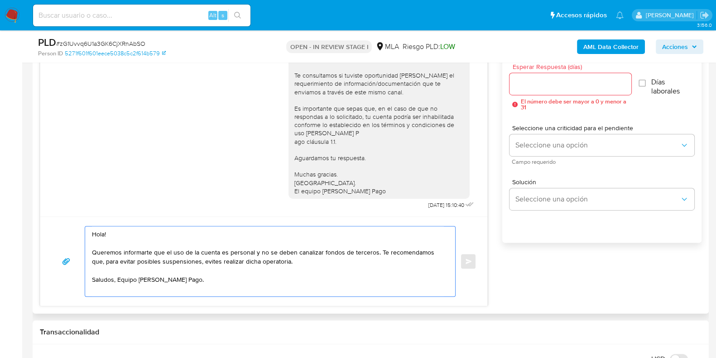
scroll to position [453, 0]
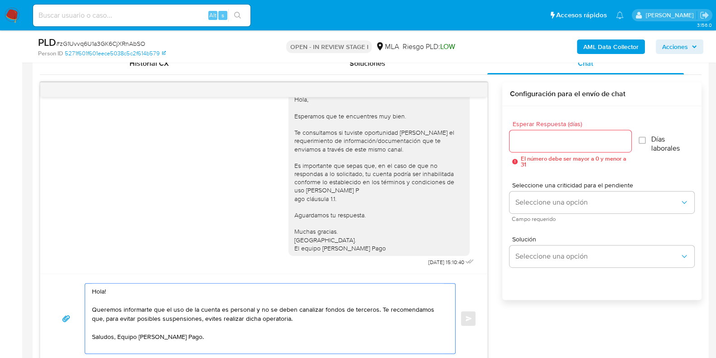
type textarea "Hola! Queremos informarte que el uso de la cuenta es personal y no se deben can…"
click at [528, 143] on input "Esperar Respuesta (días)" at bounding box center [570, 141] width 121 height 12
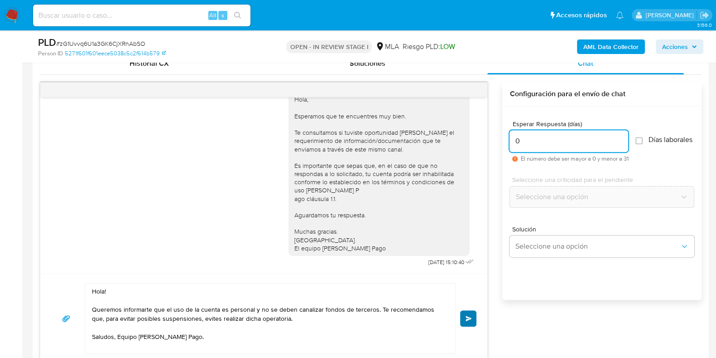
type input "0"
click at [471, 315] on span "Enviar" at bounding box center [469, 317] width 6 height 5
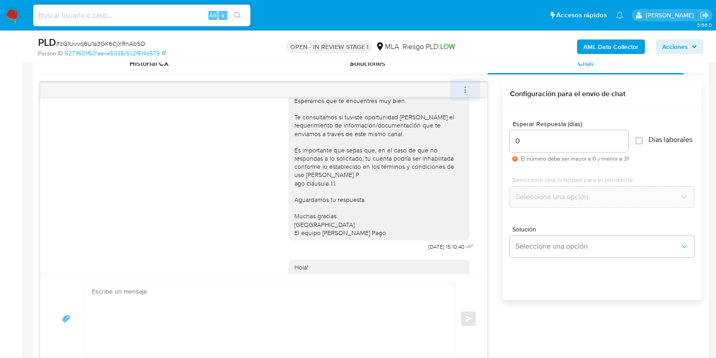
scroll to position [529, 0]
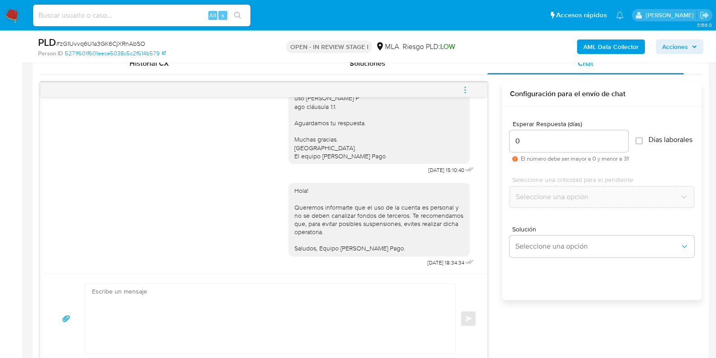
click at [467, 88] on icon "menu-action" at bounding box center [465, 90] width 8 height 8
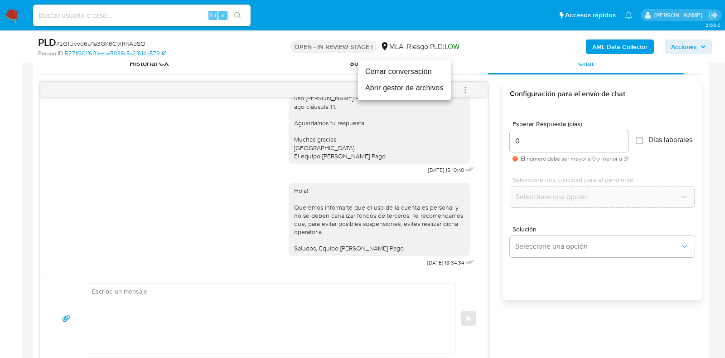
click at [419, 69] on li "Cerrar conversación" at bounding box center [404, 71] width 93 height 16
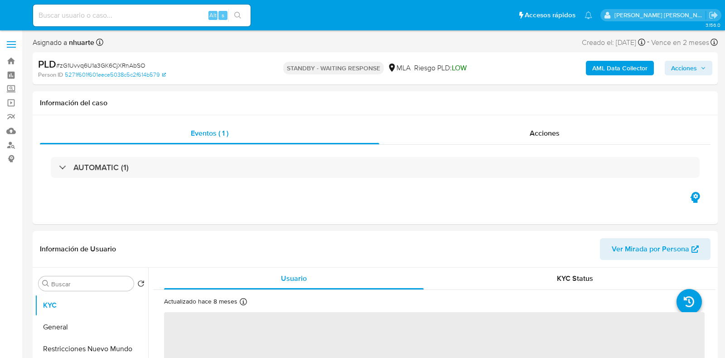
select select "10"
